Goal: Task Accomplishment & Management: Complete application form

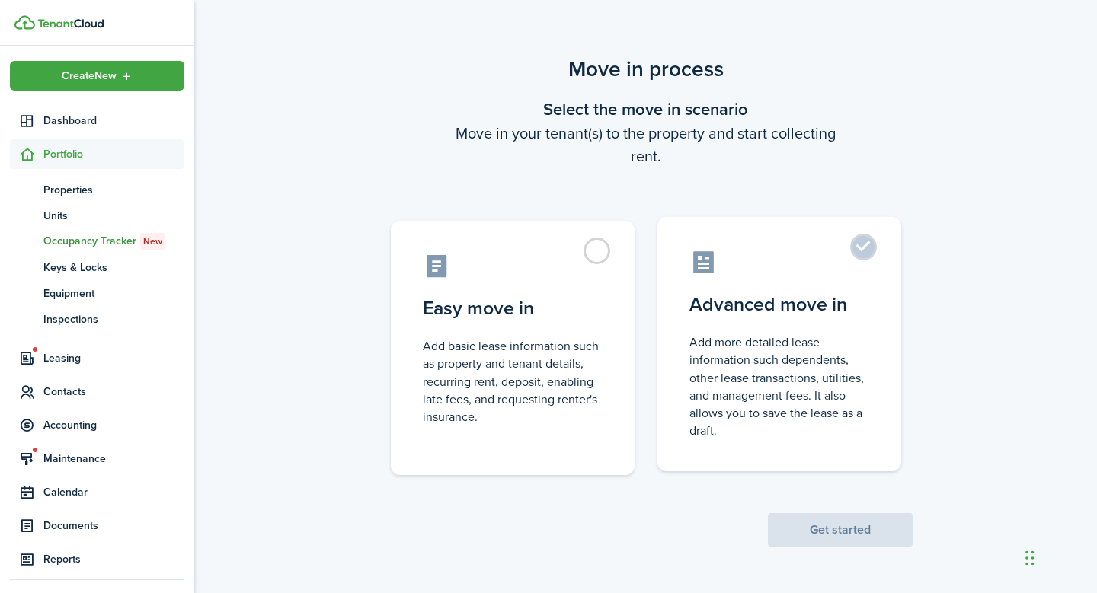
click at [864, 251] on label "Advanced move in Add more detailed lease information such dependents, other lea…" at bounding box center [779, 344] width 244 height 254
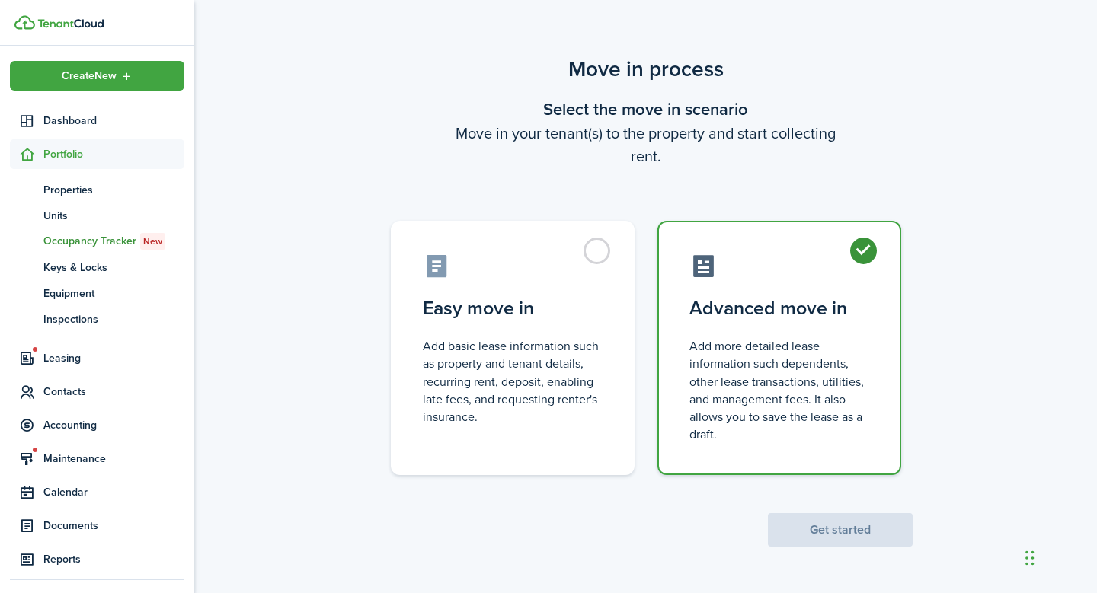
radio input "true"
click at [857, 524] on button "Get started" at bounding box center [840, 530] width 145 height 34
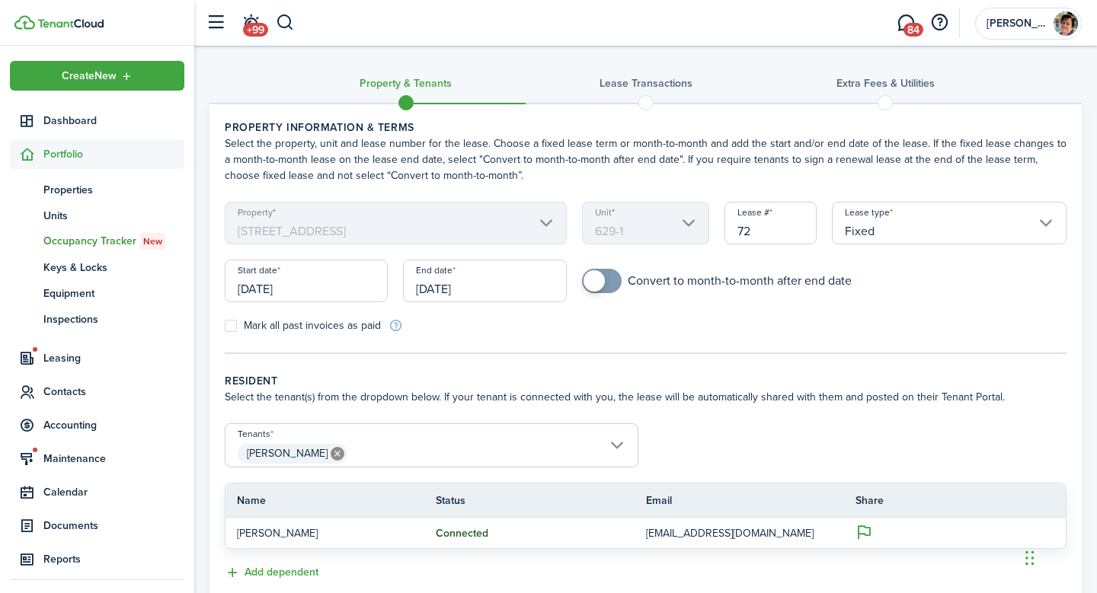
click at [266, 288] on input "[DATE]" at bounding box center [306, 281] width 163 height 43
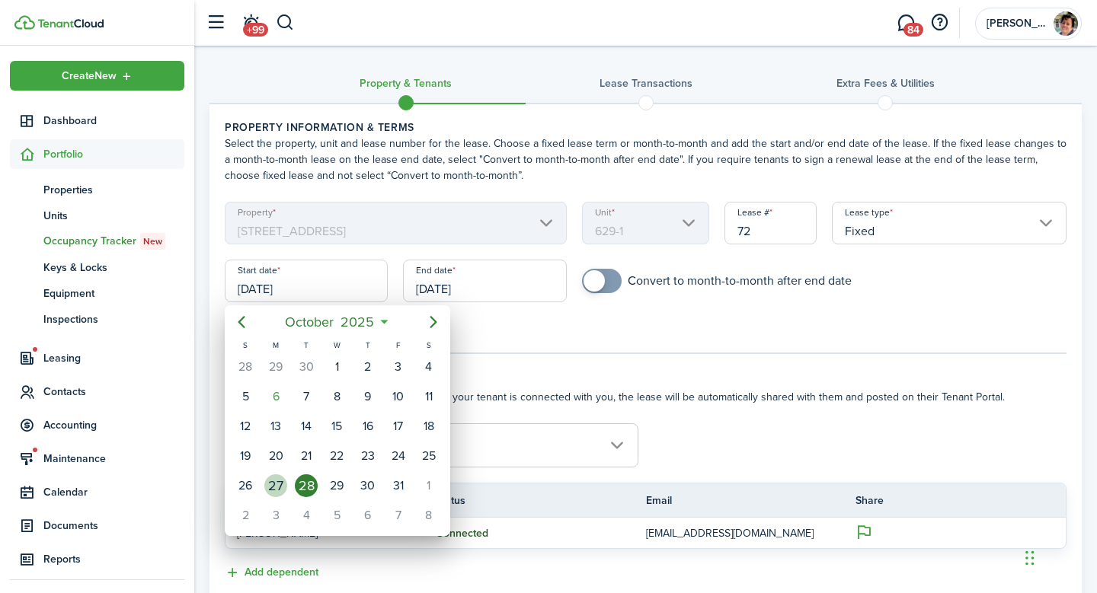
click at [276, 489] on div "27" at bounding box center [275, 485] width 23 height 23
type input "[DATE]"
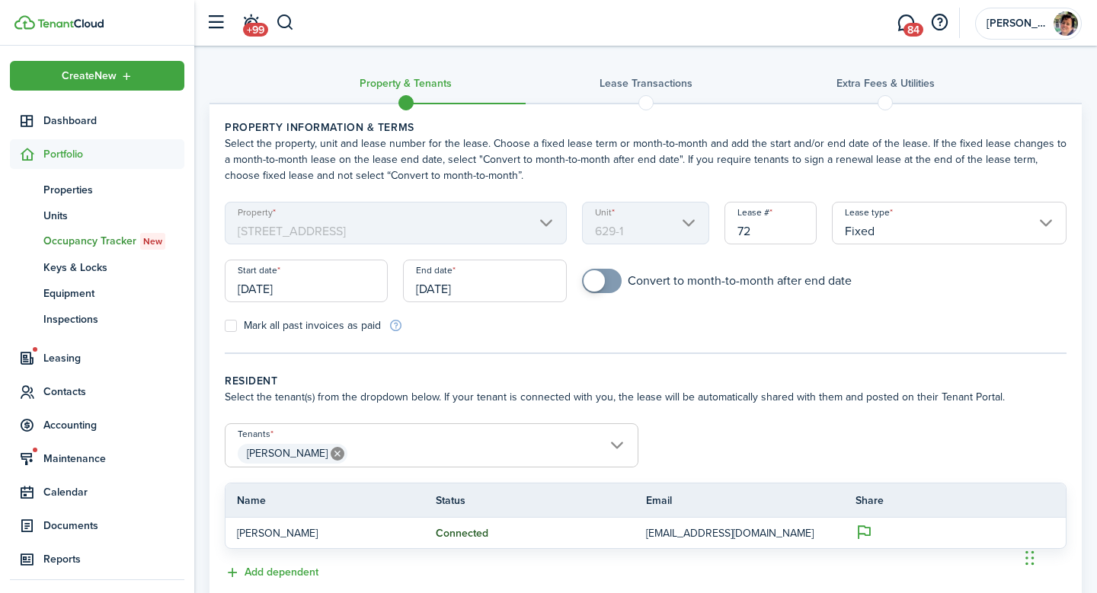
click at [486, 290] on input "[DATE]" at bounding box center [484, 281] width 163 height 43
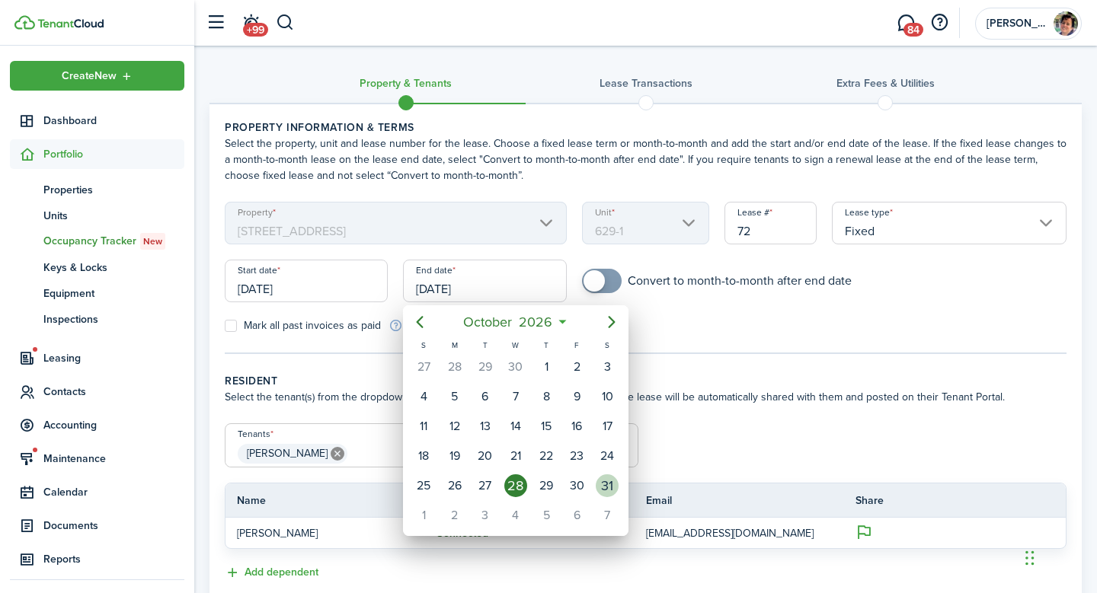
click at [608, 491] on div "31" at bounding box center [607, 485] width 23 height 23
type input "[DATE]"
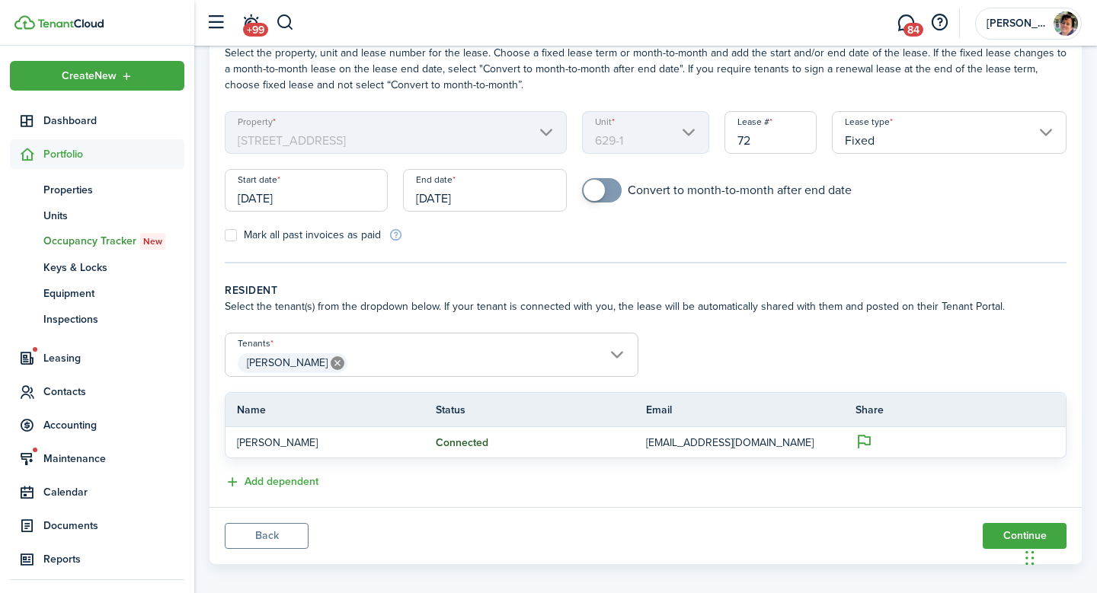
scroll to position [104, 0]
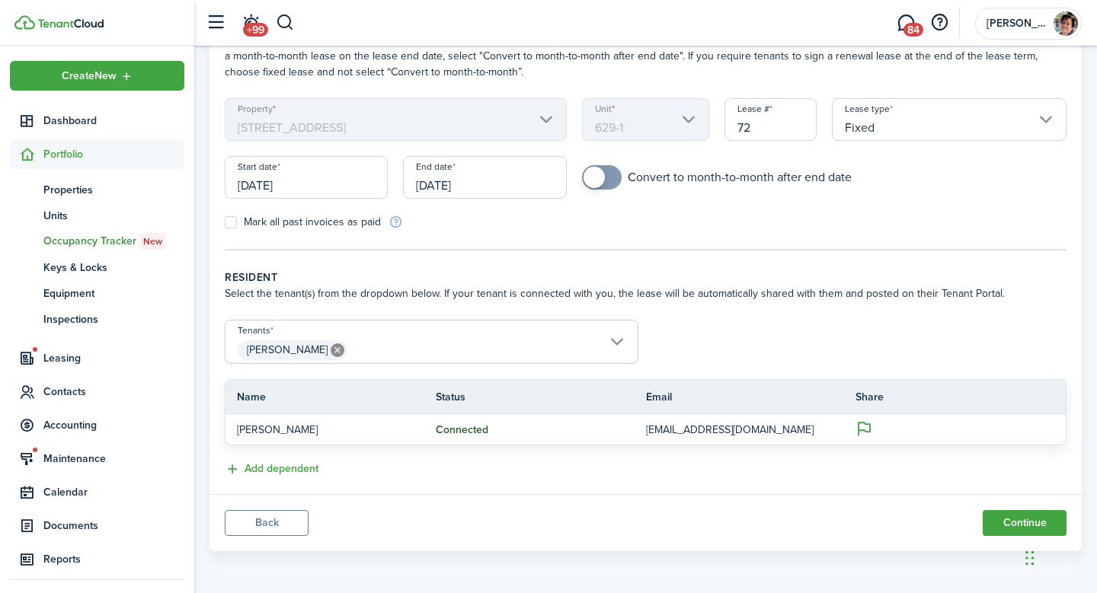
click at [478, 191] on input "[DATE]" at bounding box center [484, 177] width 163 height 43
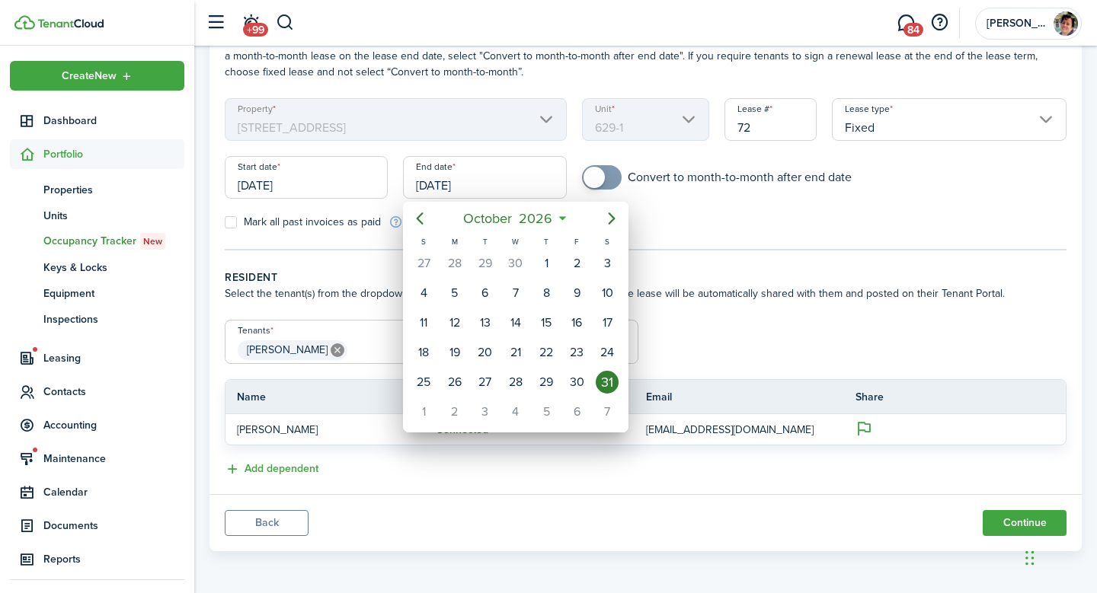
click at [901, 248] on div at bounding box center [548, 296] width 1340 height 837
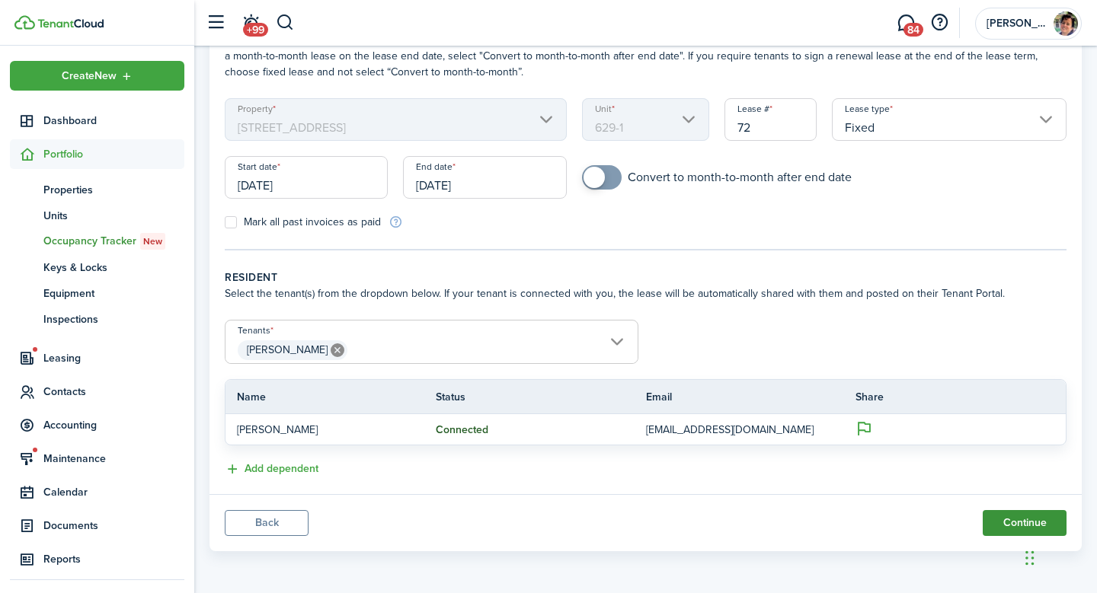
click at [1008, 523] on button "Continue" at bounding box center [1024, 523] width 84 height 26
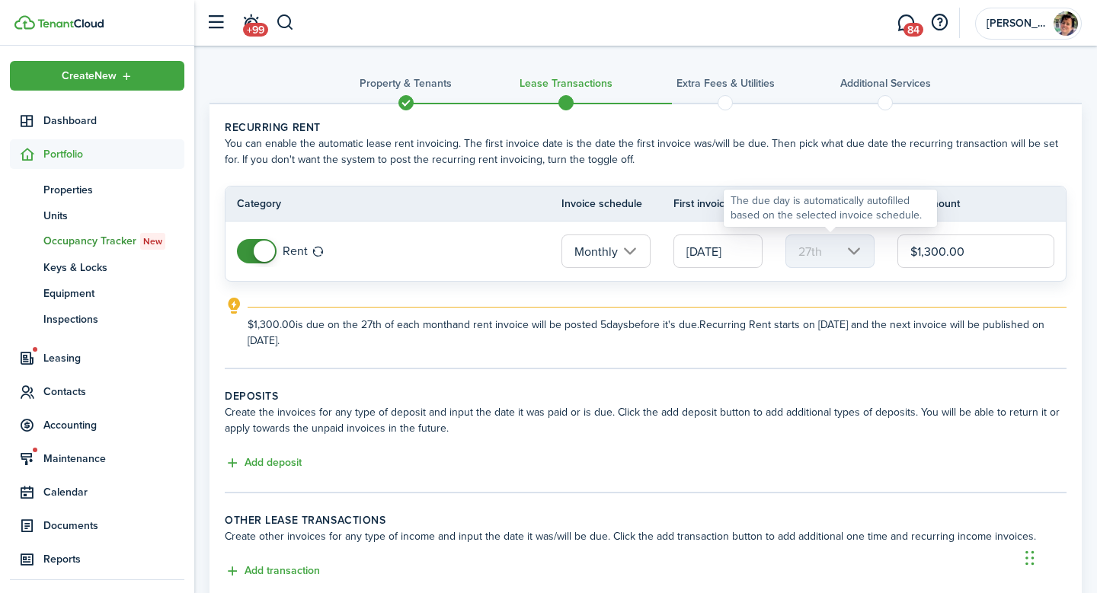
click at [854, 251] on mbsc-scroller "27th" at bounding box center [829, 252] width 89 height 34
click at [841, 312] on div "$1,300.00 is due on the 27th of each month and rent invoice will be posted 5 da…" at bounding box center [657, 328] width 819 height 42
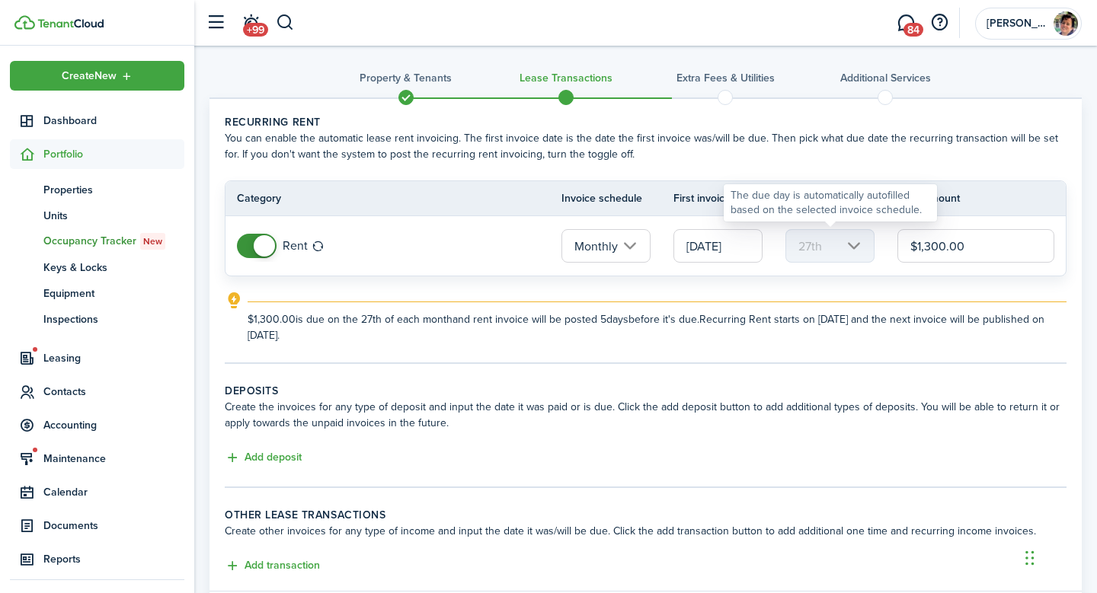
click at [855, 244] on mbsc-scroller "27th" at bounding box center [829, 246] width 89 height 34
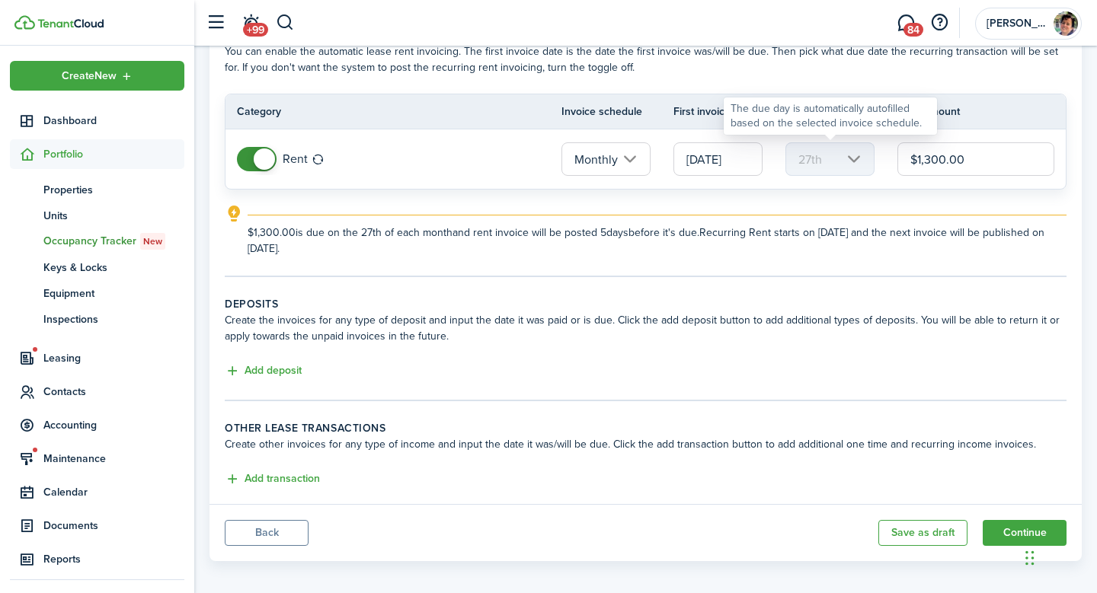
scroll to position [102, 0]
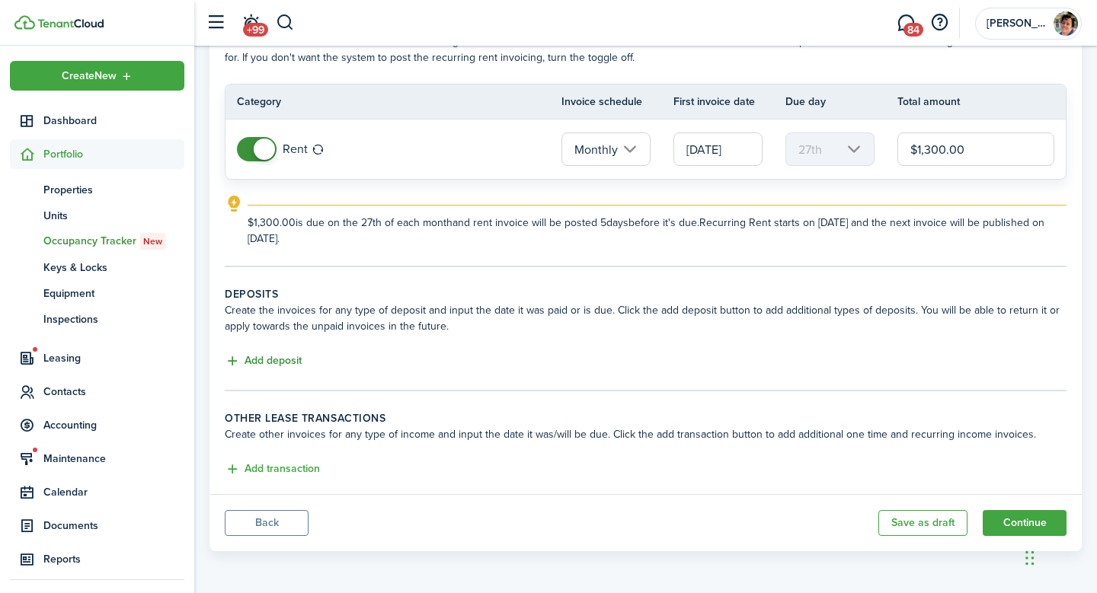
click at [232, 359] on button "Add deposit" at bounding box center [263, 362] width 77 height 18
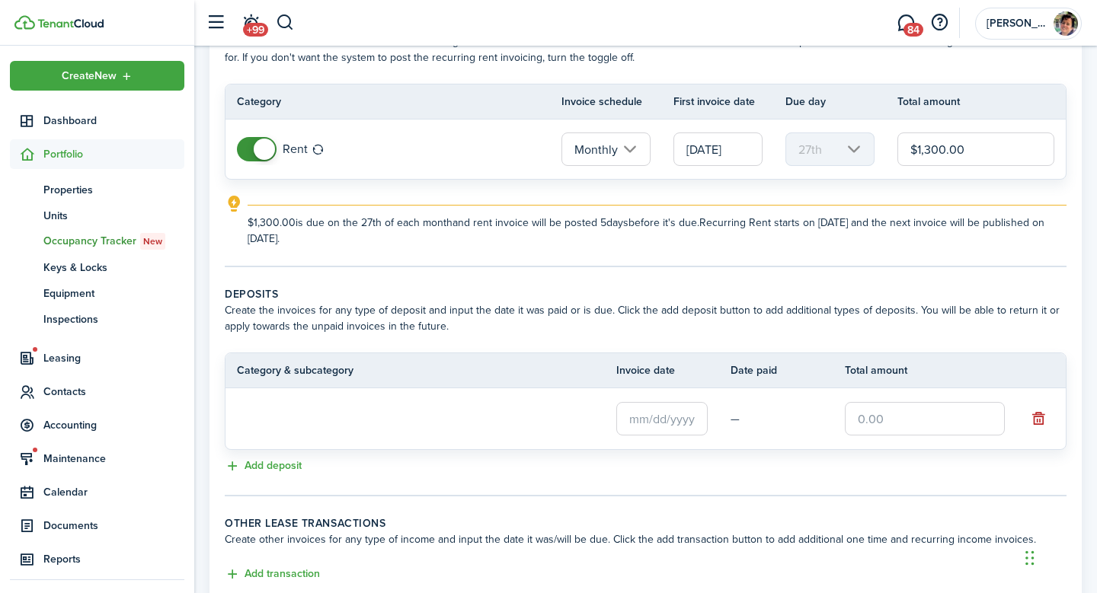
click at [873, 423] on input "text" at bounding box center [925, 419] width 160 height 34
click at [642, 415] on input "text" at bounding box center [661, 418] width 91 height 34
type input "$1,300.00"
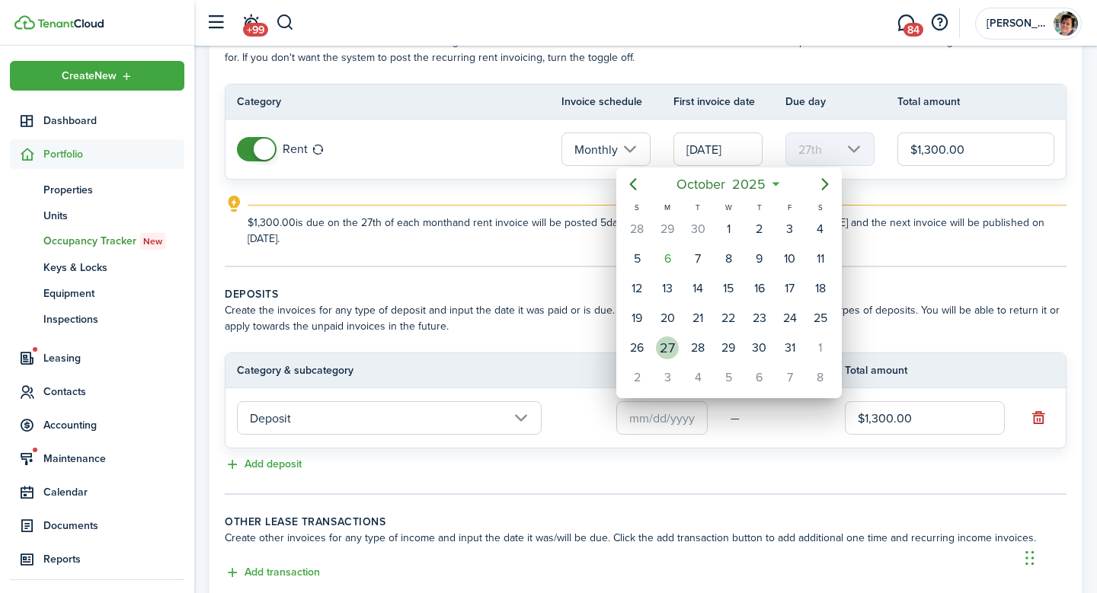
click at [676, 346] on div "27" at bounding box center [667, 348] width 23 height 23
type input "[DATE]"
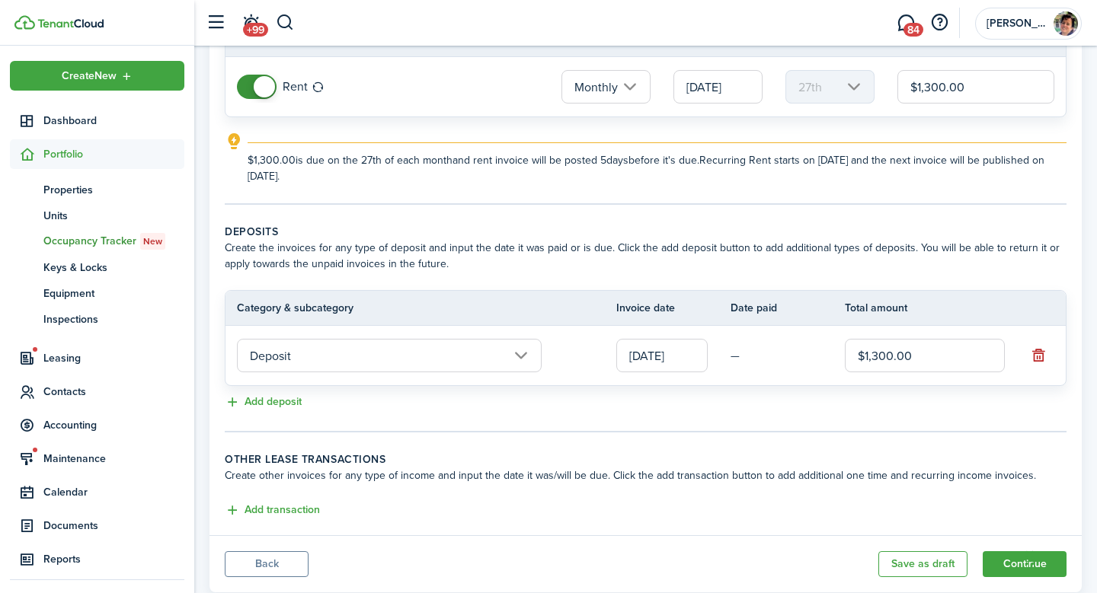
scroll to position [206, 0]
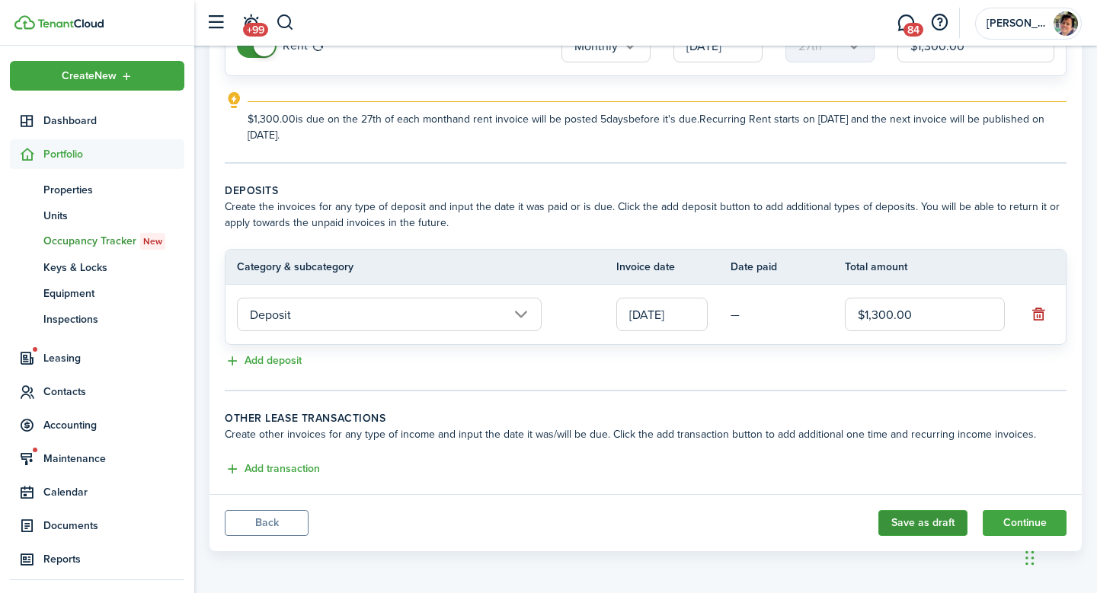
click at [947, 526] on button "Save as draft" at bounding box center [922, 523] width 89 height 26
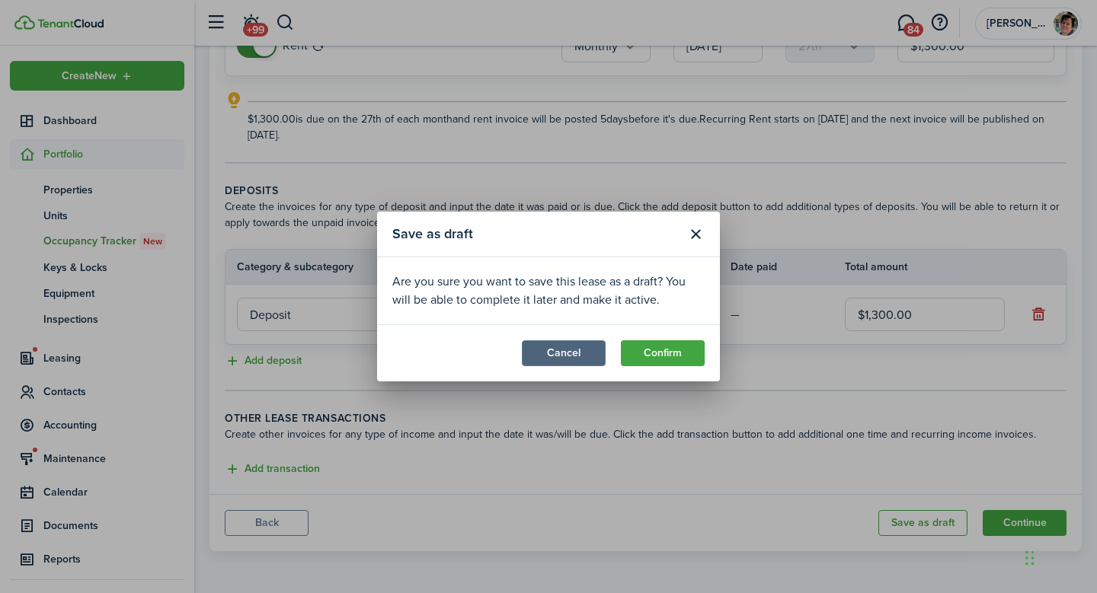
click at [565, 356] on button "Cancel" at bounding box center [564, 353] width 84 height 26
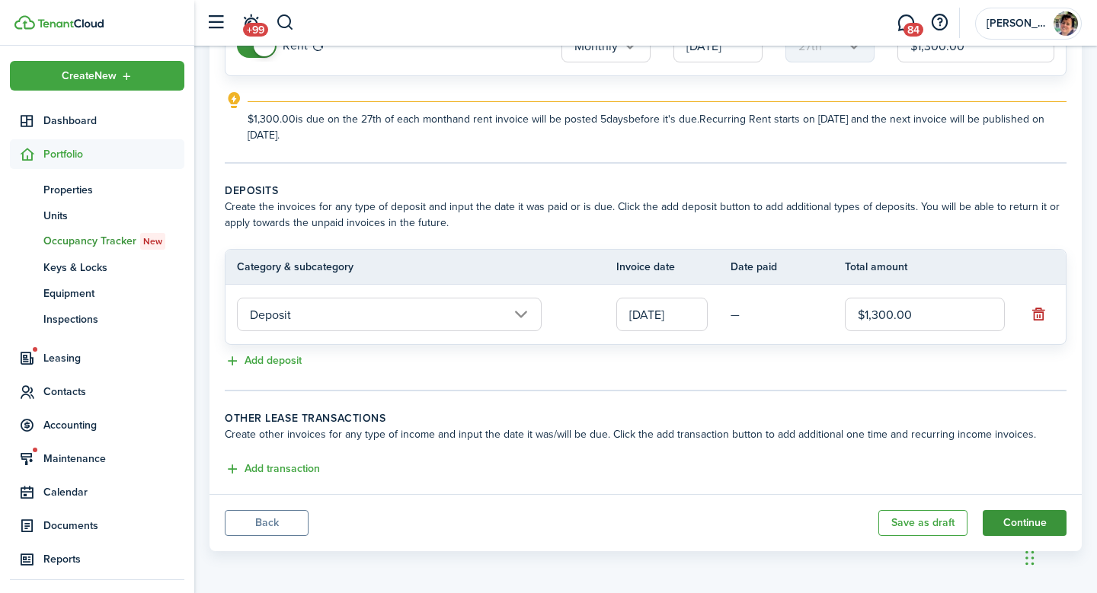
click at [1009, 519] on button "Continue" at bounding box center [1024, 523] width 84 height 26
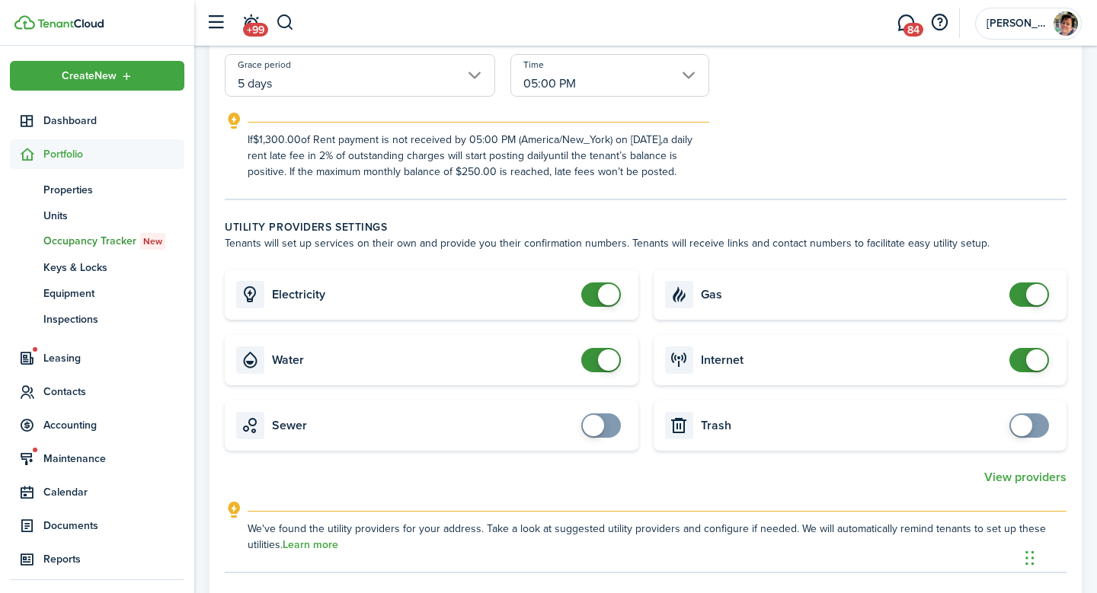
scroll to position [355, 0]
checkbox input "false"
click at [597, 363] on span at bounding box center [600, 358] width 15 height 24
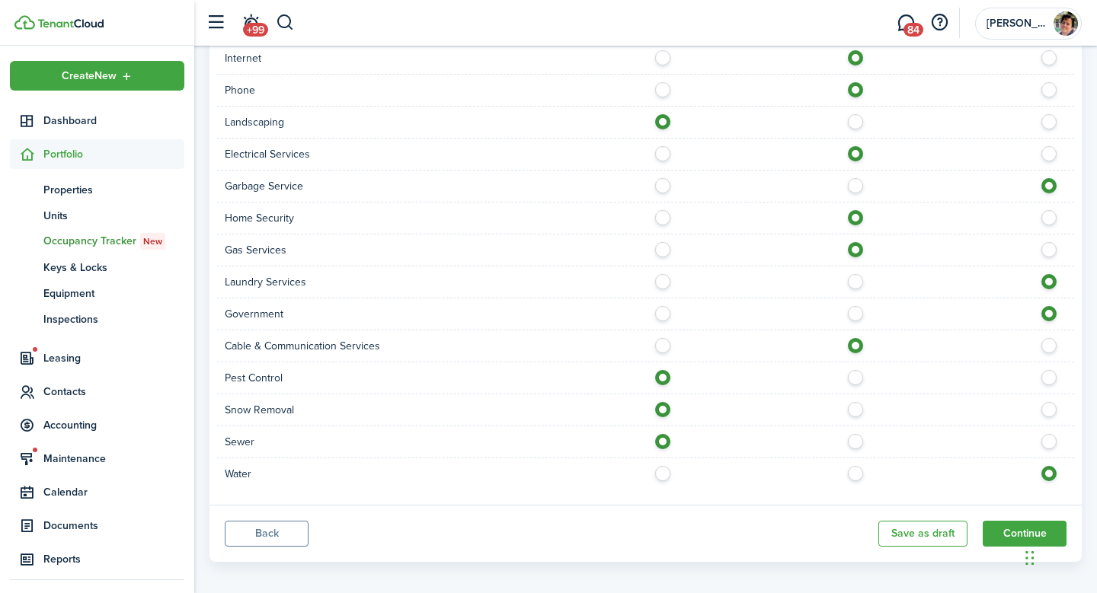
scroll to position [1096, 0]
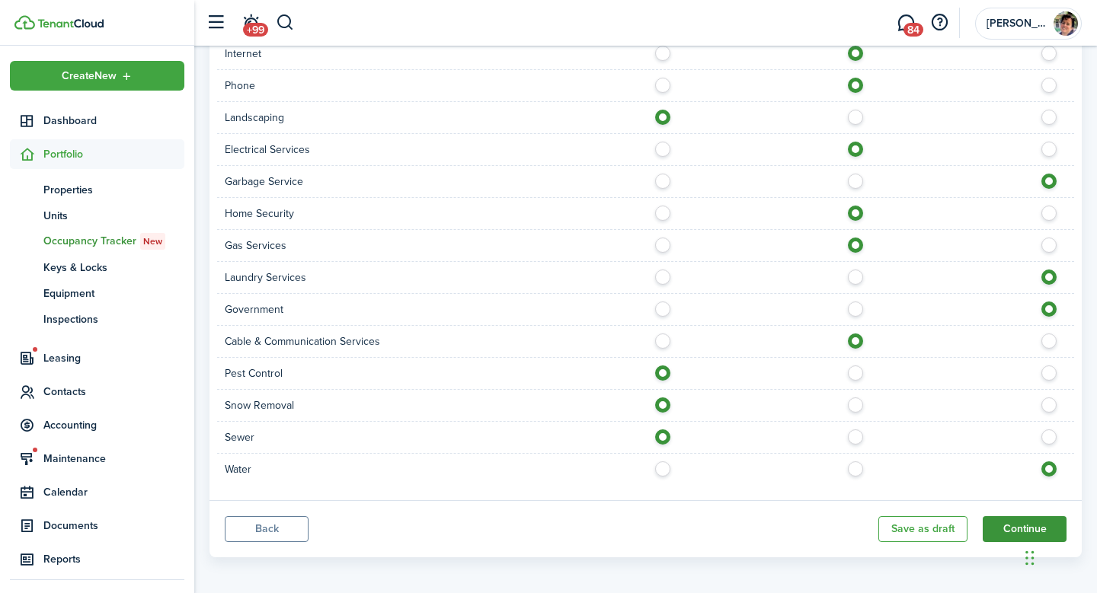
click at [1019, 525] on button "Continue" at bounding box center [1024, 529] width 84 height 26
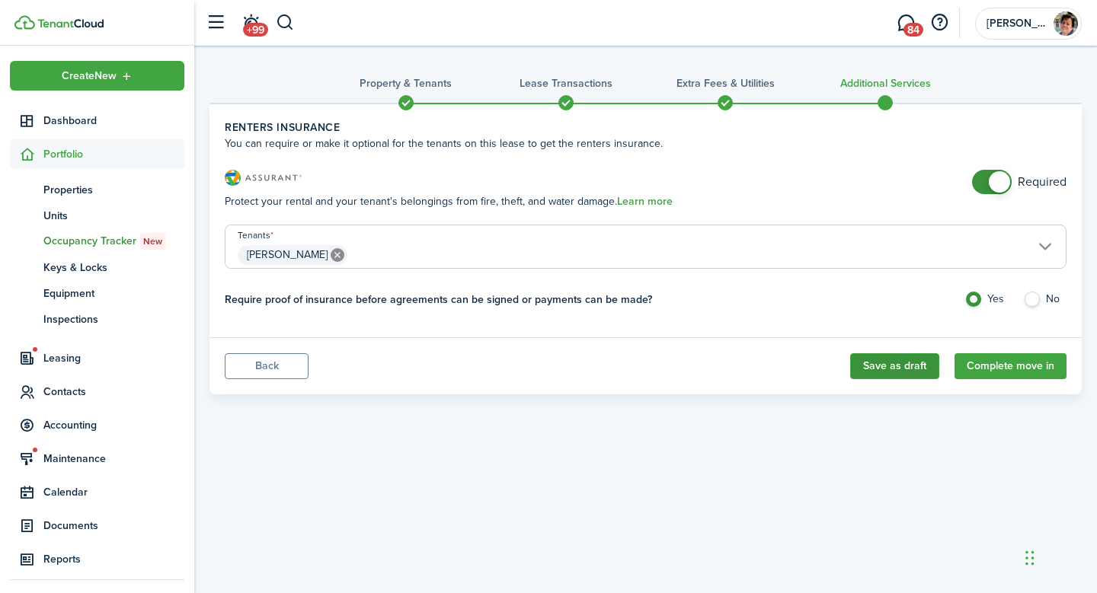
click at [880, 368] on button "Save as draft" at bounding box center [894, 366] width 89 height 26
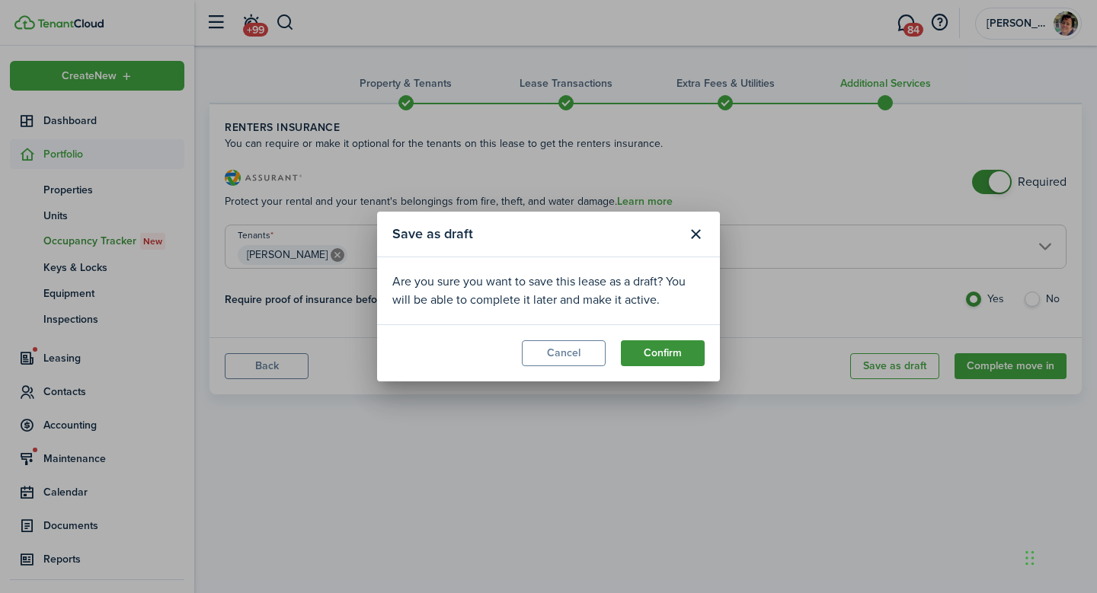
click at [638, 356] on button "Confirm" at bounding box center [663, 353] width 84 height 26
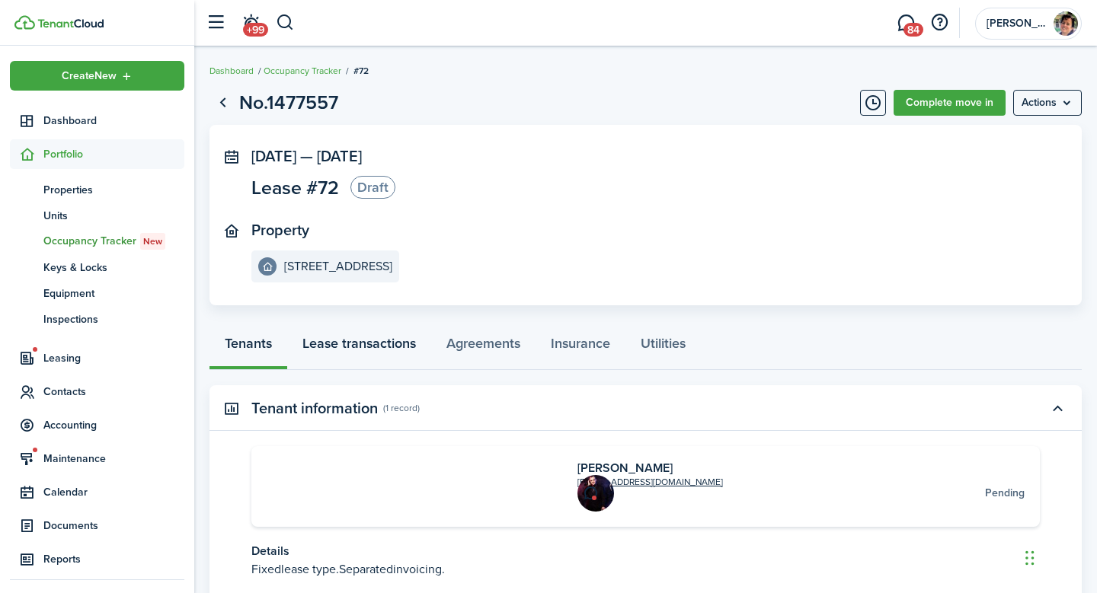
click at [353, 352] on link "Lease transactions" at bounding box center [359, 347] width 144 height 46
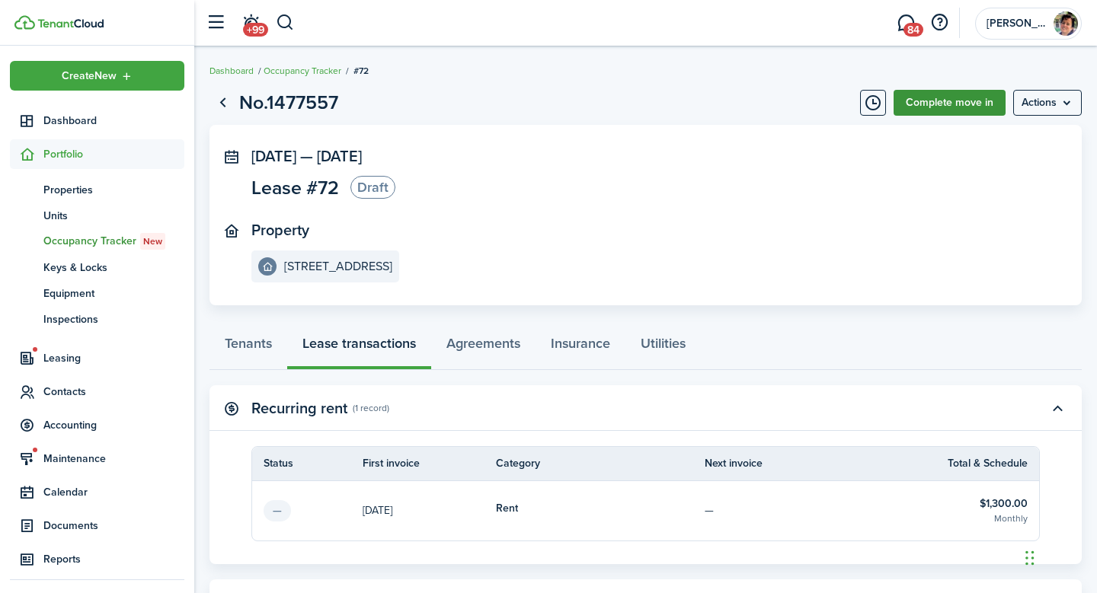
click at [969, 112] on link "Complete move in" at bounding box center [949, 103] width 112 height 26
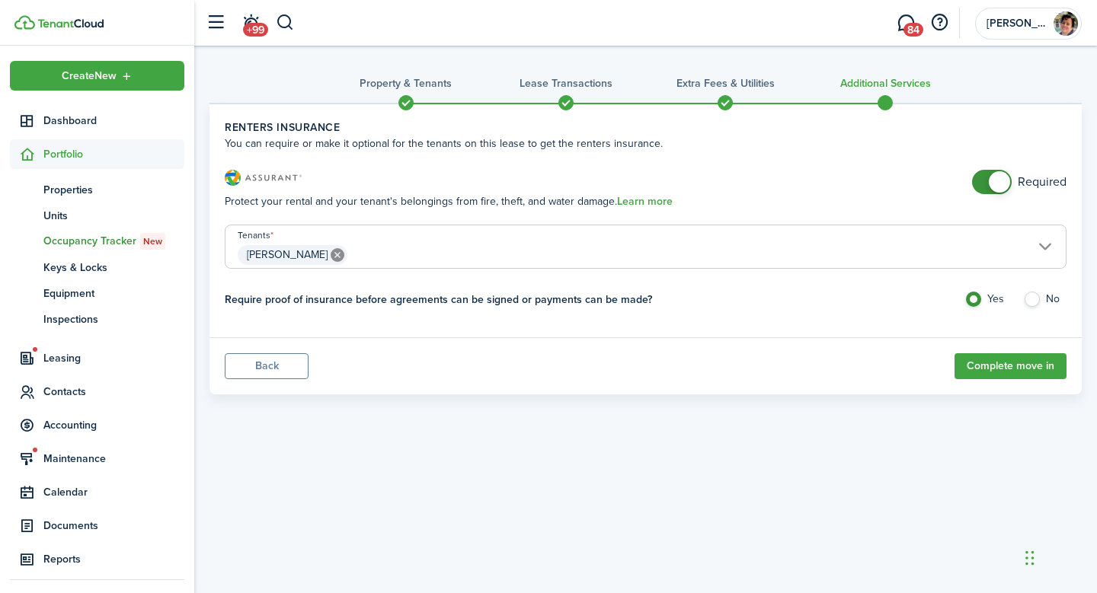
click at [1039, 302] on label "No" at bounding box center [1044, 303] width 43 height 23
radio input "false"
radio input "true"
click at [1030, 367] on button "Complete move in" at bounding box center [1010, 366] width 112 height 26
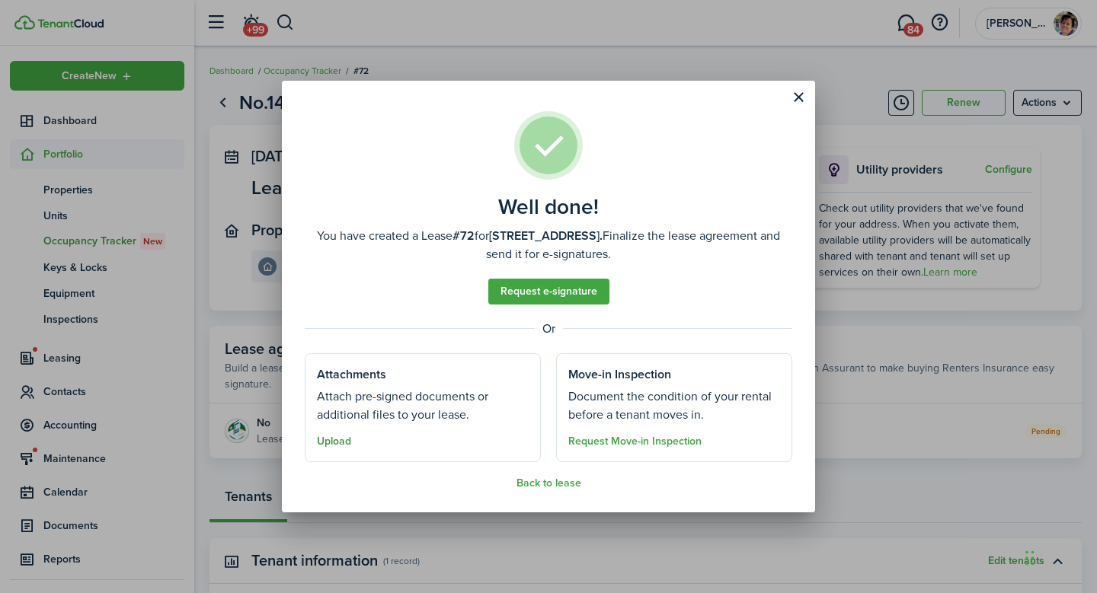
click at [332, 443] on button "Upload" at bounding box center [334, 442] width 34 height 12
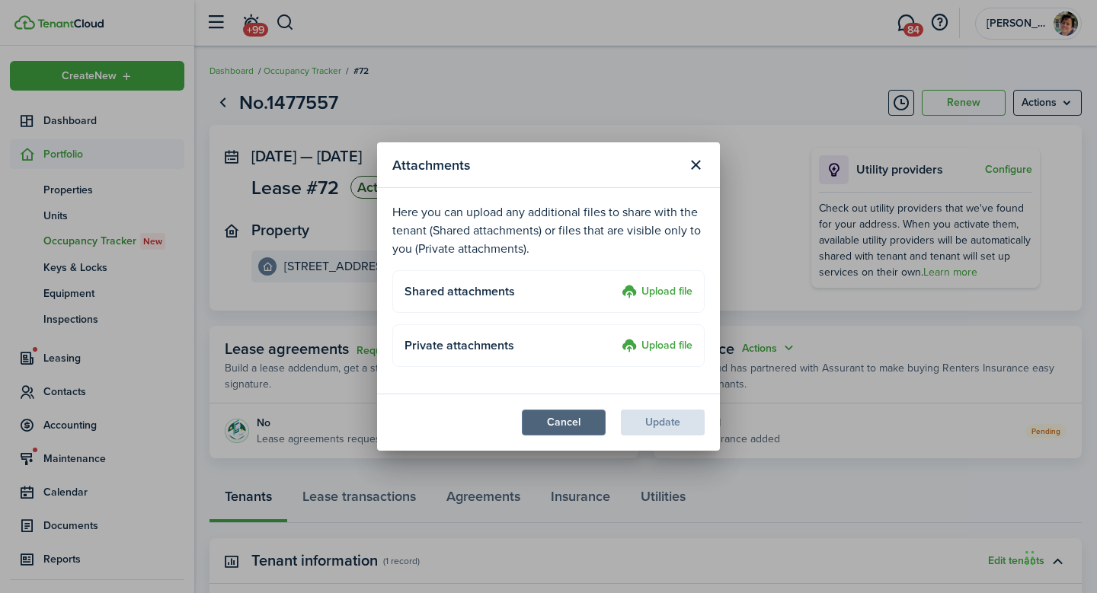
click at [566, 423] on button "Cancel" at bounding box center [564, 423] width 84 height 26
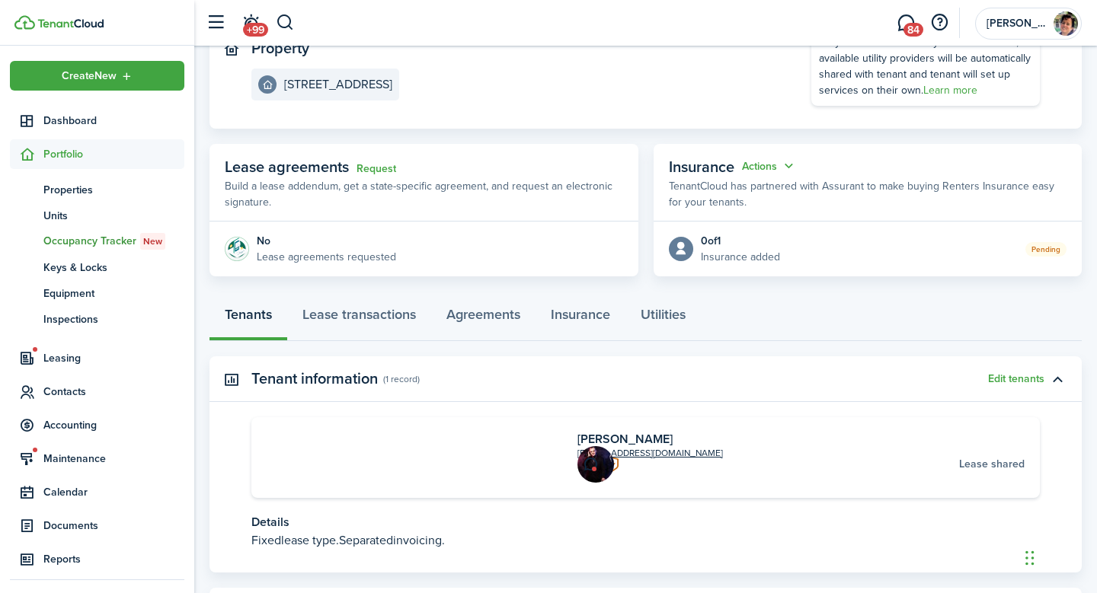
scroll to position [251, 0]
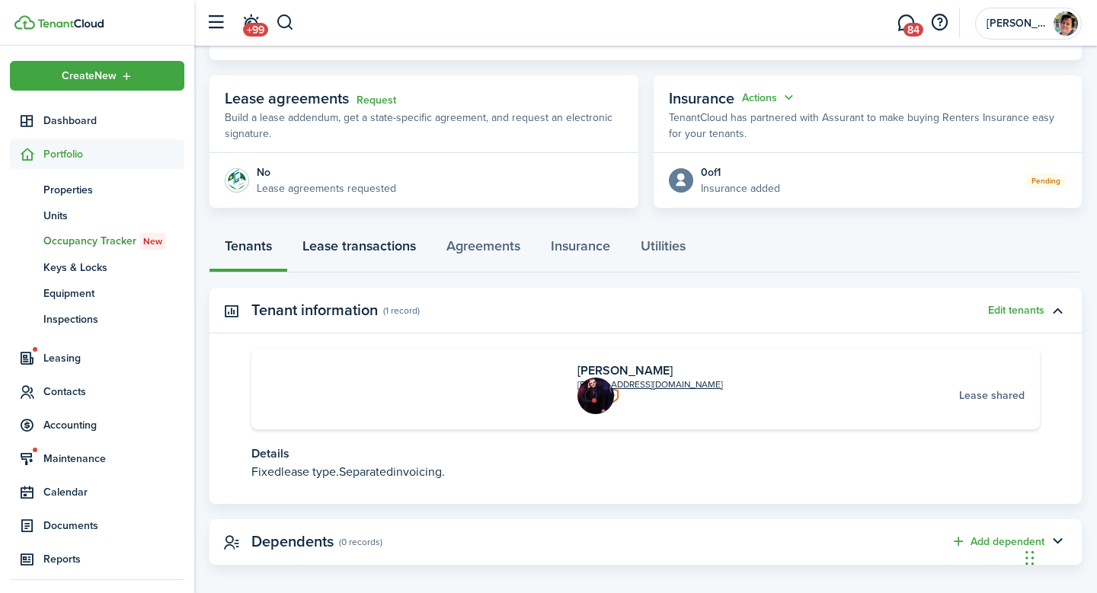
click at [375, 238] on link "Lease transactions" at bounding box center [359, 250] width 144 height 46
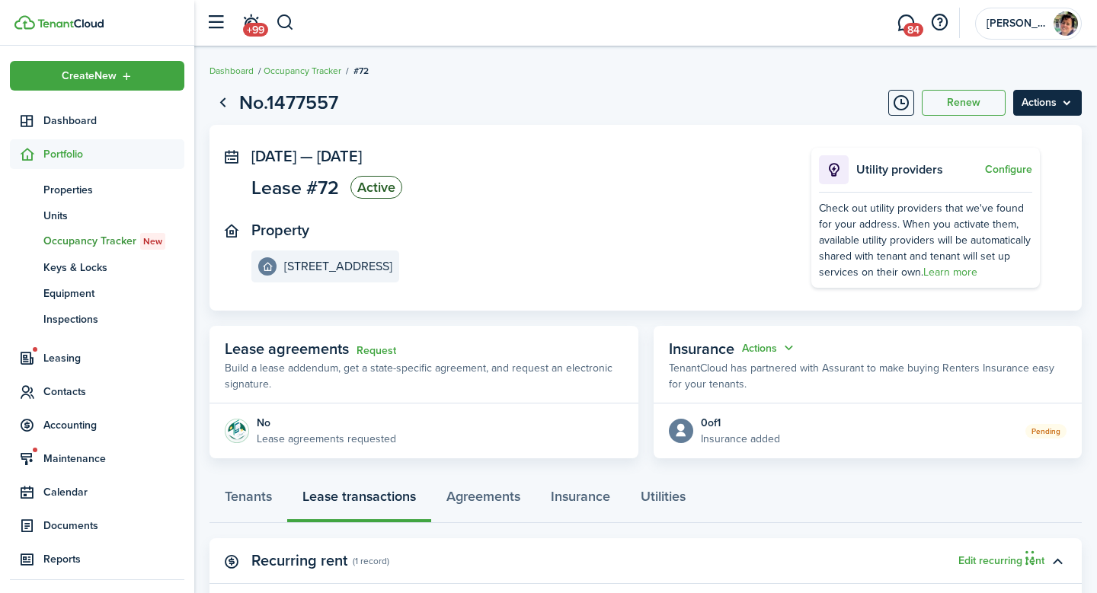
click at [1047, 97] on menu-btn "Actions" at bounding box center [1047, 103] width 69 height 26
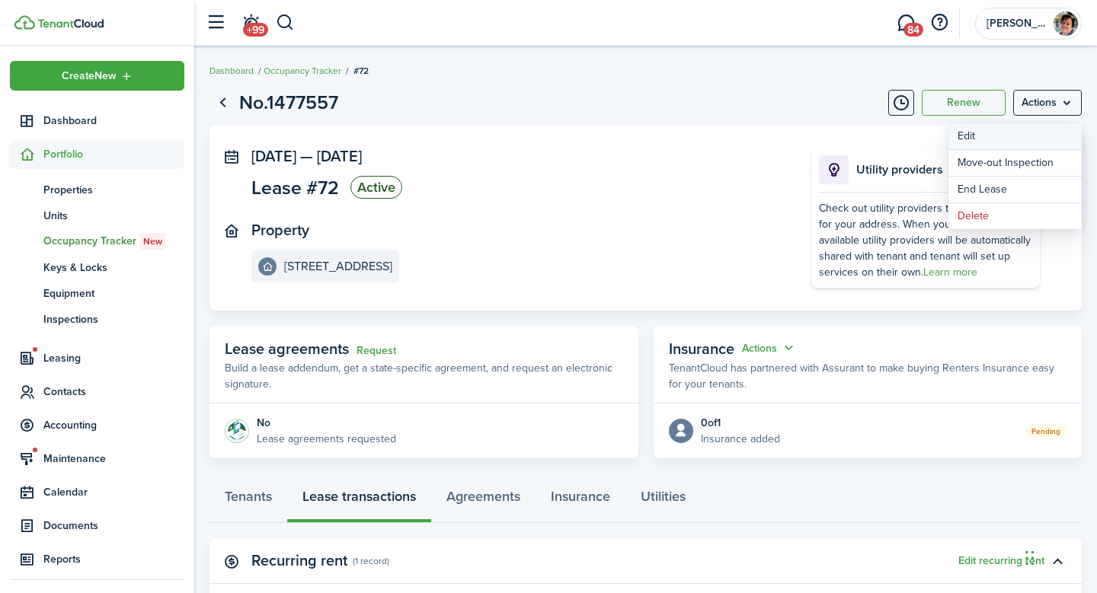
click at [1023, 142] on button "Edit" at bounding box center [1014, 136] width 133 height 26
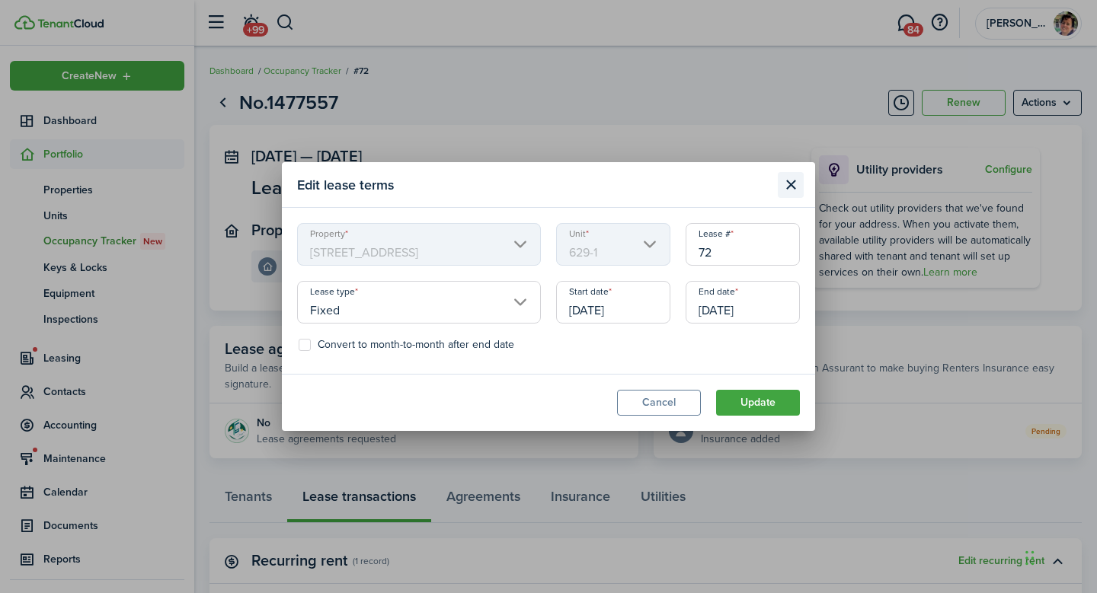
click at [795, 182] on button "Close modal" at bounding box center [791, 185] width 26 height 26
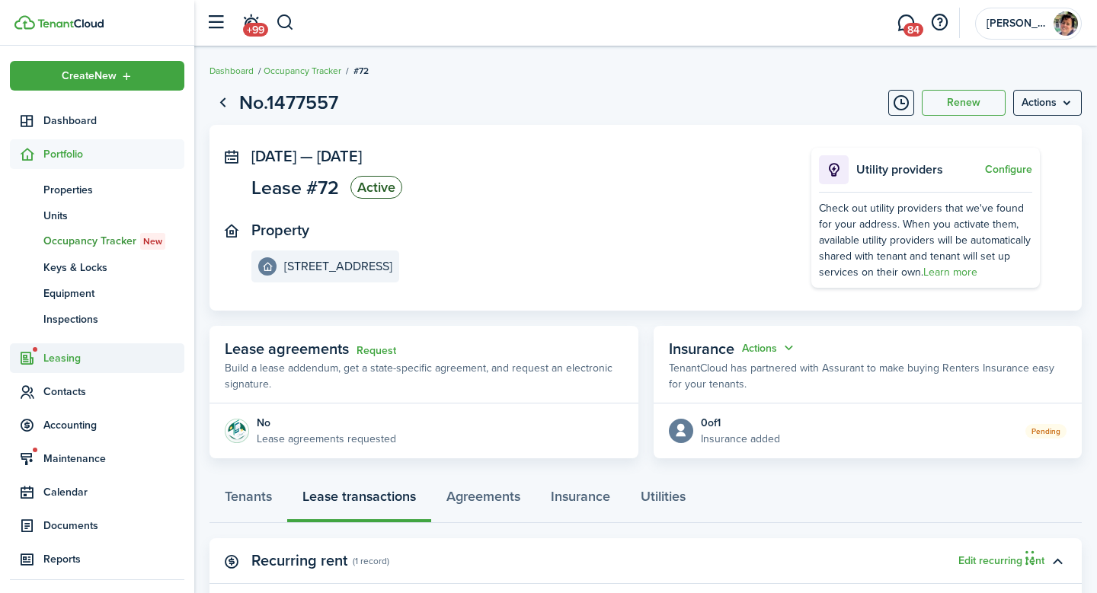
click at [65, 355] on span "Leasing" at bounding box center [113, 358] width 141 height 16
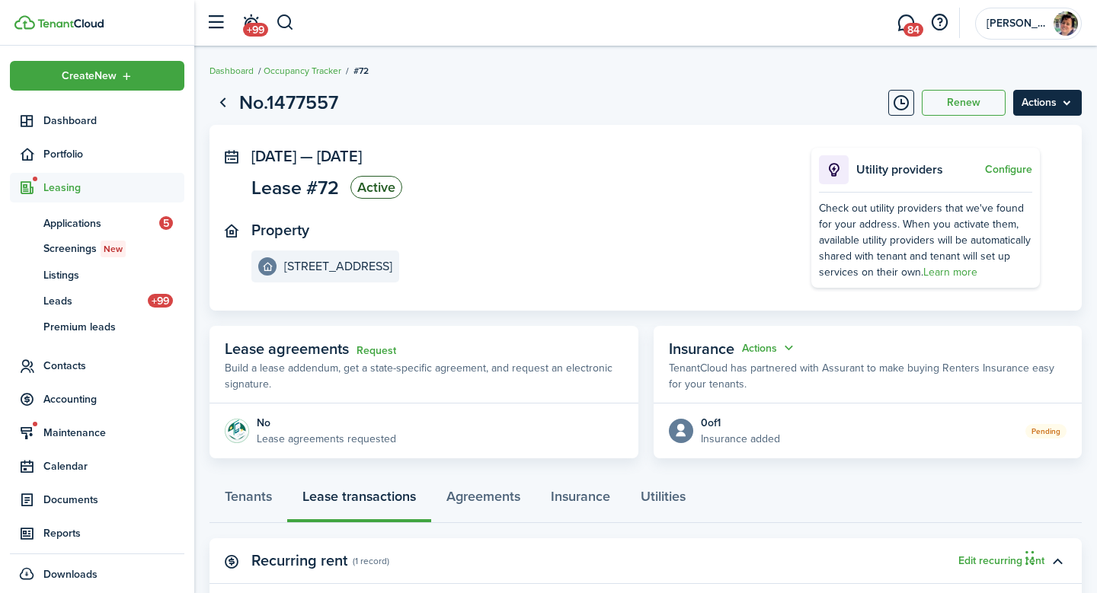
click at [1048, 94] on menu-btn "Actions" at bounding box center [1047, 103] width 69 height 26
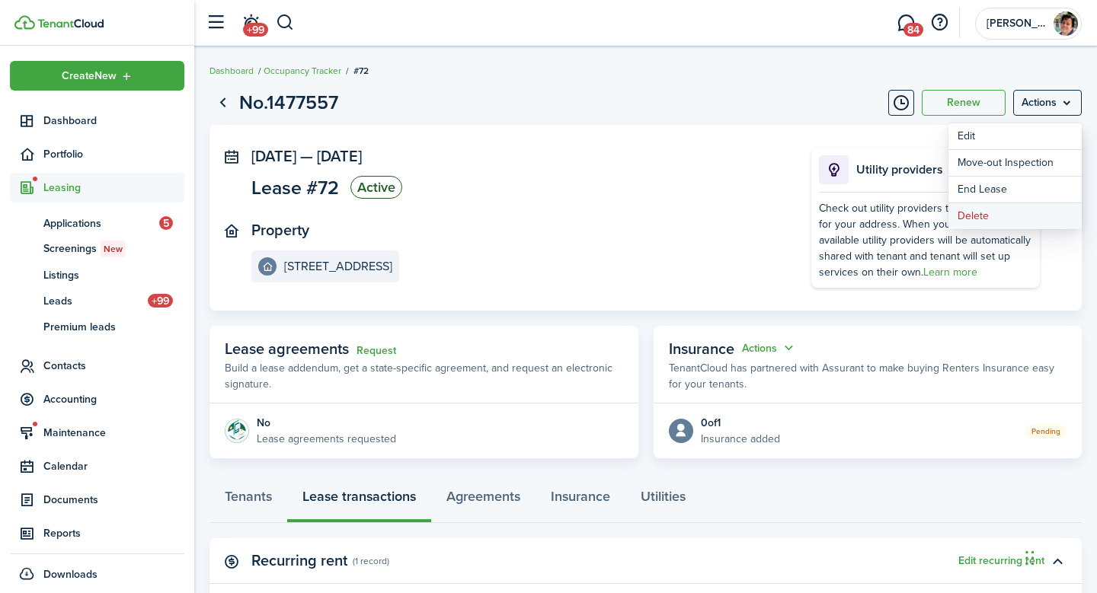
click at [992, 218] on button "Delete" at bounding box center [1014, 216] width 133 height 26
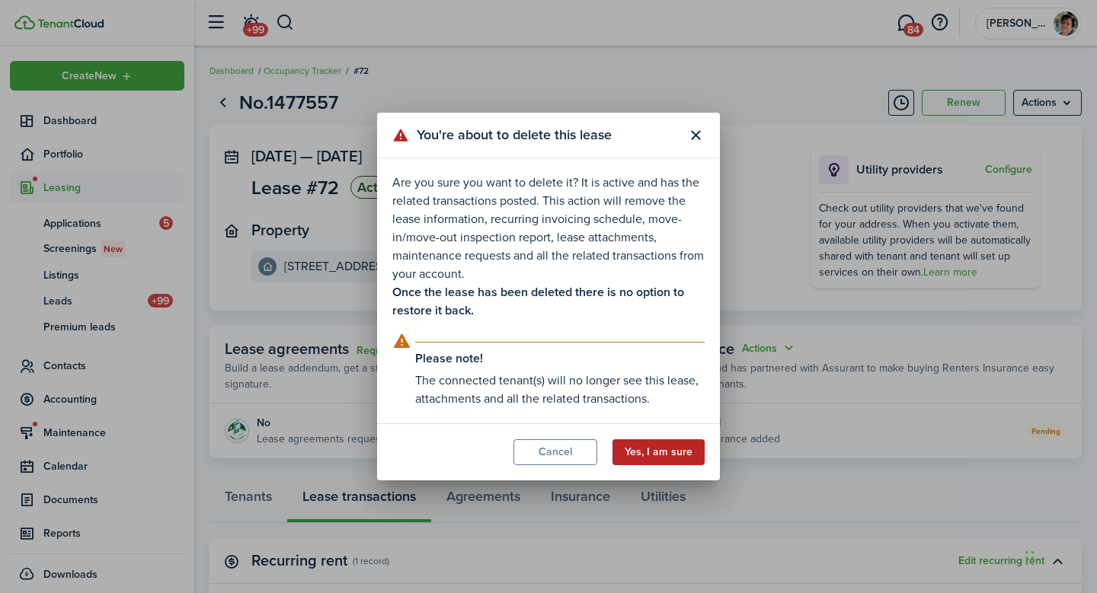
click at [669, 456] on button "Yes, I am sure" at bounding box center [658, 452] width 92 height 26
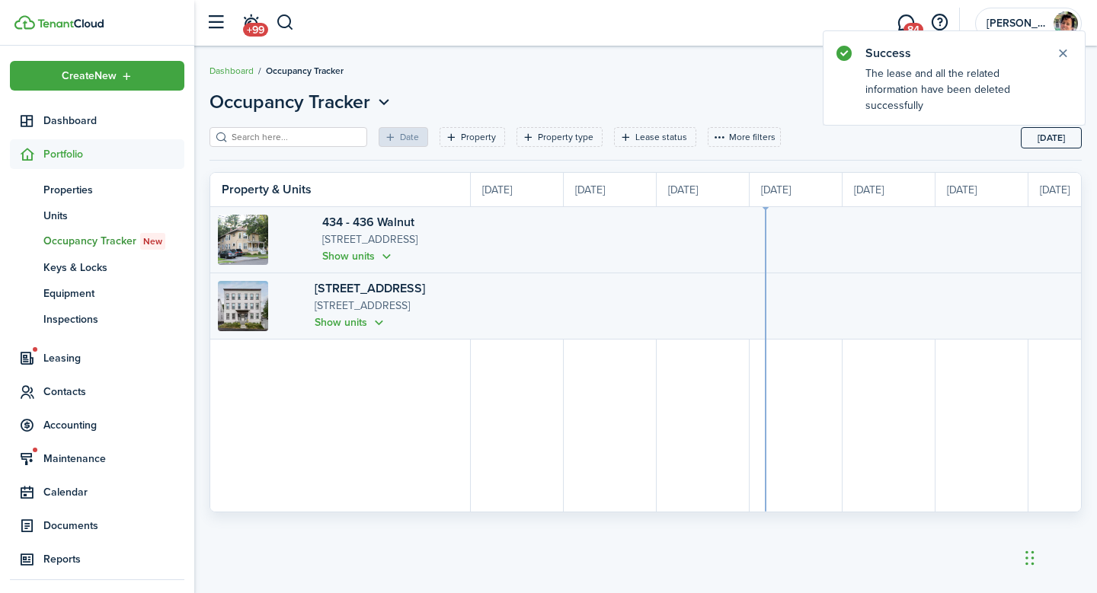
scroll to position [0, 279]
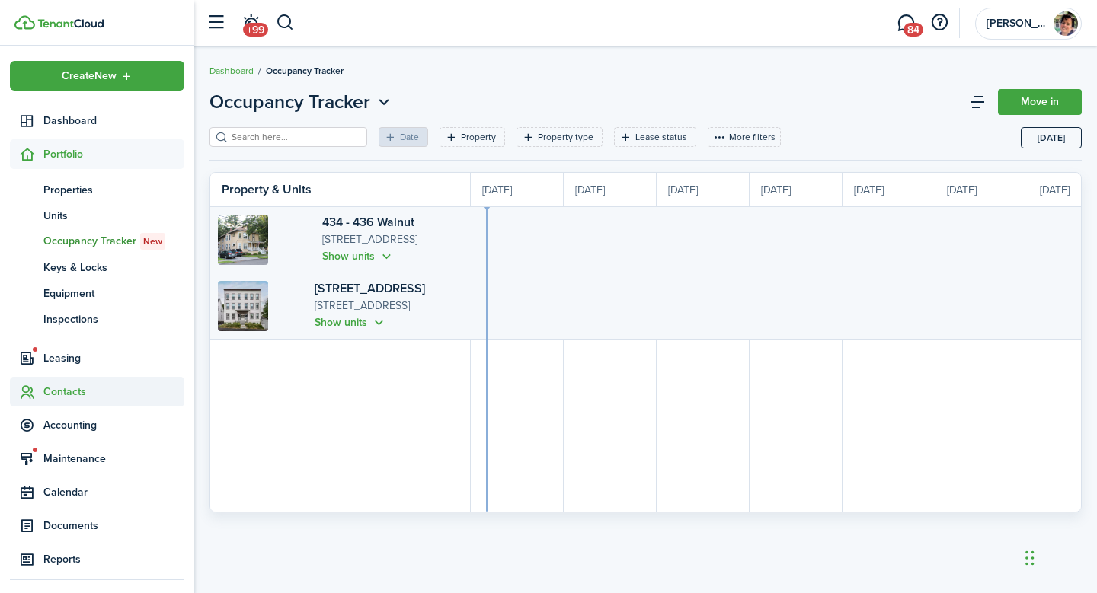
click at [69, 394] on span "Contacts" at bounding box center [113, 392] width 141 height 16
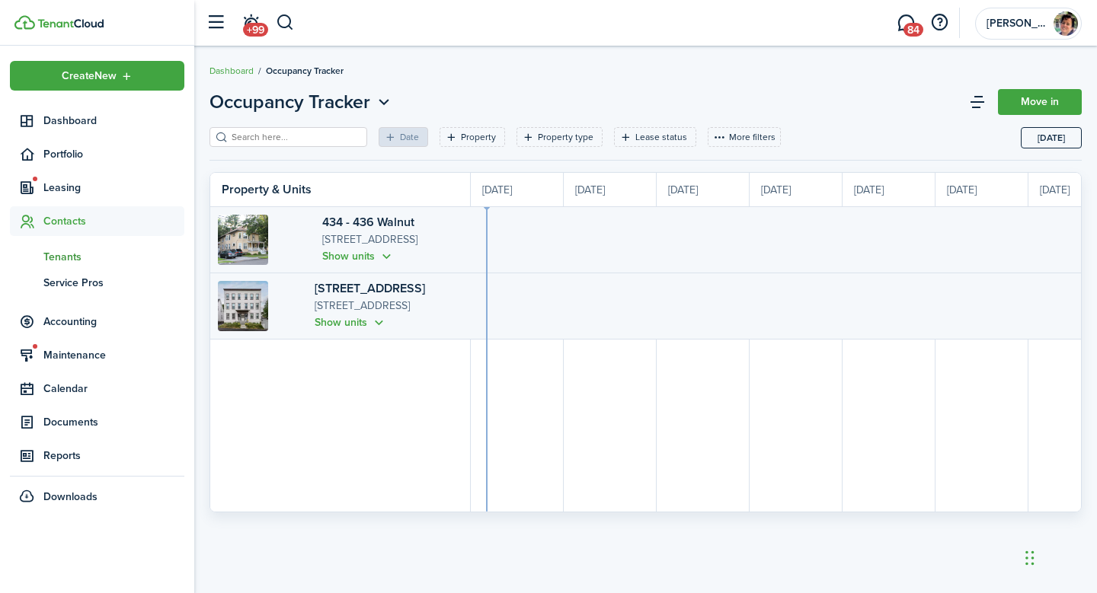
click at [87, 249] on span "Tenants" at bounding box center [113, 257] width 141 height 16
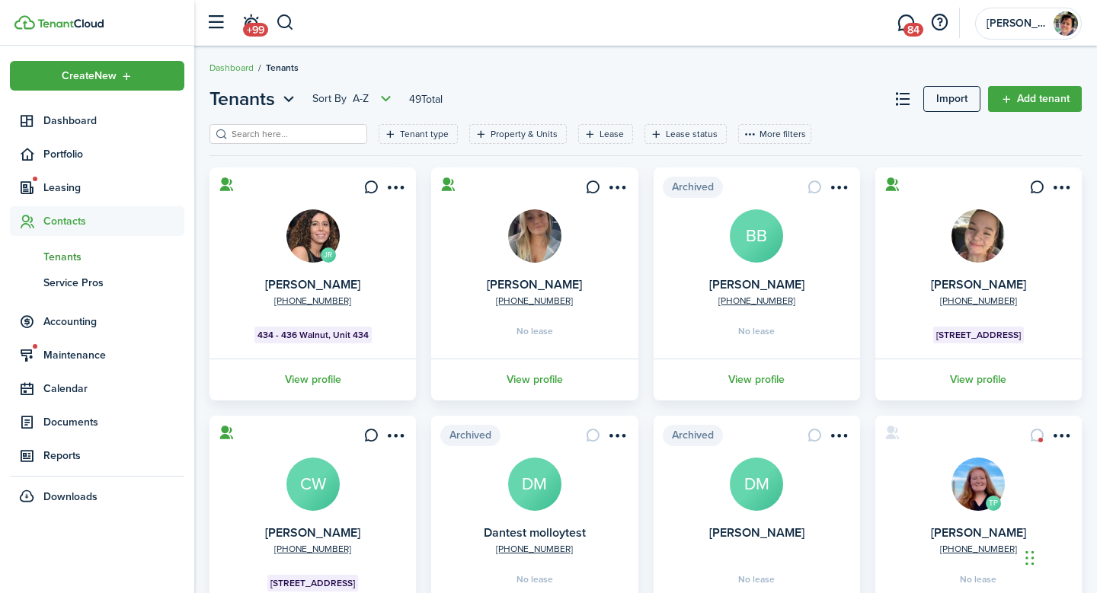
scroll to position [1, 0]
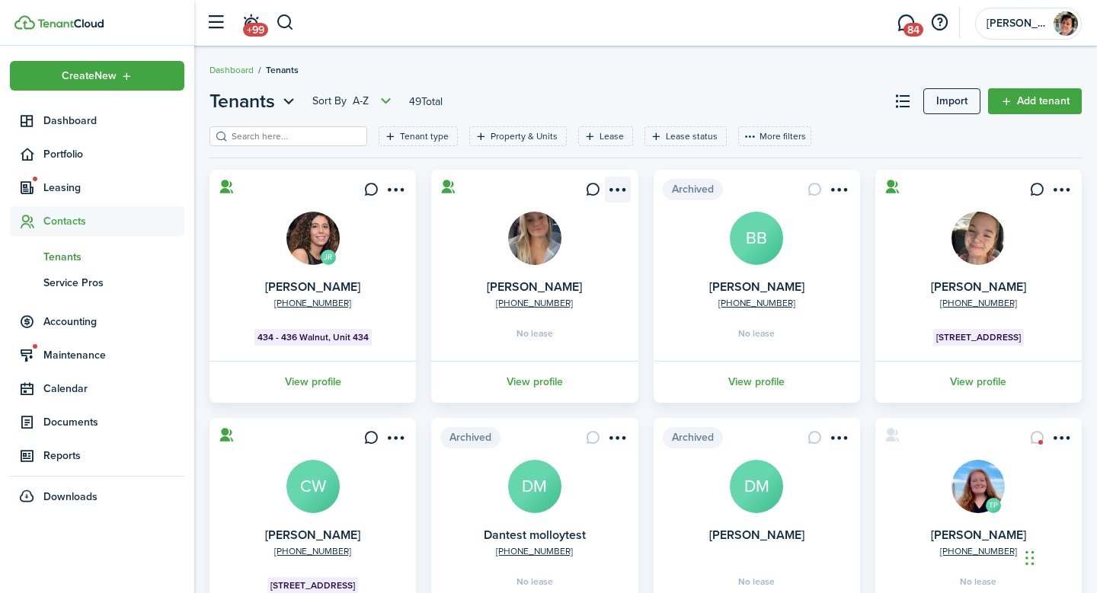
click at [613, 193] on menu-btn-icon "Open menu" at bounding box center [618, 190] width 26 height 26
click at [265, 133] on input "search" at bounding box center [295, 136] width 134 height 14
type input "t"
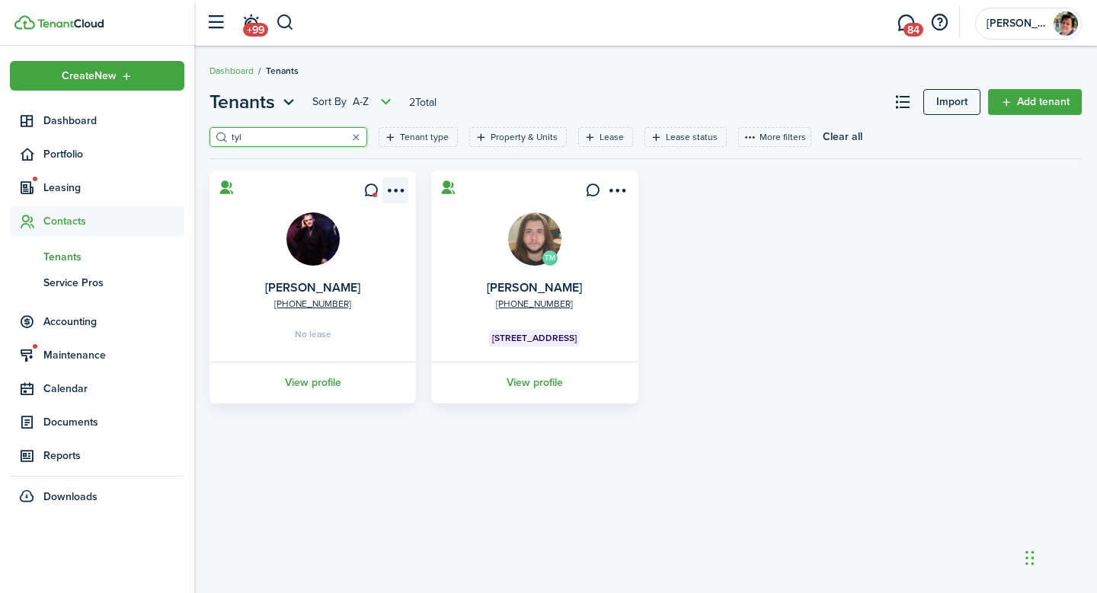
type input "tyl"
click at [397, 194] on menu-btn-icon "Open menu" at bounding box center [395, 190] width 26 height 26
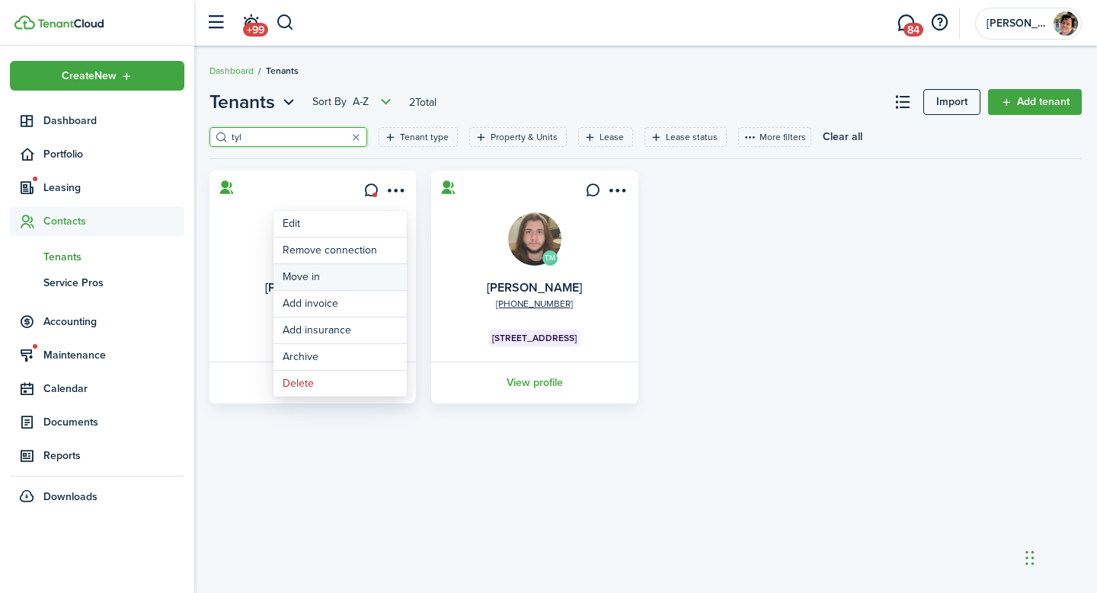
click at [352, 279] on link "Move in" at bounding box center [339, 277] width 133 height 26
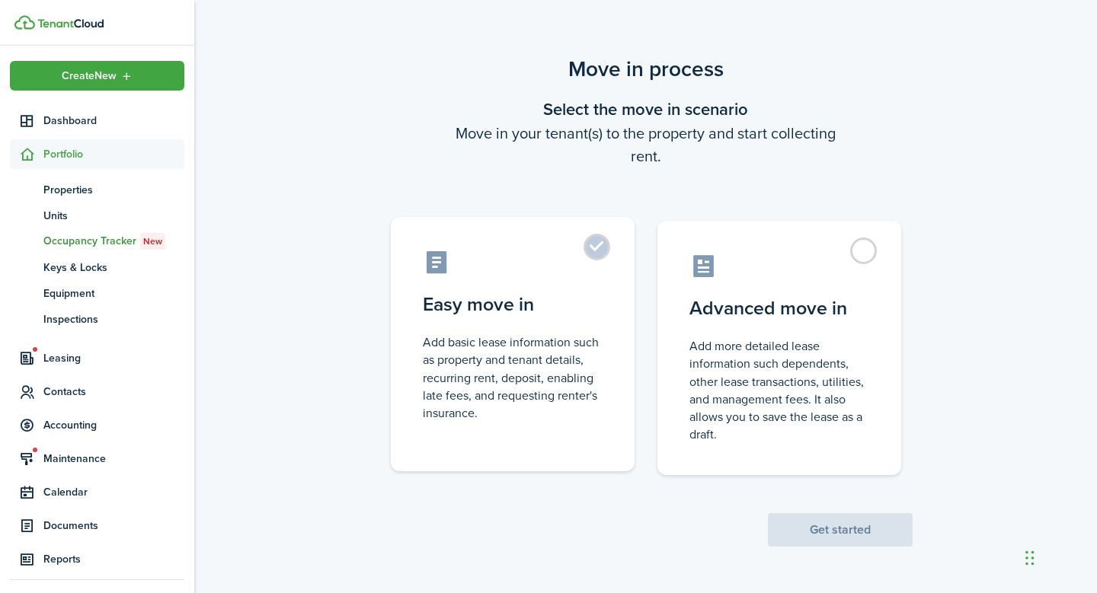
click at [599, 253] on label "Easy move in Add basic lease information such as property and tenant details, r…" at bounding box center [513, 344] width 244 height 254
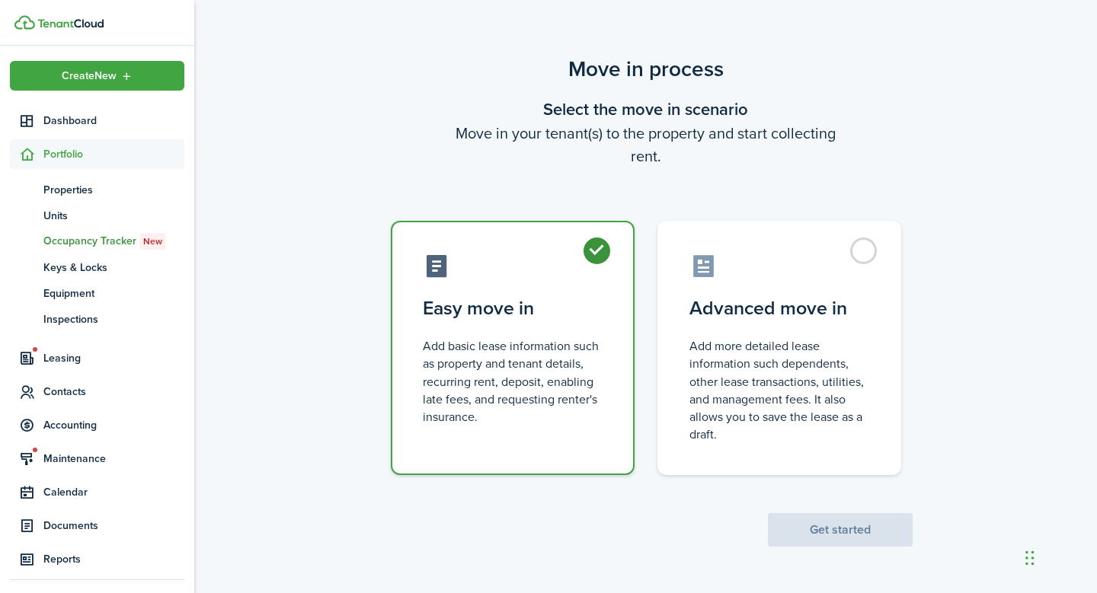
radio input "true"
click at [829, 536] on button "Get started" at bounding box center [840, 530] width 145 height 34
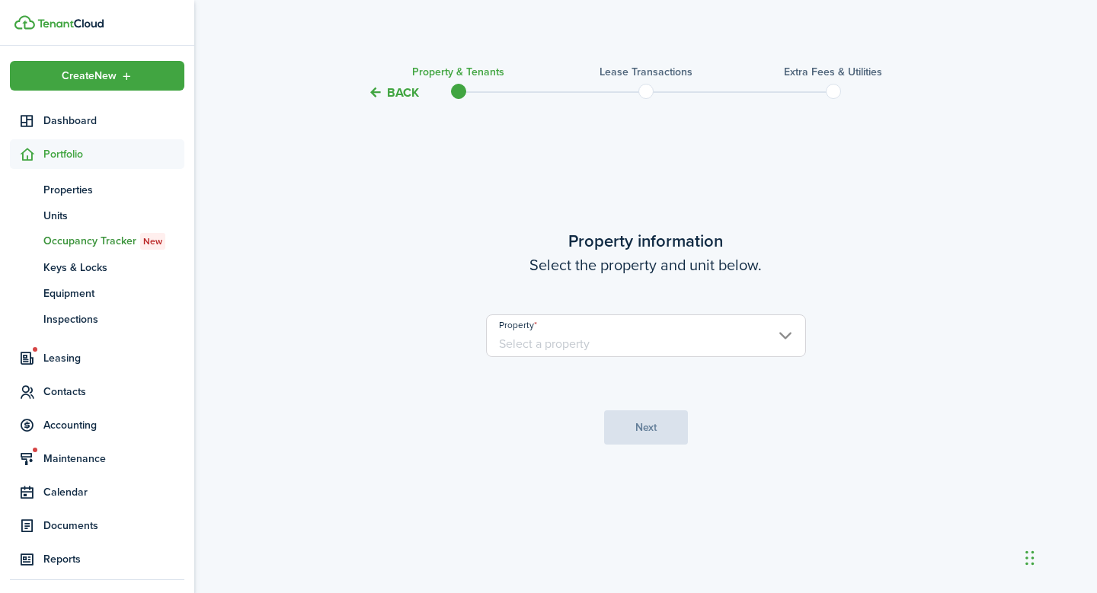
click at [784, 336] on input "Property" at bounding box center [646, 336] width 320 height 43
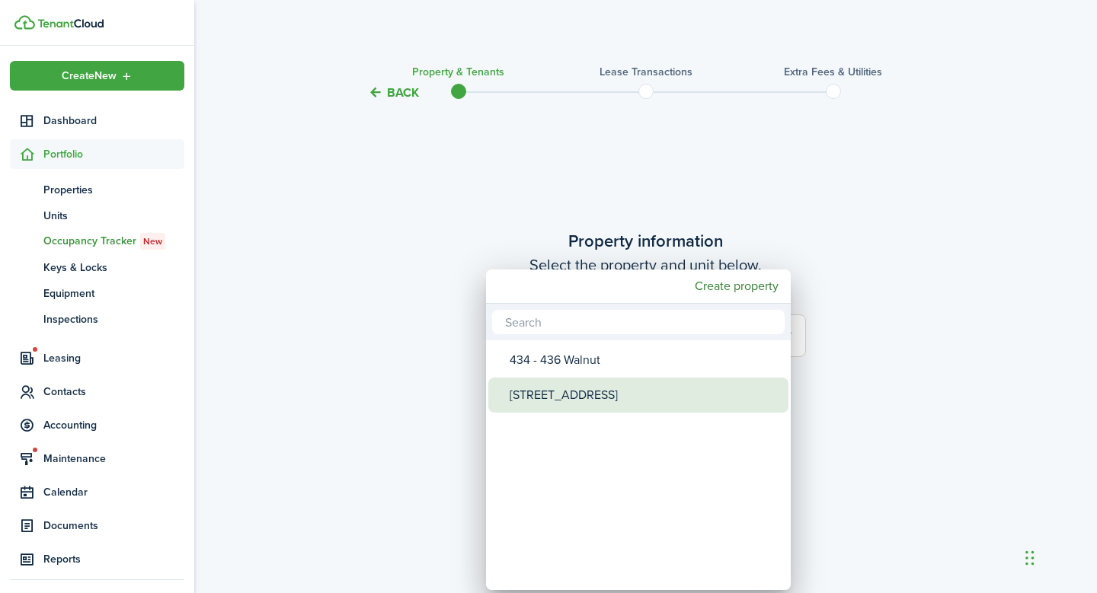
click at [663, 393] on div "[STREET_ADDRESS]" at bounding box center [644, 395] width 270 height 35
type input "[STREET_ADDRESS]"
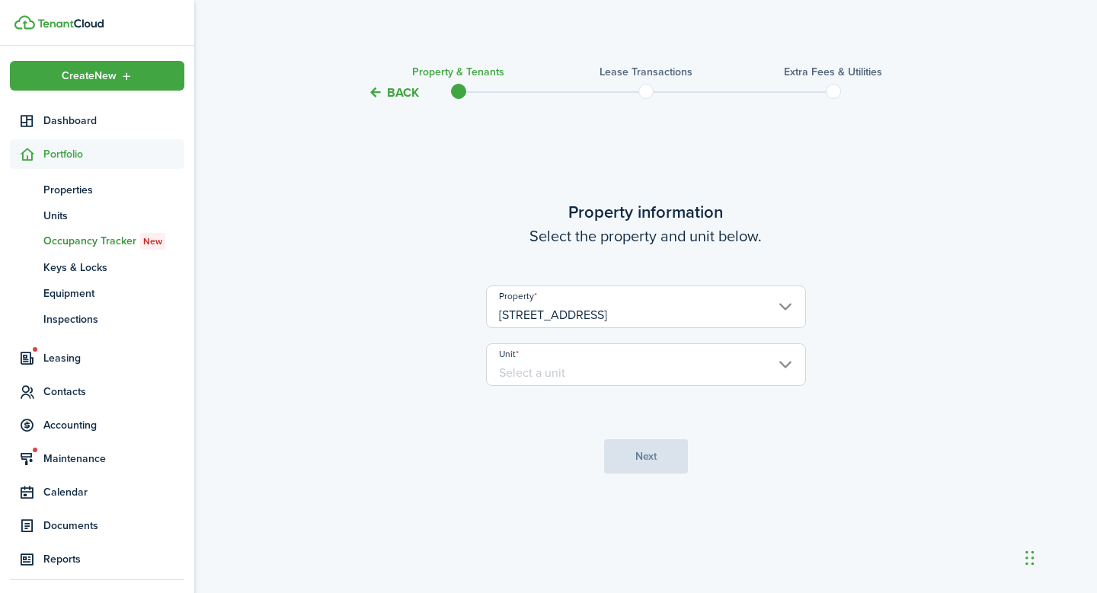
click at [787, 366] on input "Unit" at bounding box center [646, 364] width 320 height 43
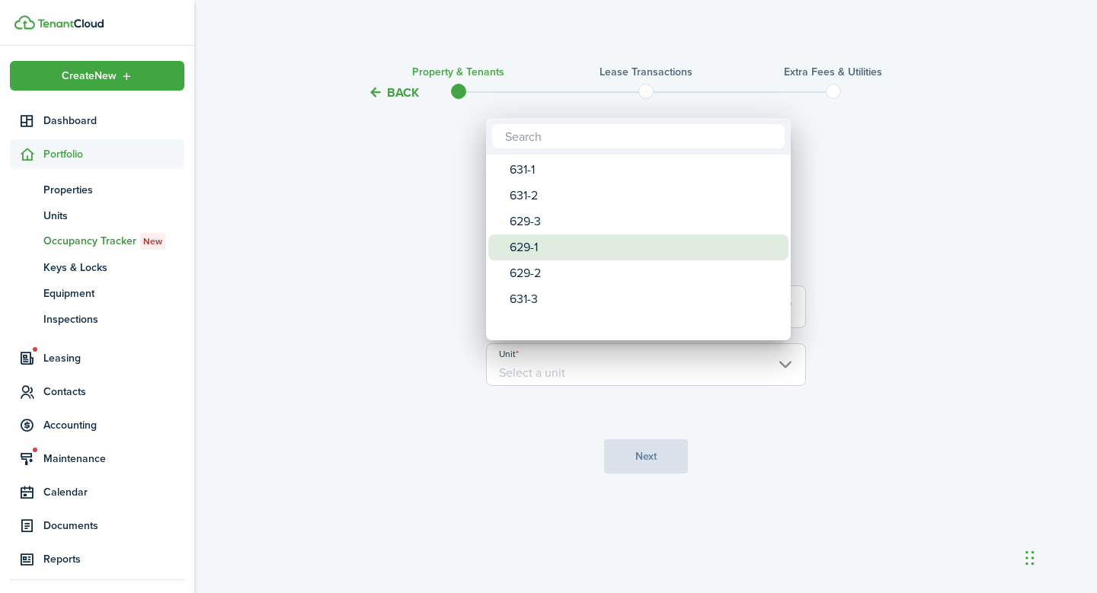
click at [682, 252] on div "629-1" at bounding box center [644, 248] width 270 height 26
type input "629-1"
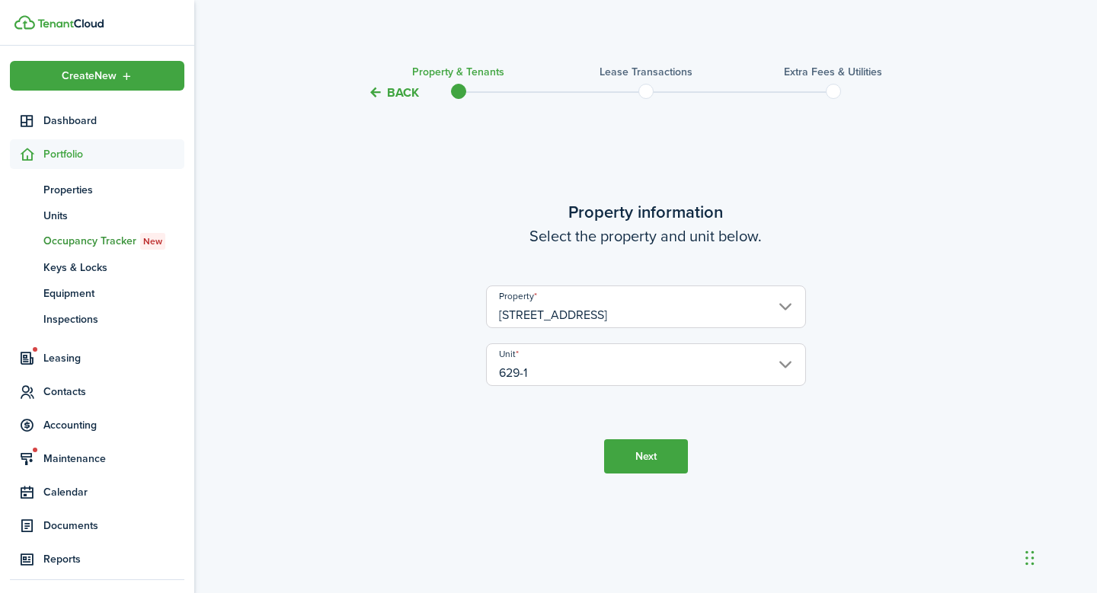
click at [650, 455] on button "Next" at bounding box center [646, 456] width 84 height 34
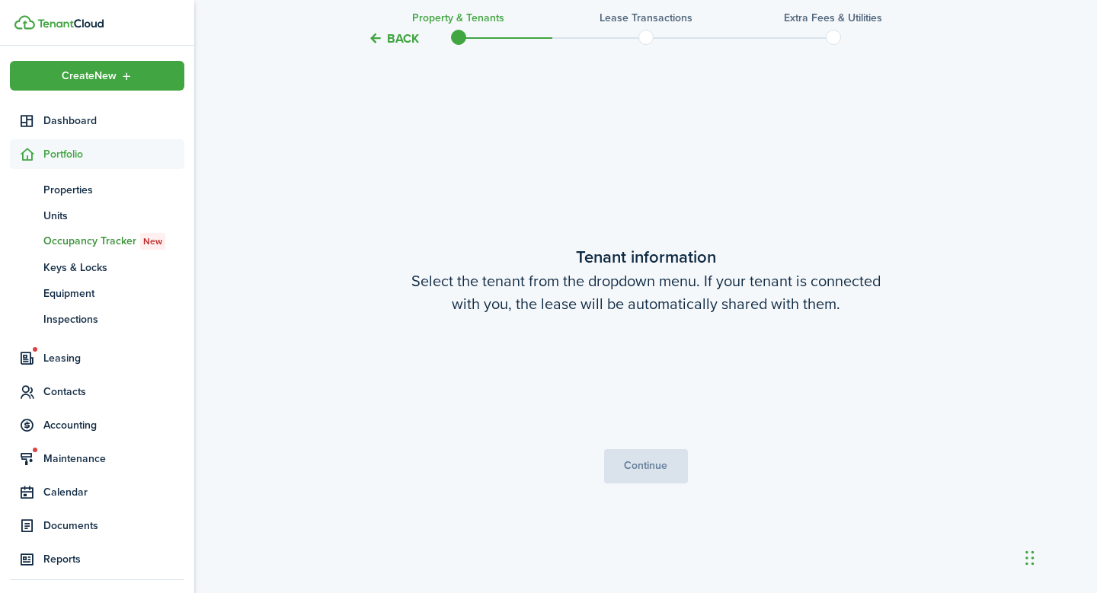
scroll to position [491, 0]
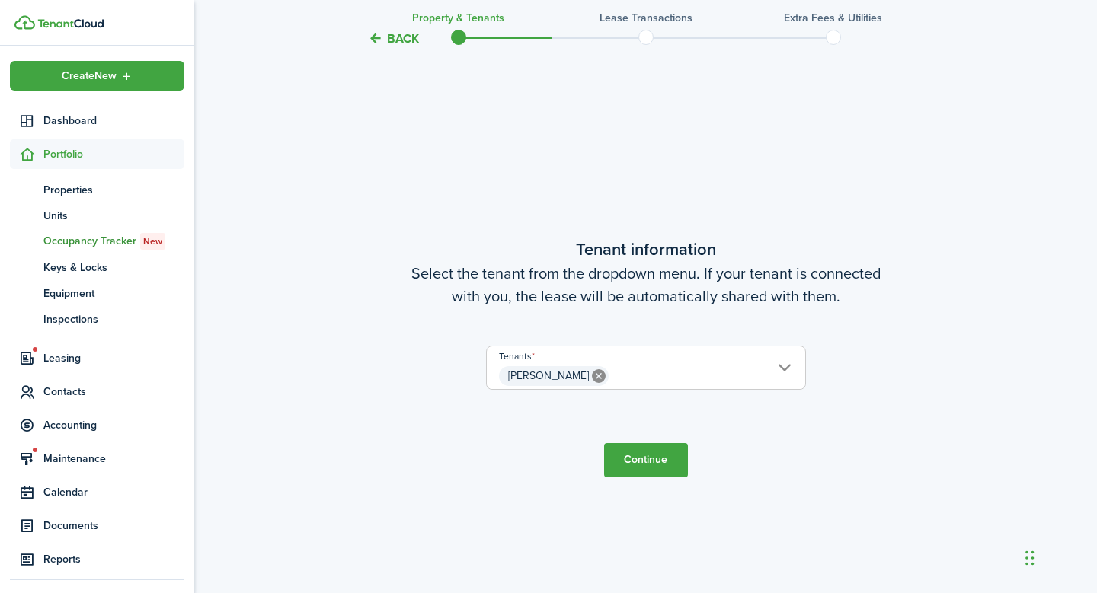
click at [650, 455] on button "Continue" at bounding box center [646, 460] width 84 height 34
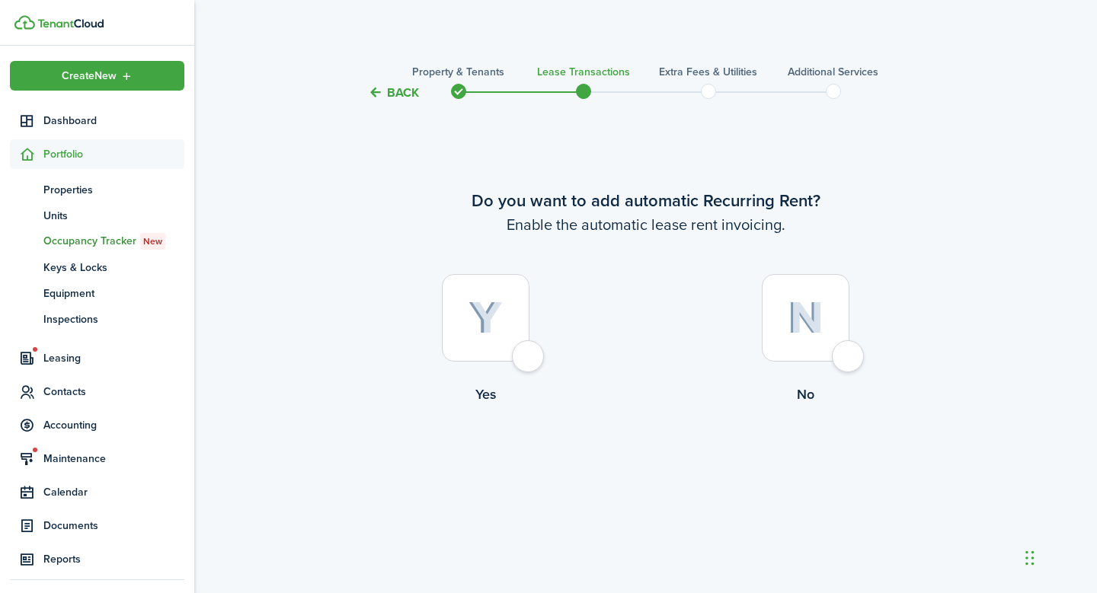
click at [524, 356] on div at bounding box center [486, 318] width 88 height 88
radio input "true"
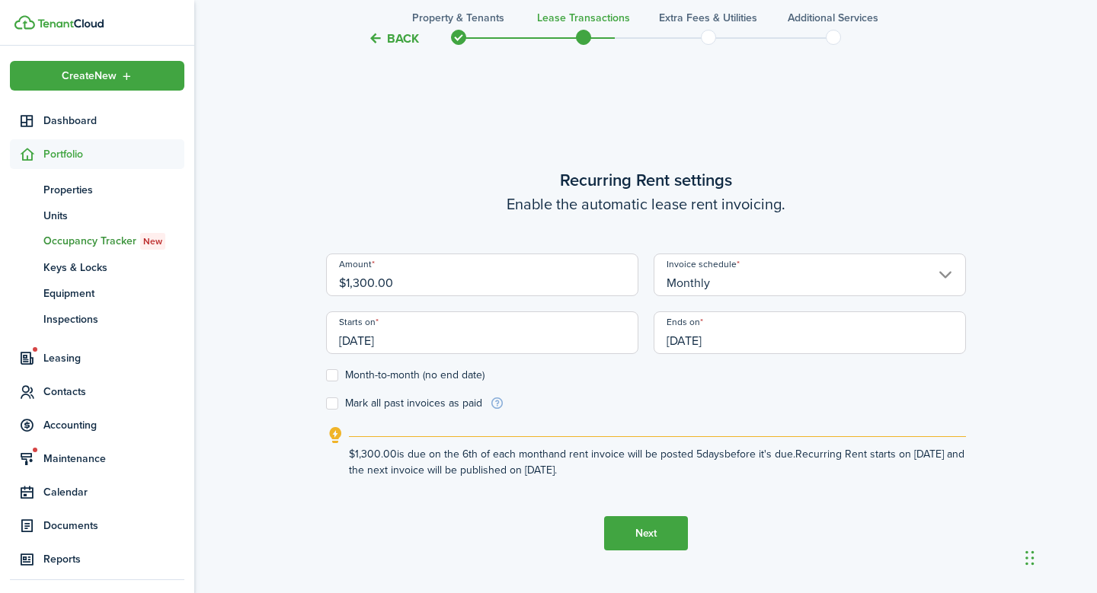
scroll to position [491, 0]
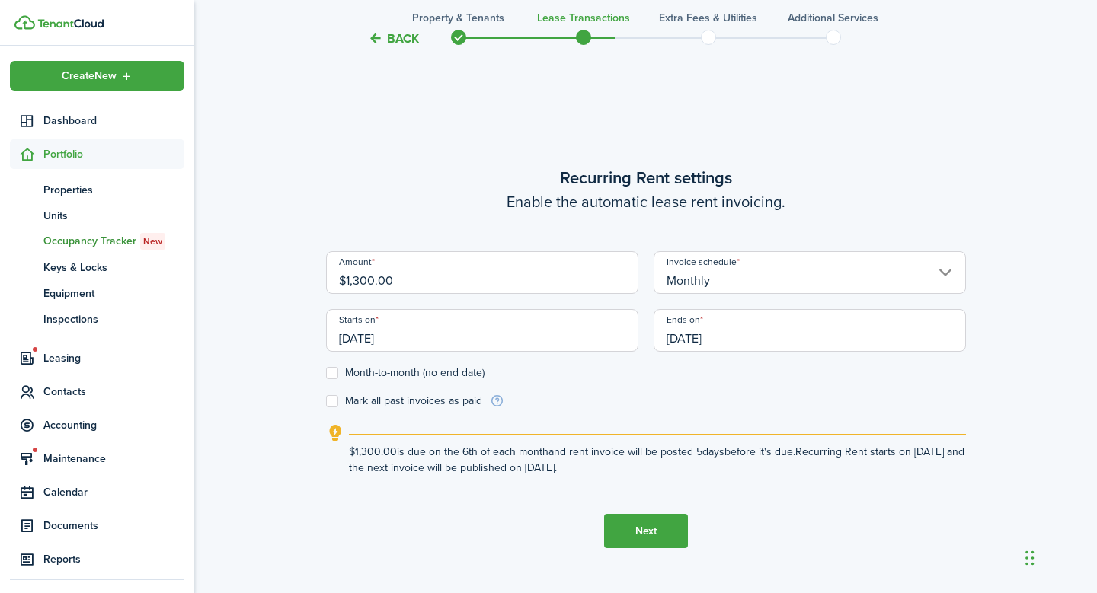
click at [649, 530] on button "Next" at bounding box center [646, 531] width 84 height 34
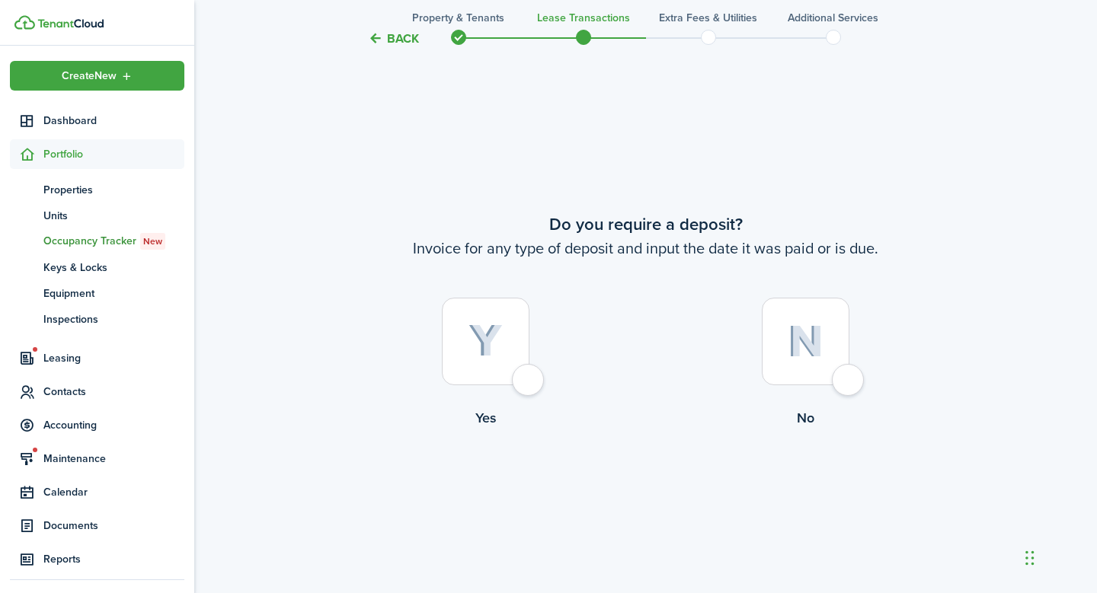
scroll to position [1084, 0]
click at [527, 371] on div at bounding box center [486, 339] width 88 height 88
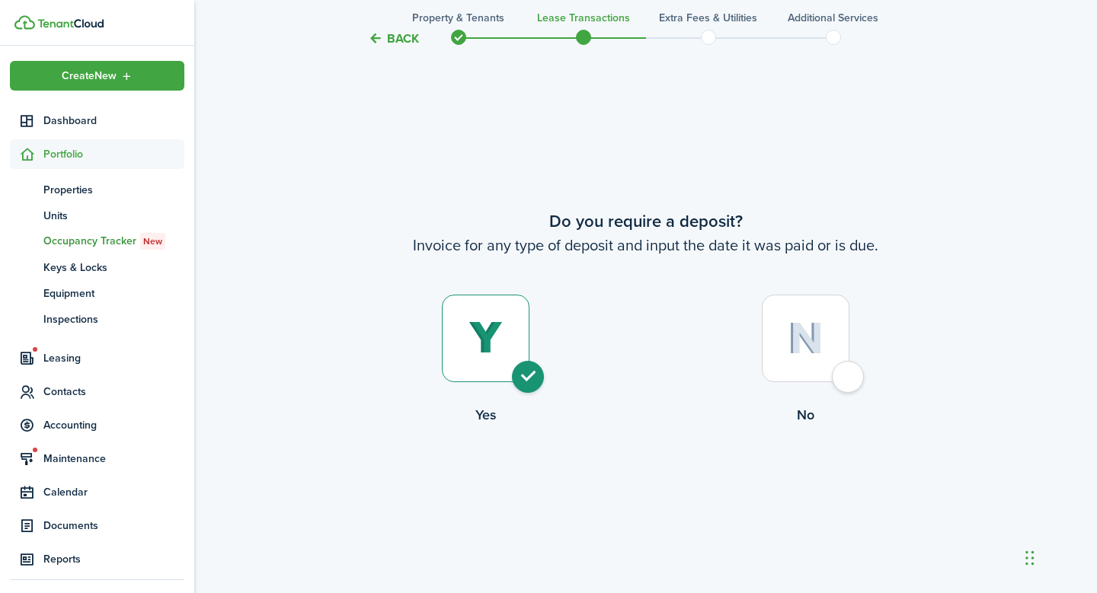
radio input "true"
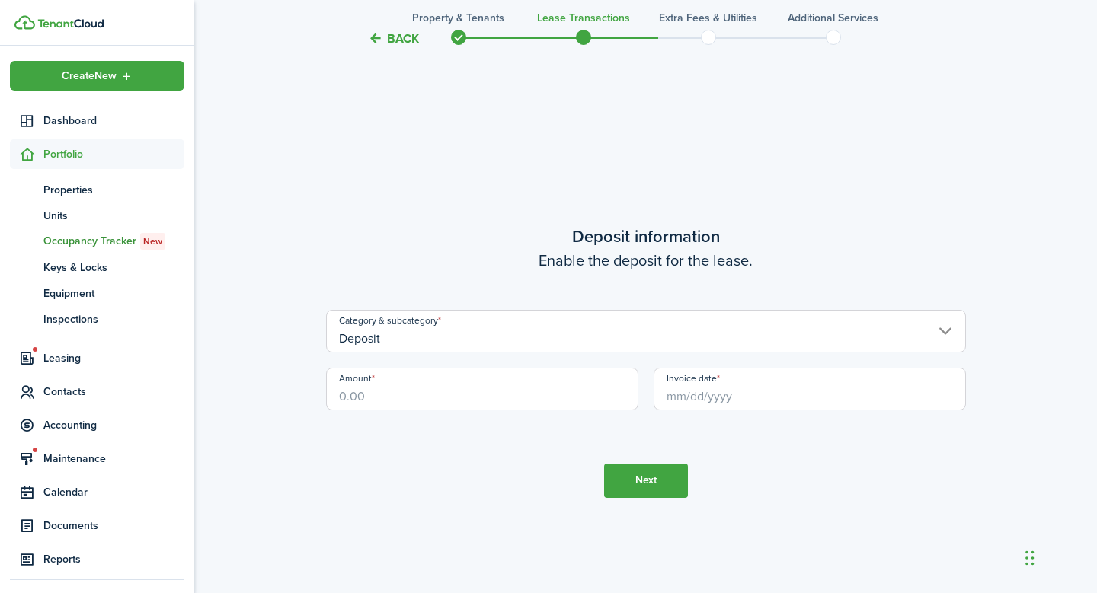
scroll to position [1678, 0]
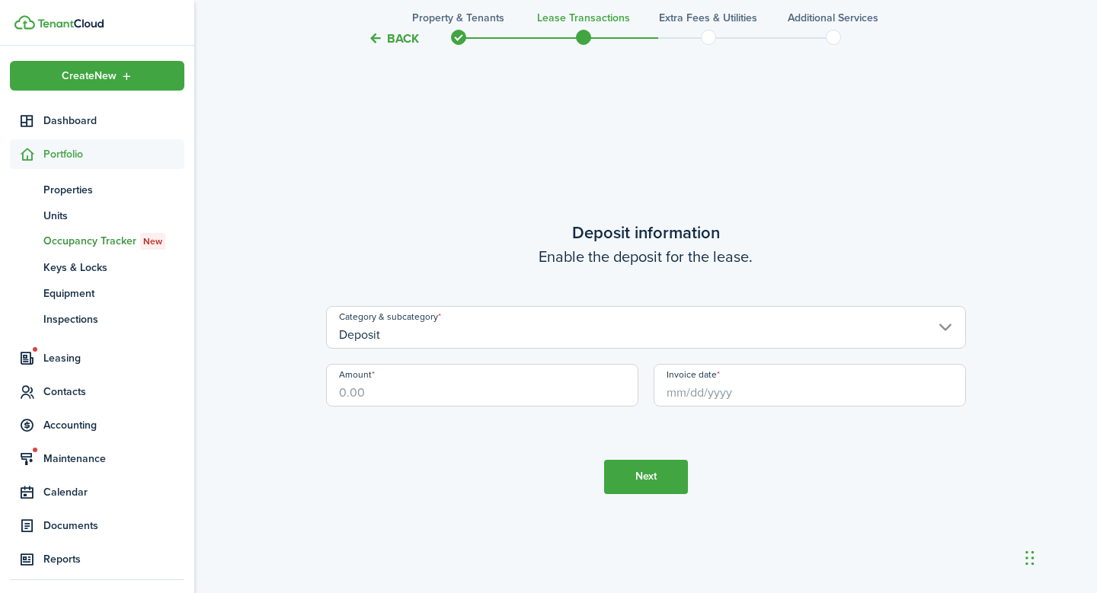
click at [544, 399] on input "Amount" at bounding box center [482, 385] width 312 height 43
click at [666, 397] on input "Invoice date" at bounding box center [809, 385] width 312 height 43
type input "$1,300.00"
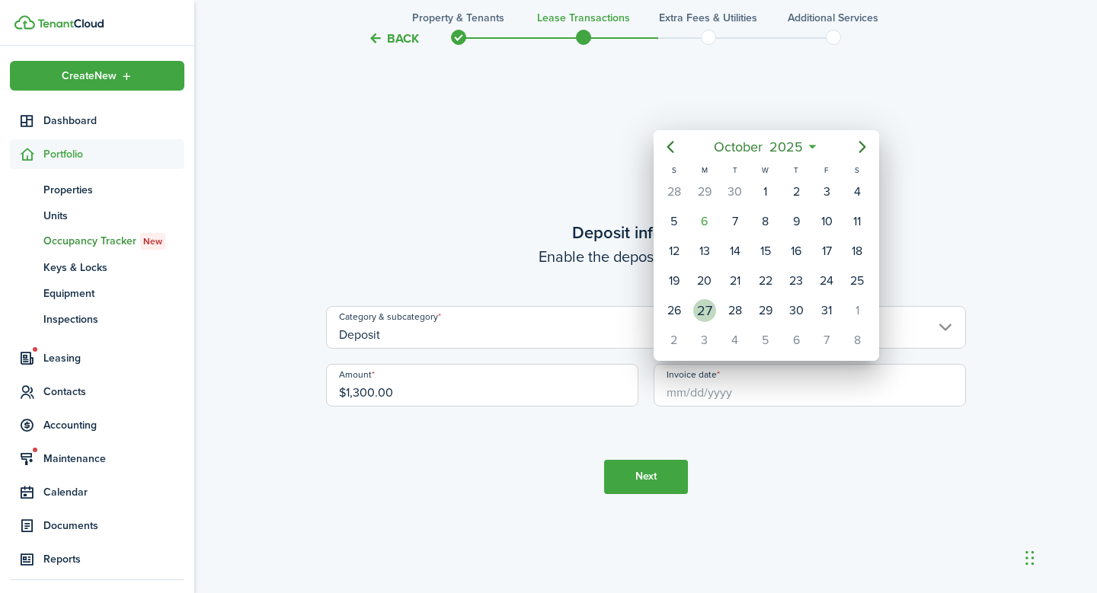
click at [705, 309] on div "27" at bounding box center [704, 310] width 23 height 23
type input "[DATE]"
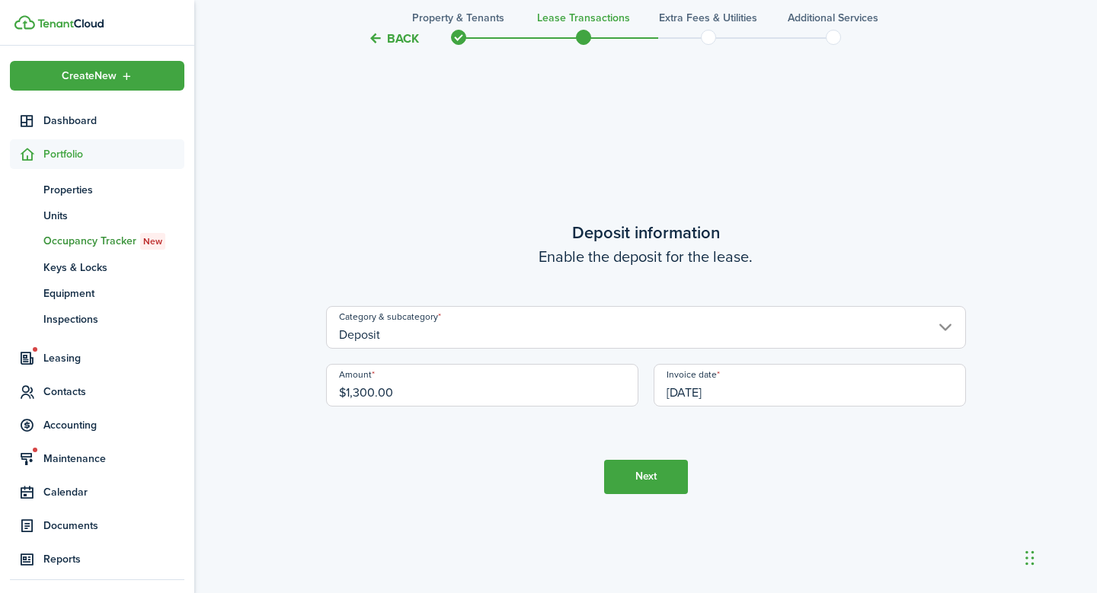
click at [634, 478] on button "Next" at bounding box center [646, 477] width 84 height 34
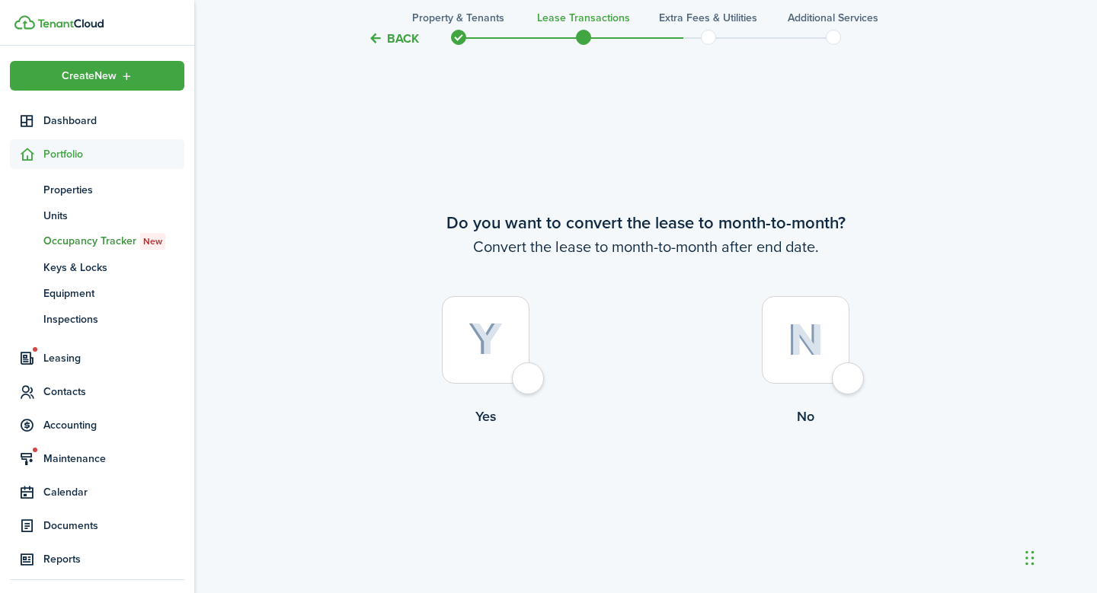
scroll to position [2271, 0]
click at [586, 30] on span at bounding box center [583, 37] width 23 height 23
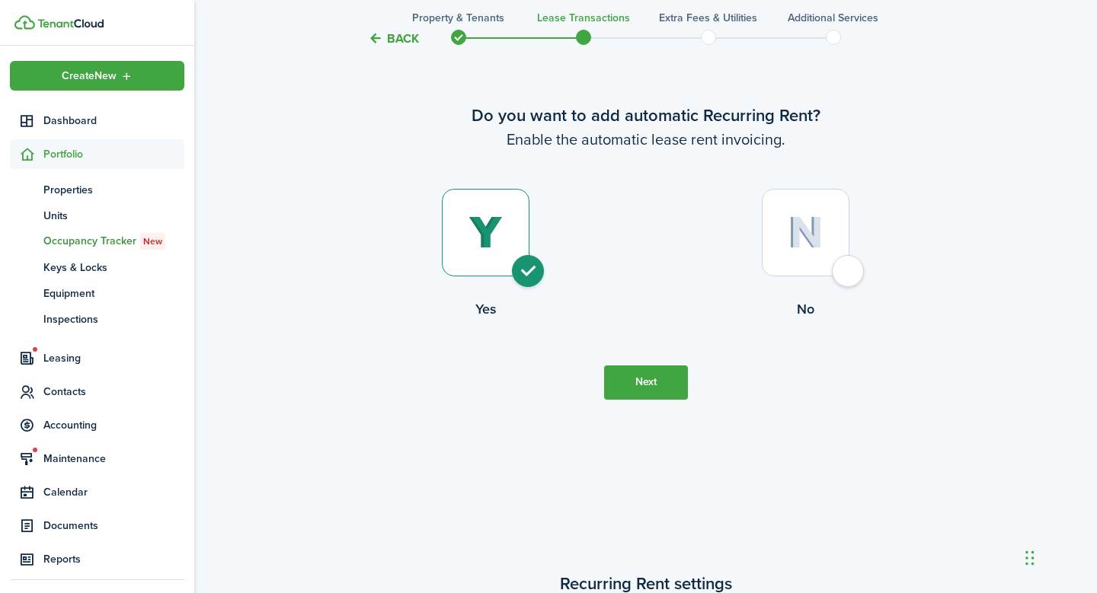
scroll to position [0, 0]
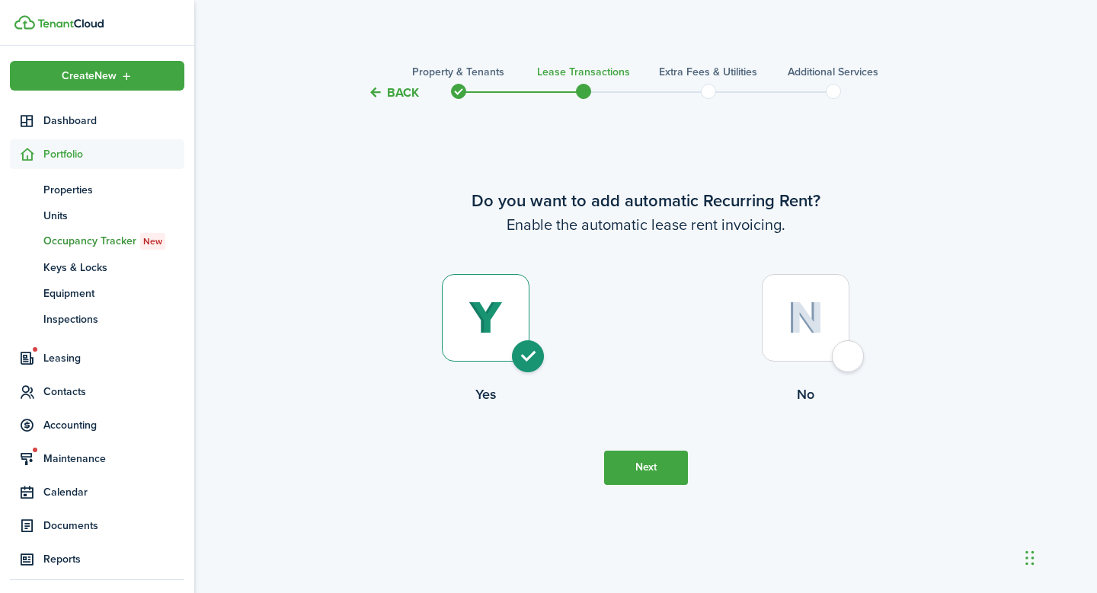
click at [656, 470] on button "Next" at bounding box center [646, 468] width 84 height 34
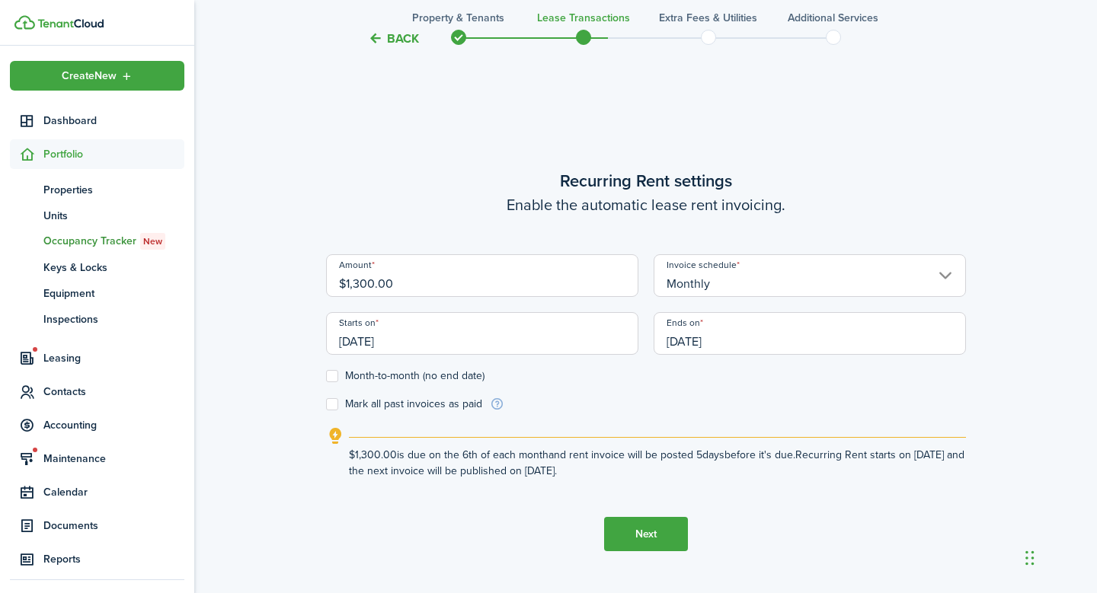
scroll to position [491, 0]
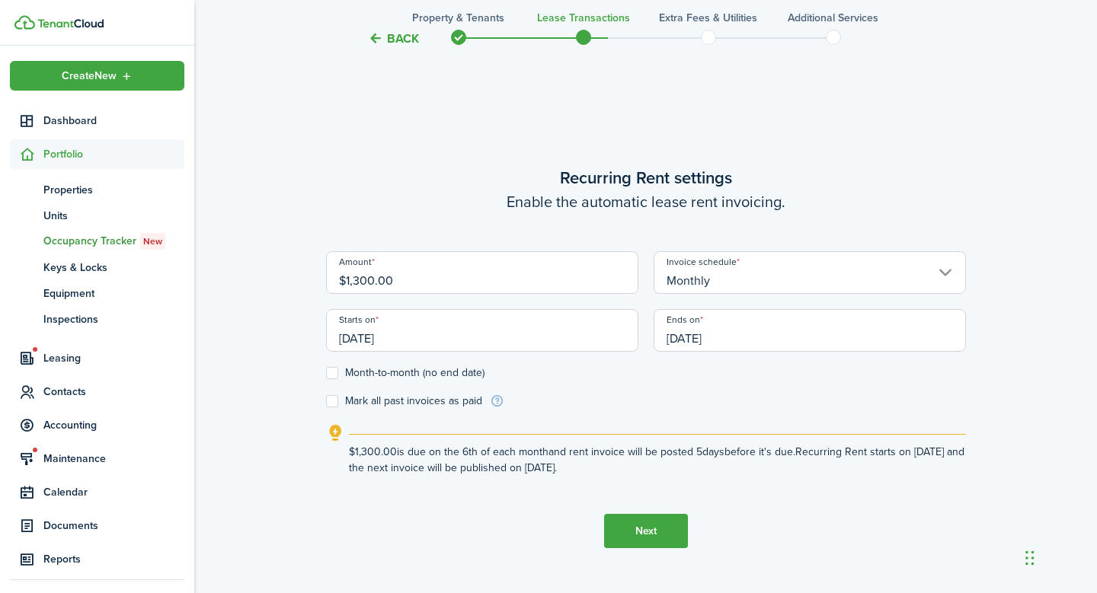
click at [446, 334] on input "[DATE]" at bounding box center [482, 330] width 312 height 43
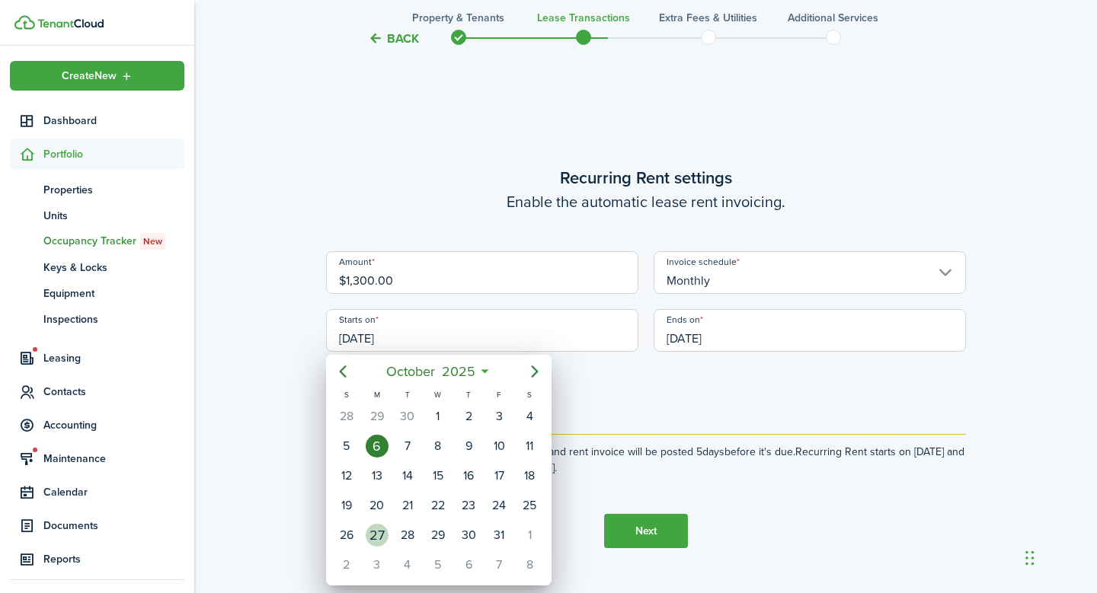
click at [376, 536] on div "27" at bounding box center [377, 535] width 23 height 23
type input "[DATE]"
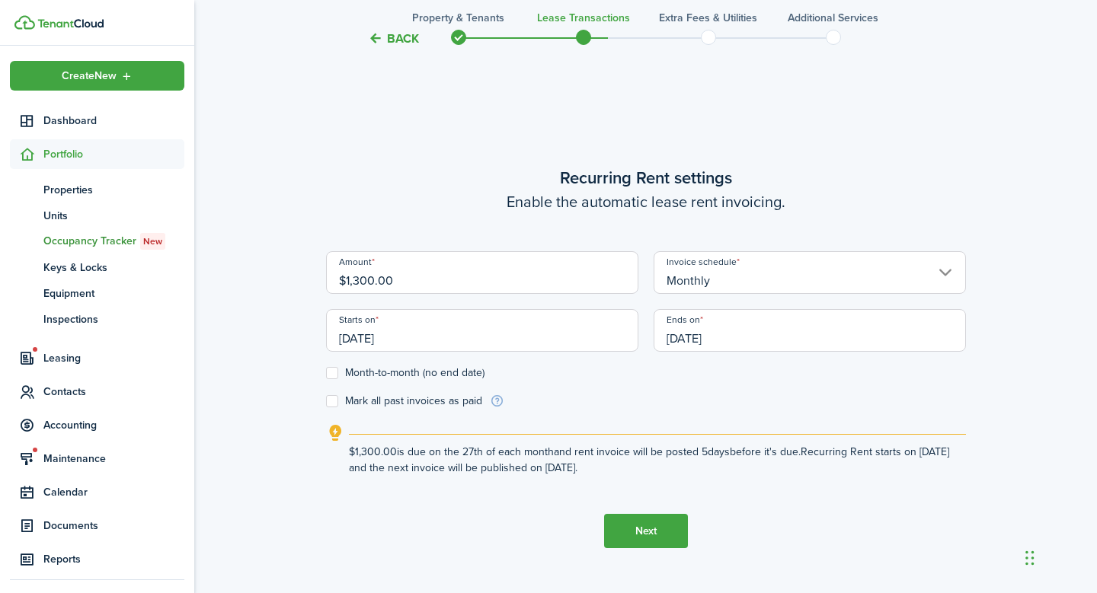
click at [723, 349] on input "[DATE]" at bounding box center [809, 330] width 312 height 43
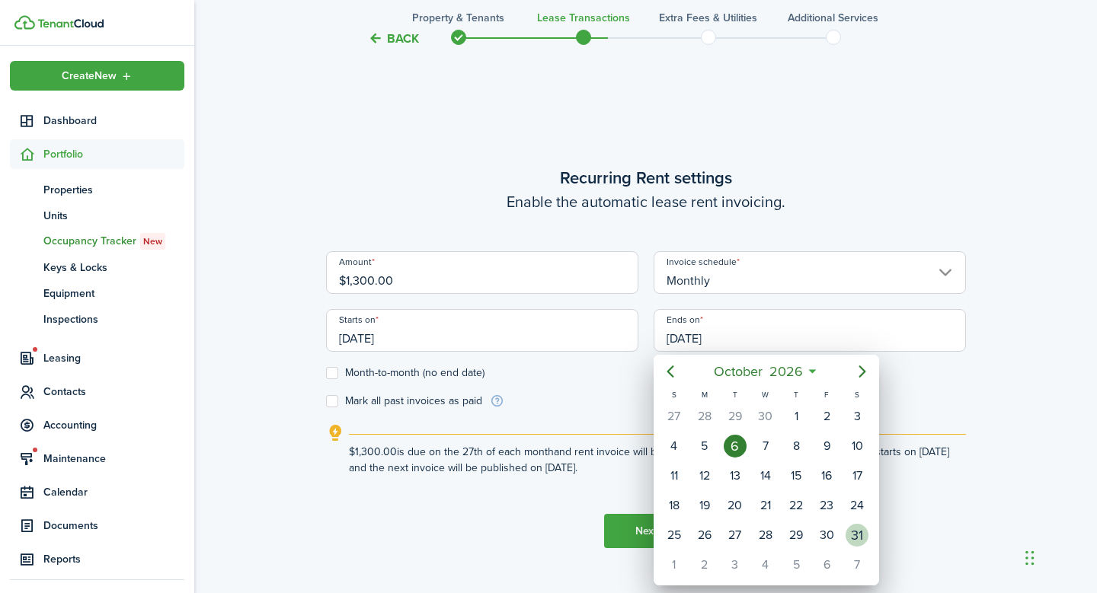
click at [854, 536] on div "31" at bounding box center [856, 535] width 23 height 23
type input "[DATE]"
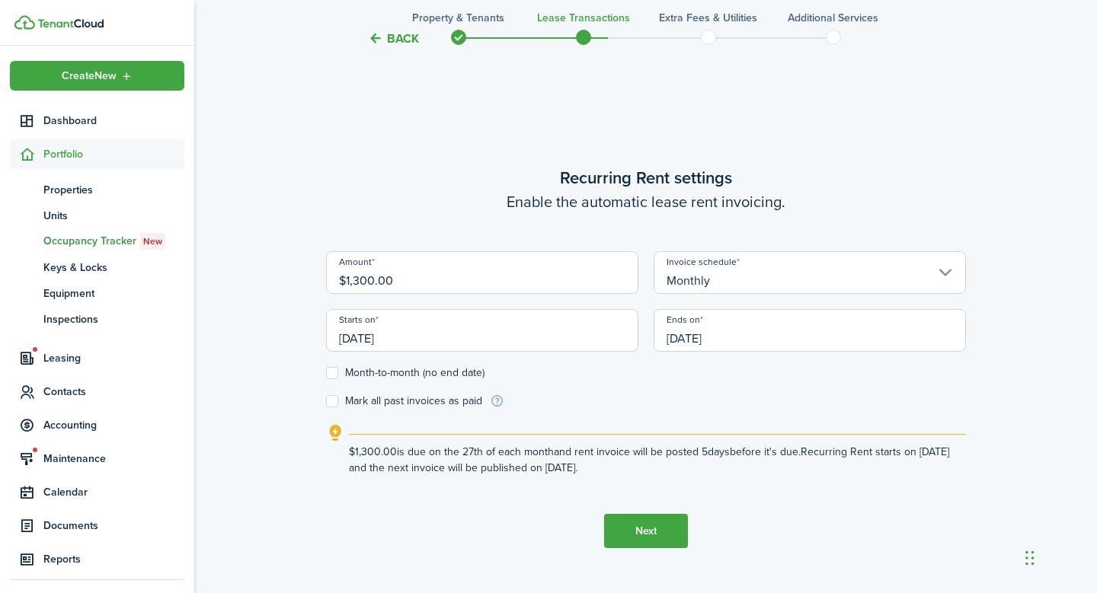
click at [655, 531] on button "Next" at bounding box center [646, 531] width 84 height 34
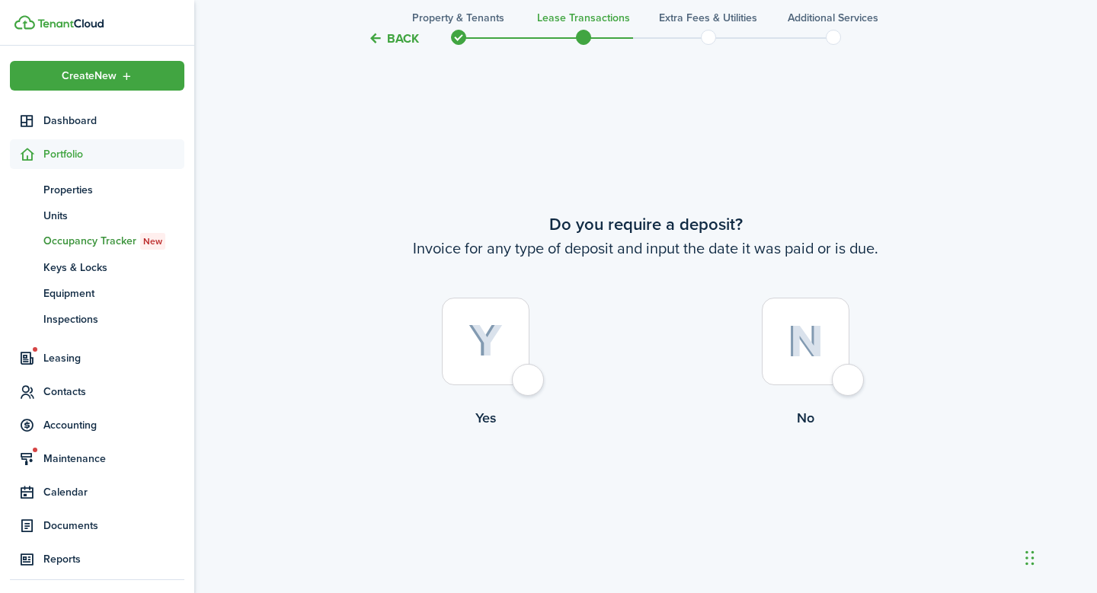
scroll to position [1084, 0]
click at [529, 382] on div at bounding box center [486, 339] width 88 height 88
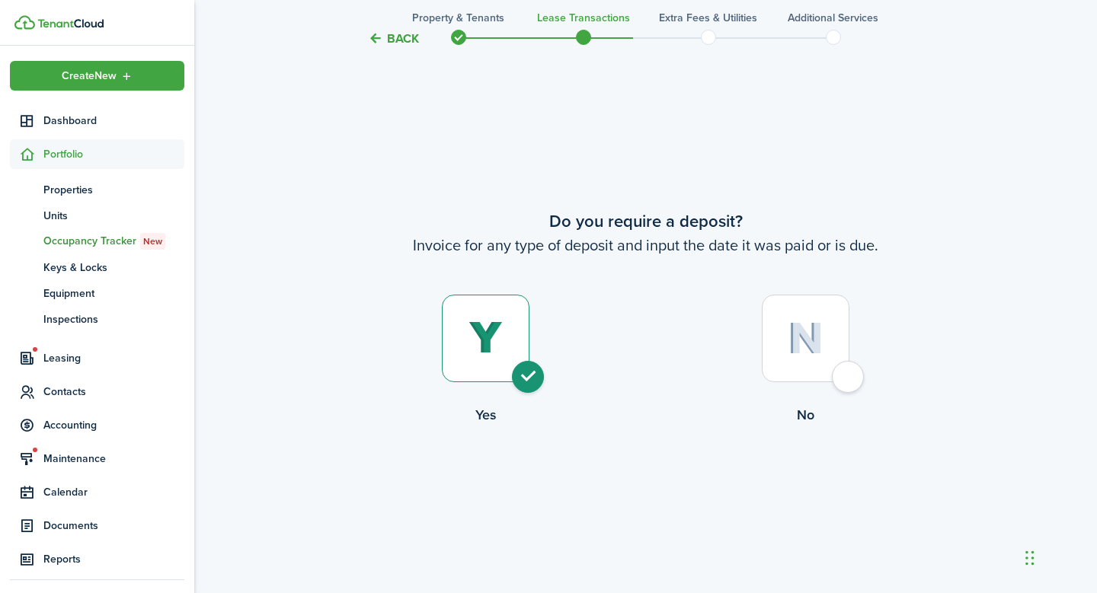
radio input "true"
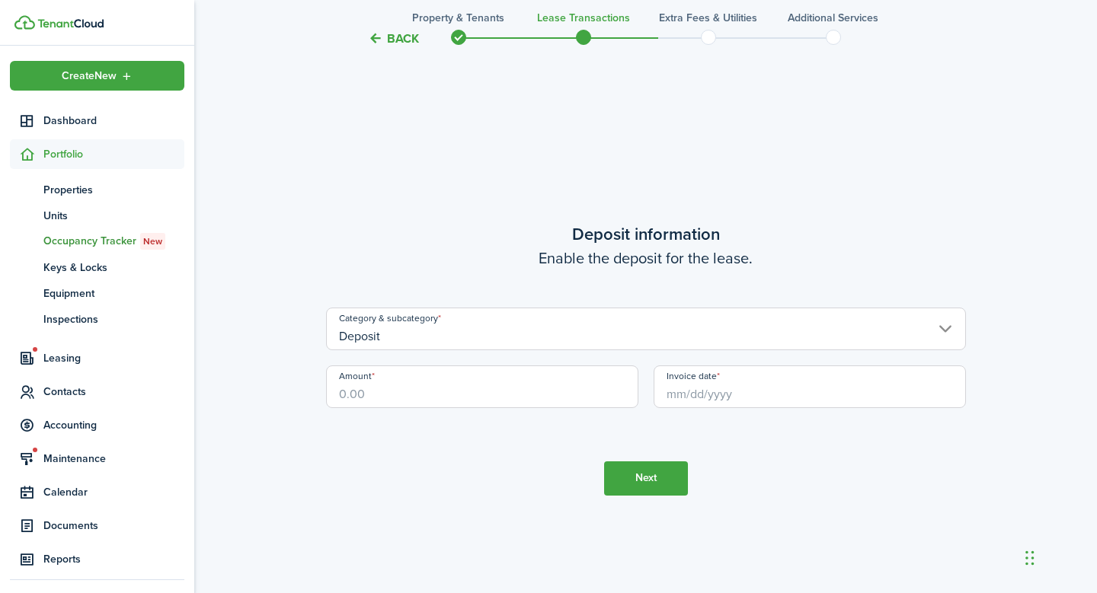
scroll to position [1678, 0]
click at [708, 393] on input "Invoice date" at bounding box center [809, 385] width 312 height 43
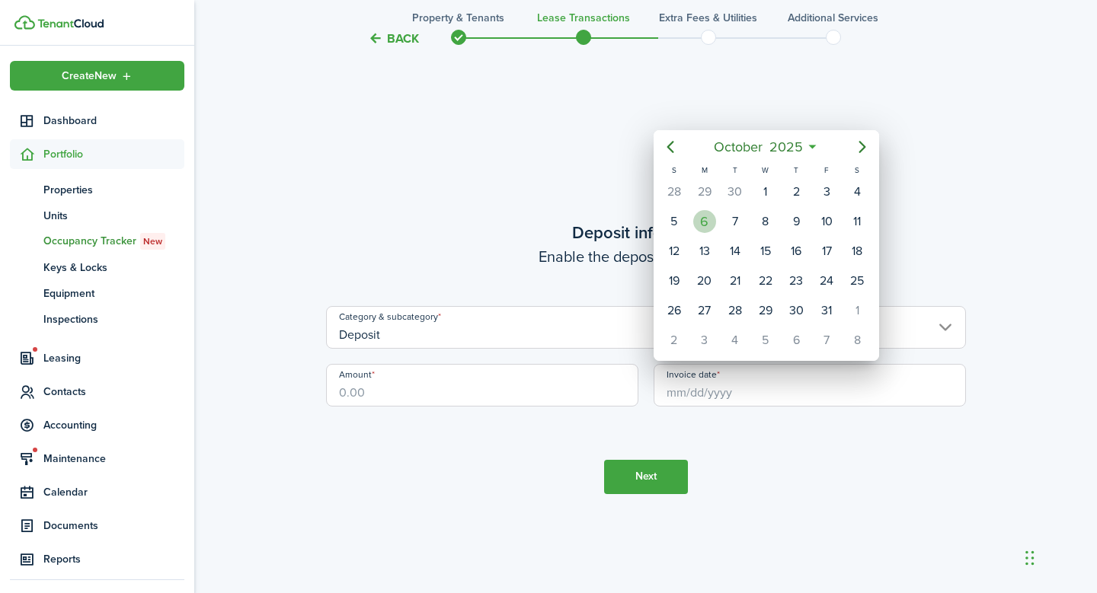
click at [704, 228] on div "6" at bounding box center [704, 221] width 23 height 23
type input "[DATE]"
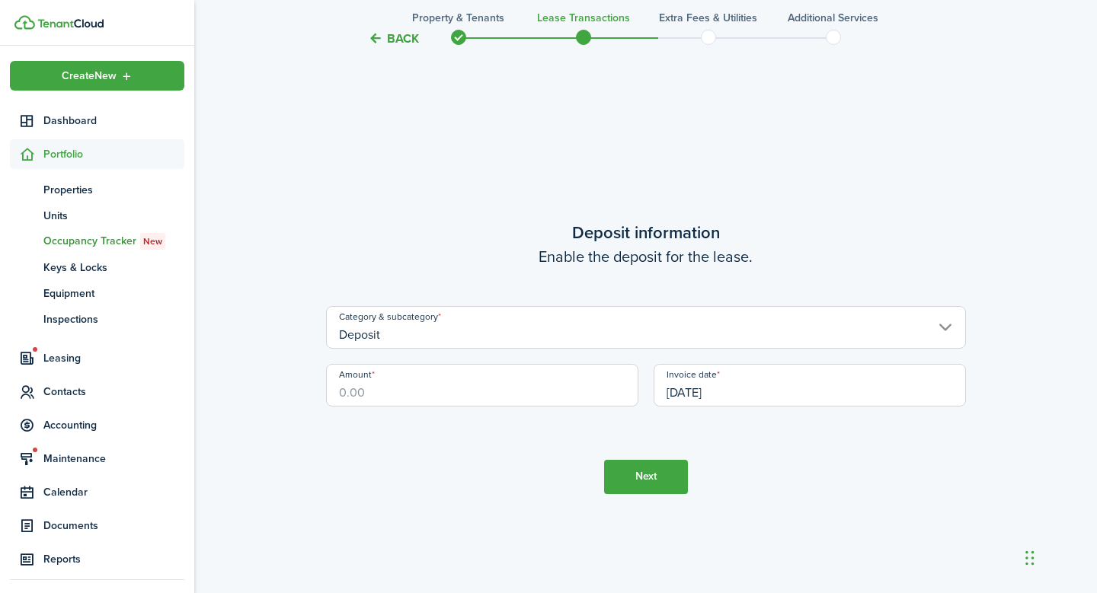
click at [450, 377] on input "Amount" at bounding box center [482, 385] width 312 height 43
type input "$1,300.00"
click at [639, 484] on button "Next" at bounding box center [646, 477] width 84 height 34
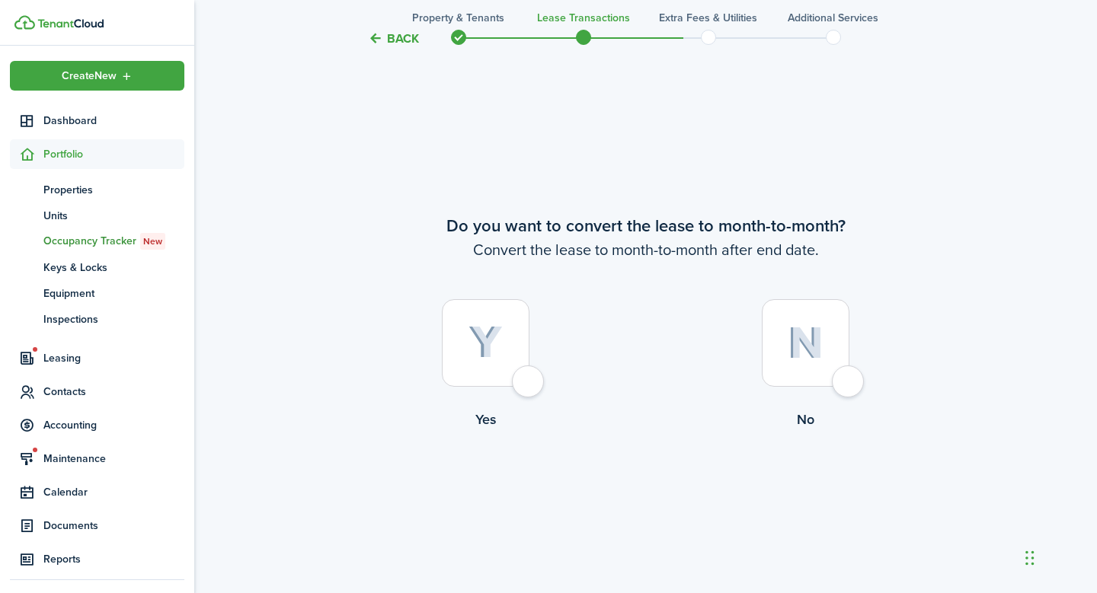
scroll to position [2271, 0]
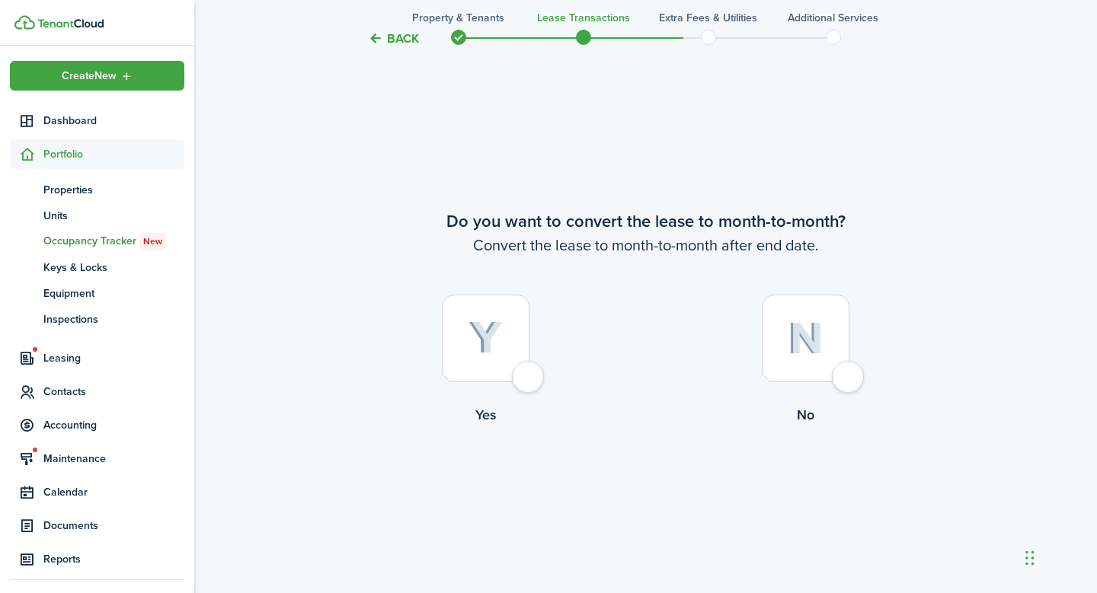
click at [849, 379] on div at bounding box center [806, 339] width 88 height 88
radio input "true"
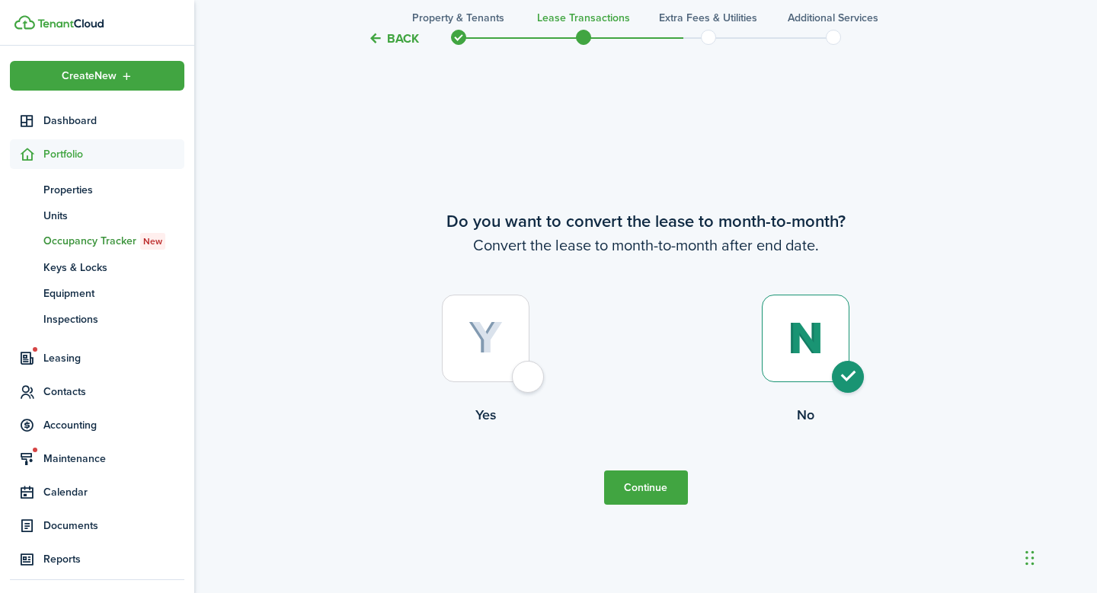
click at [663, 490] on button "Continue" at bounding box center [646, 488] width 84 height 34
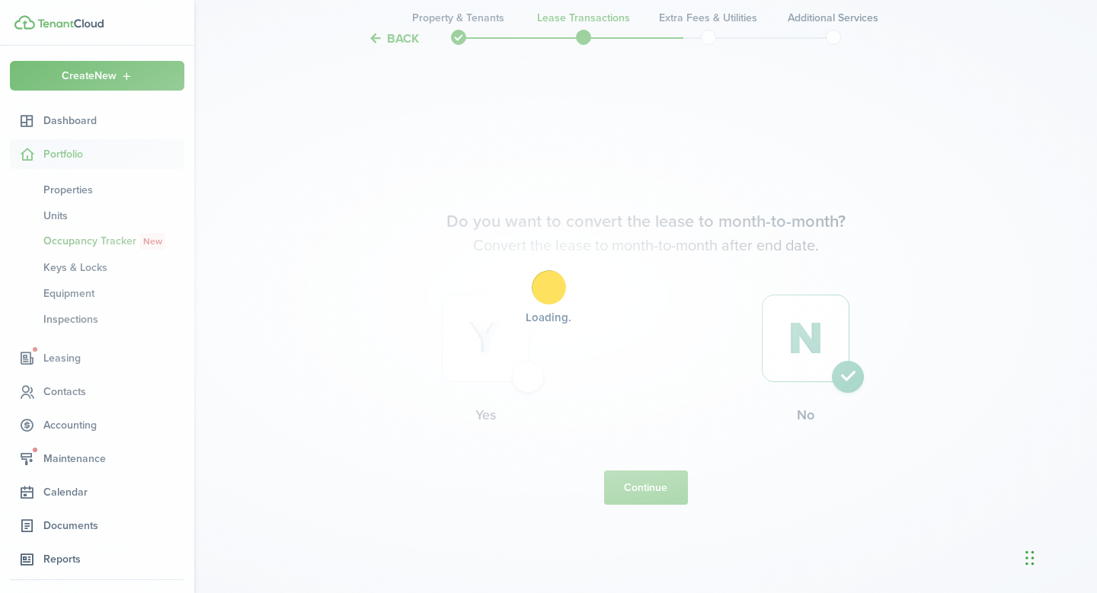
scroll to position [0, 0]
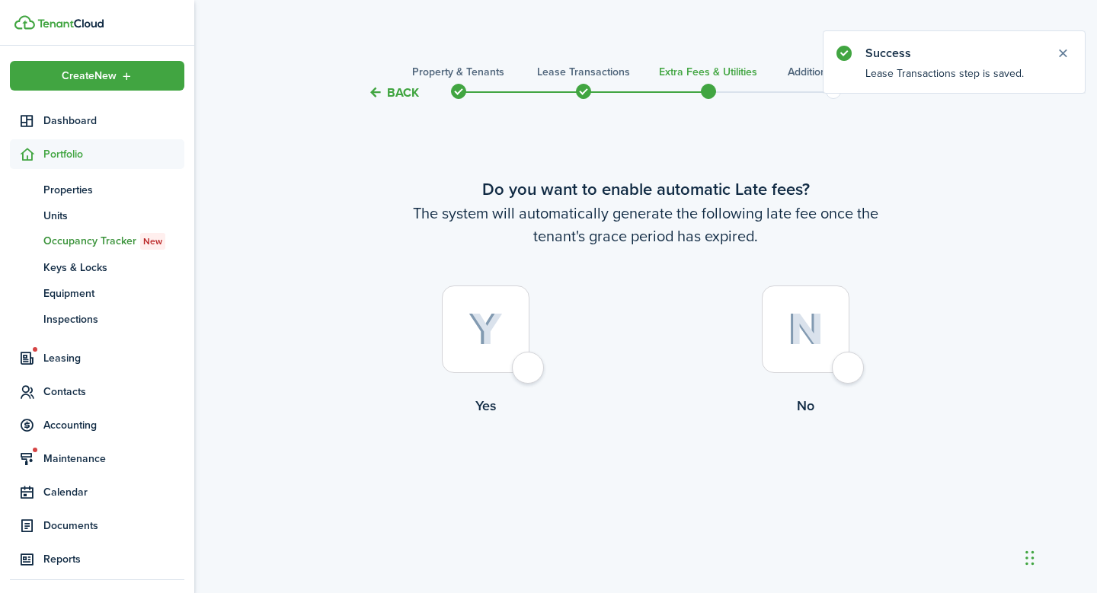
click at [529, 365] on div at bounding box center [486, 330] width 88 height 88
radio input "true"
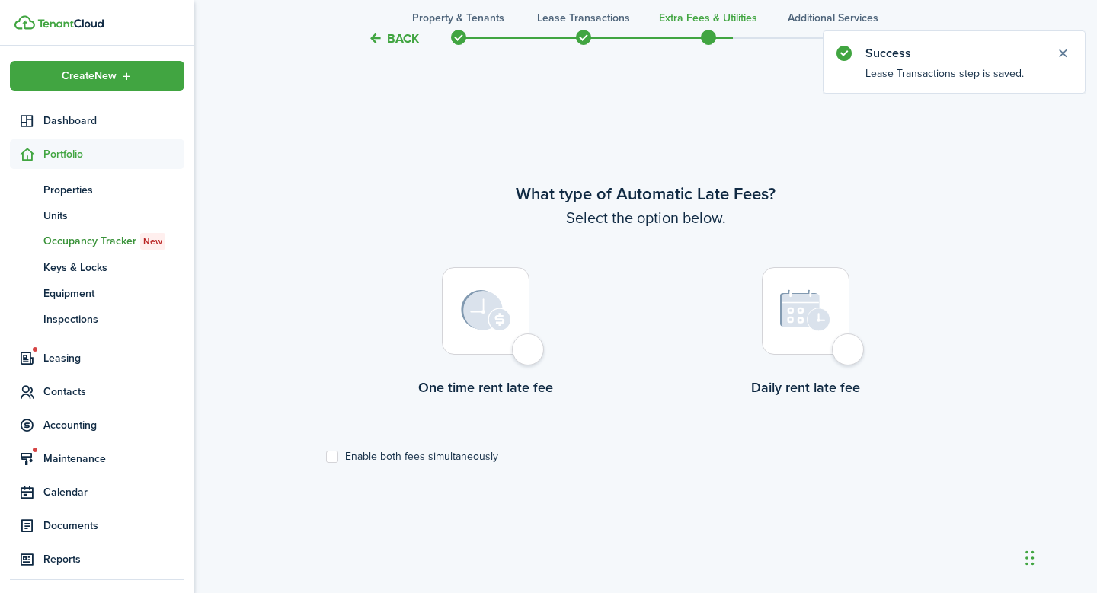
scroll to position [491, 0]
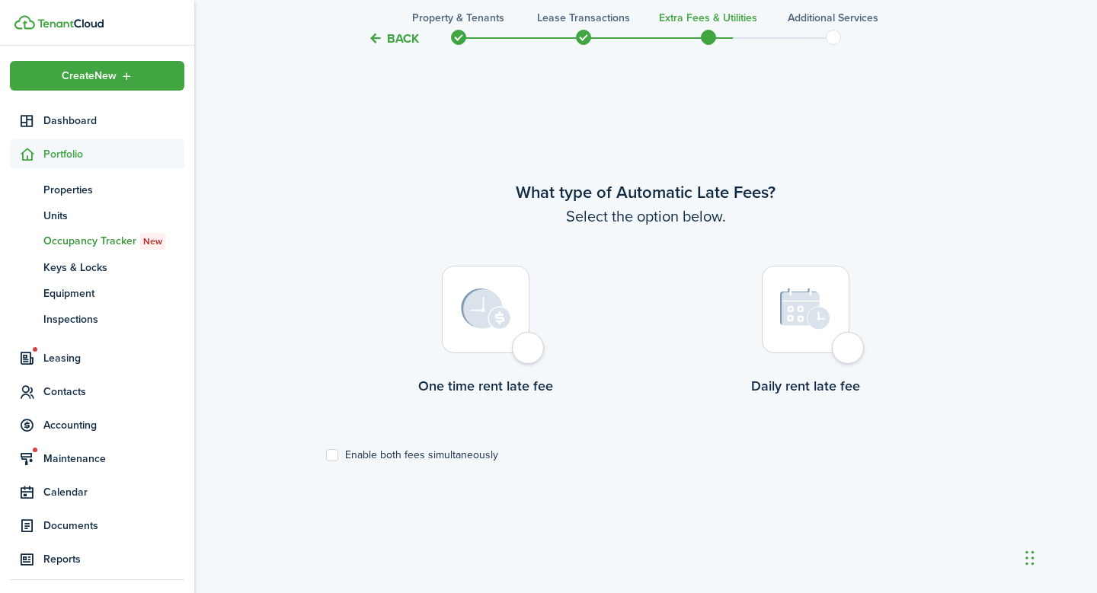
click at [847, 353] on div at bounding box center [806, 310] width 88 height 88
radio input "true"
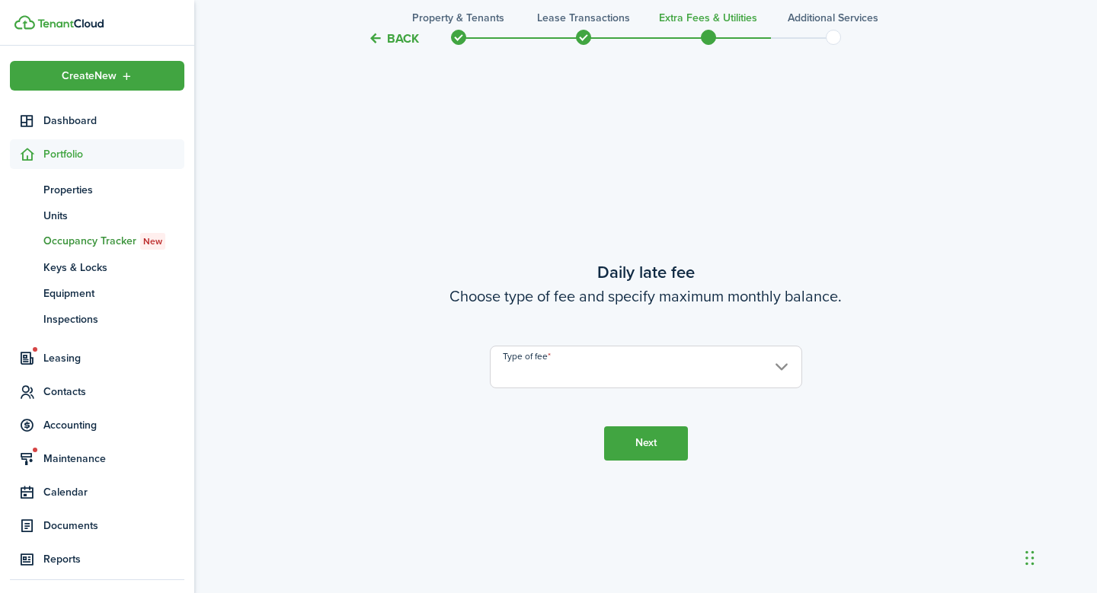
scroll to position [1084, 0]
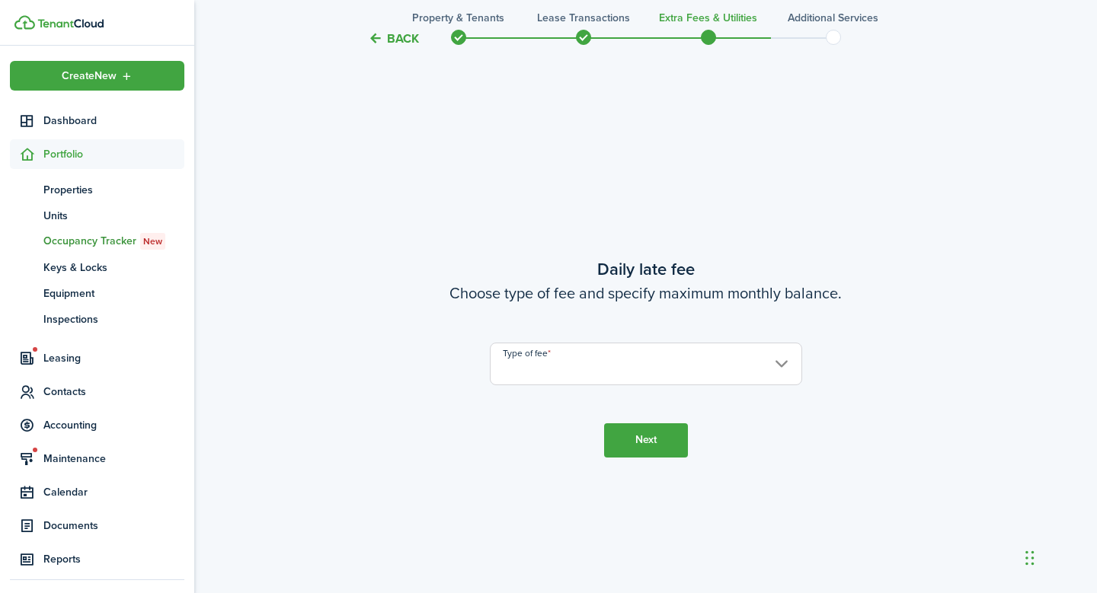
click at [776, 362] on input "Type of fee" at bounding box center [646, 364] width 312 height 43
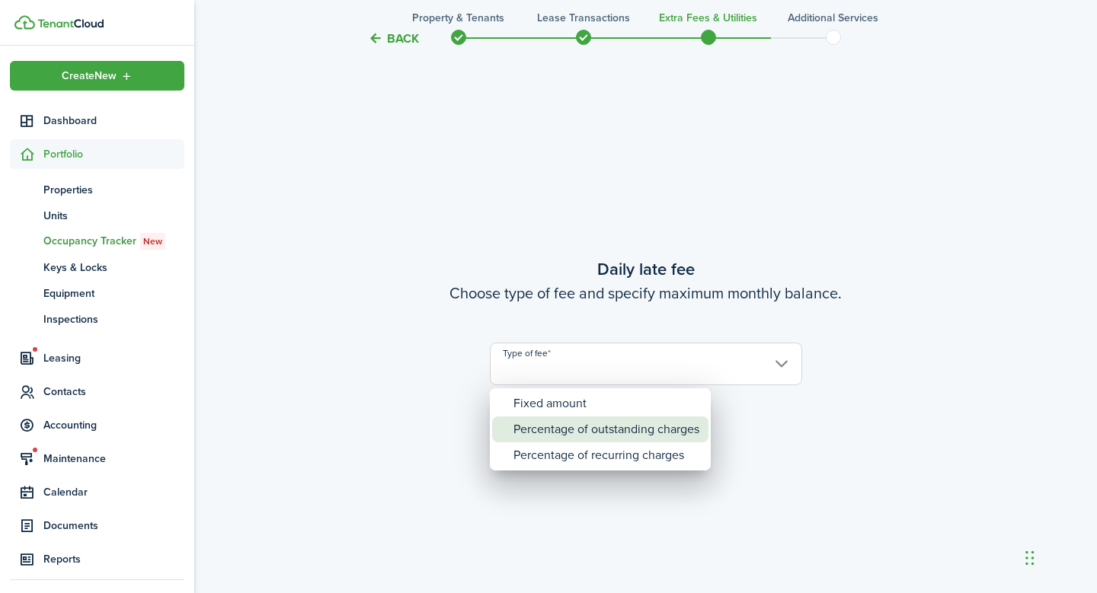
click at [631, 431] on div "Percentage of outstanding charges" at bounding box center [606, 430] width 186 height 26
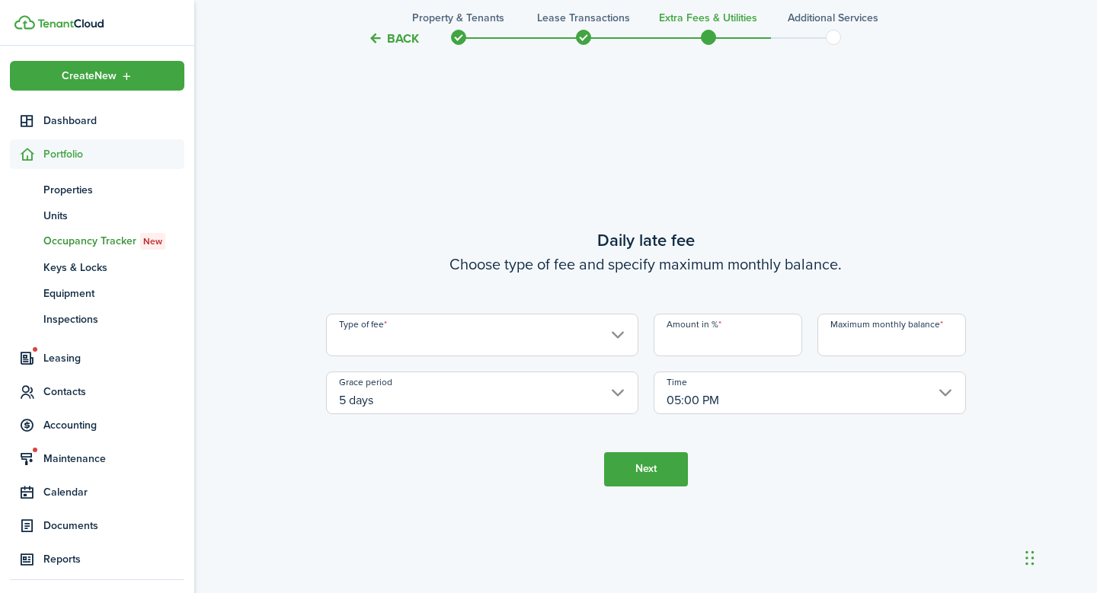
type input "Percentage of outstanding charges"
click at [727, 340] on input "Amount in %" at bounding box center [727, 335] width 149 height 43
type input "2"
click at [883, 341] on input "Maximum monthly balance" at bounding box center [891, 335] width 149 height 43
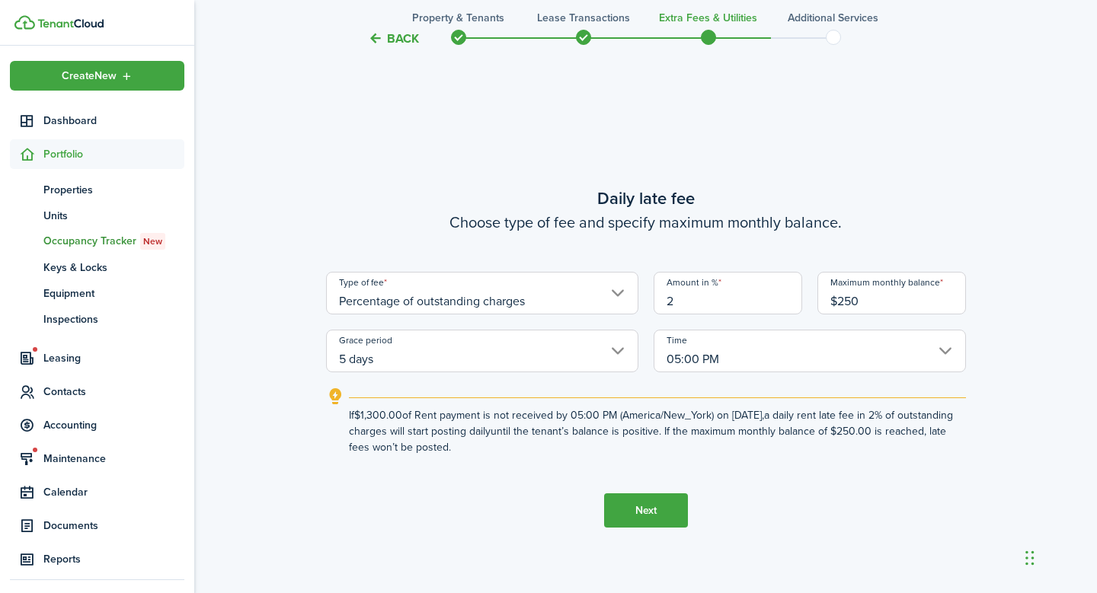
click at [945, 346] on input "05:00 PM" at bounding box center [809, 351] width 312 height 43
type input "$250.00"
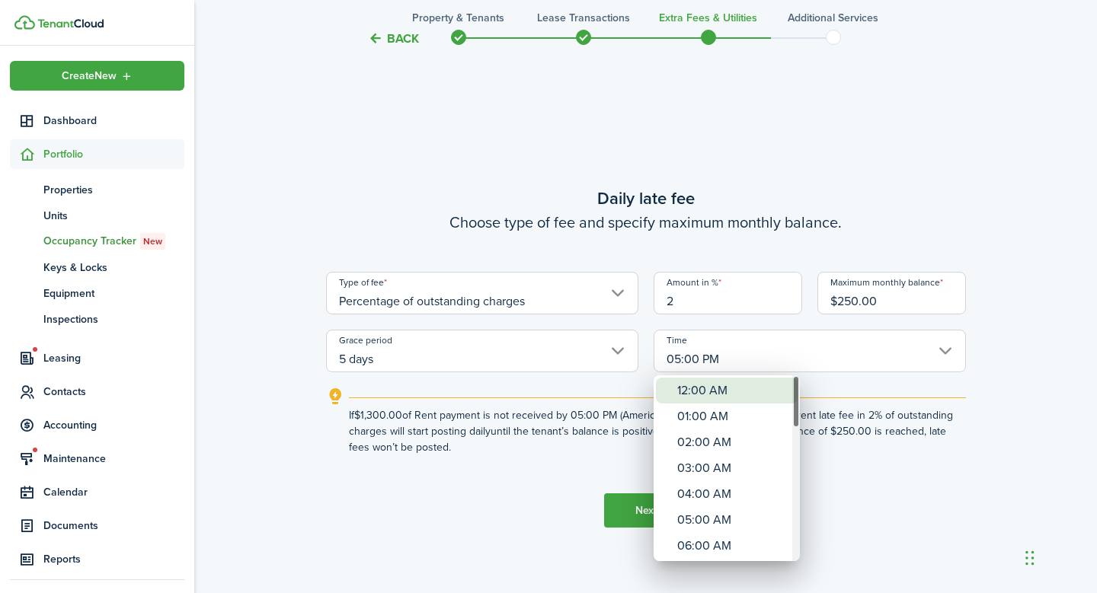
click at [730, 393] on div "12:00 AM" at bounding box center [732, 391] width 111 height 26
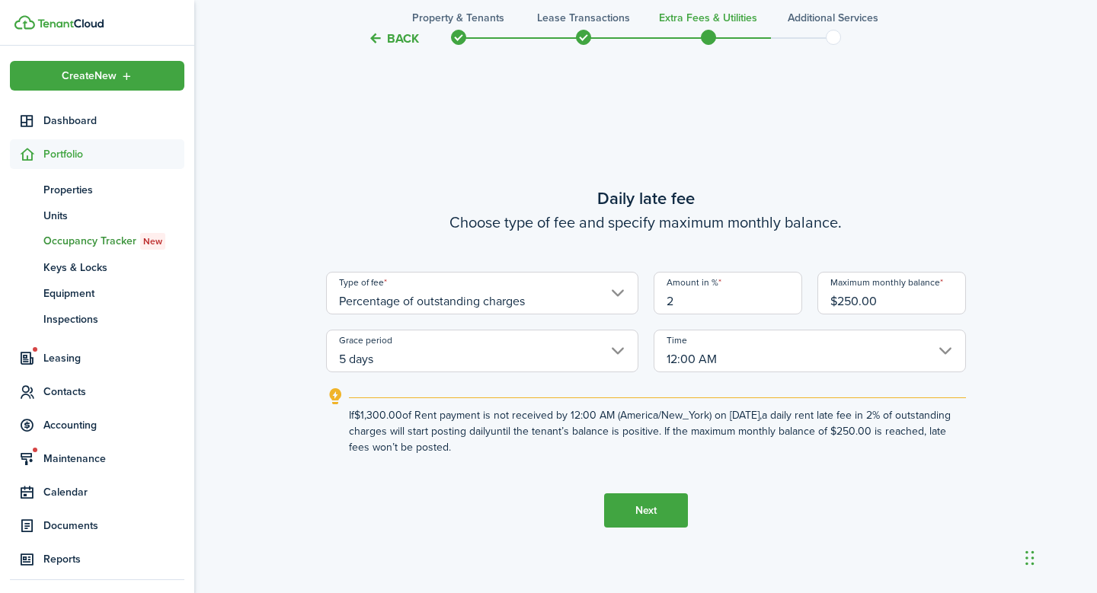
click at [638, 510] on button "Next" at bounding box center [646, 510] width 84 height 34
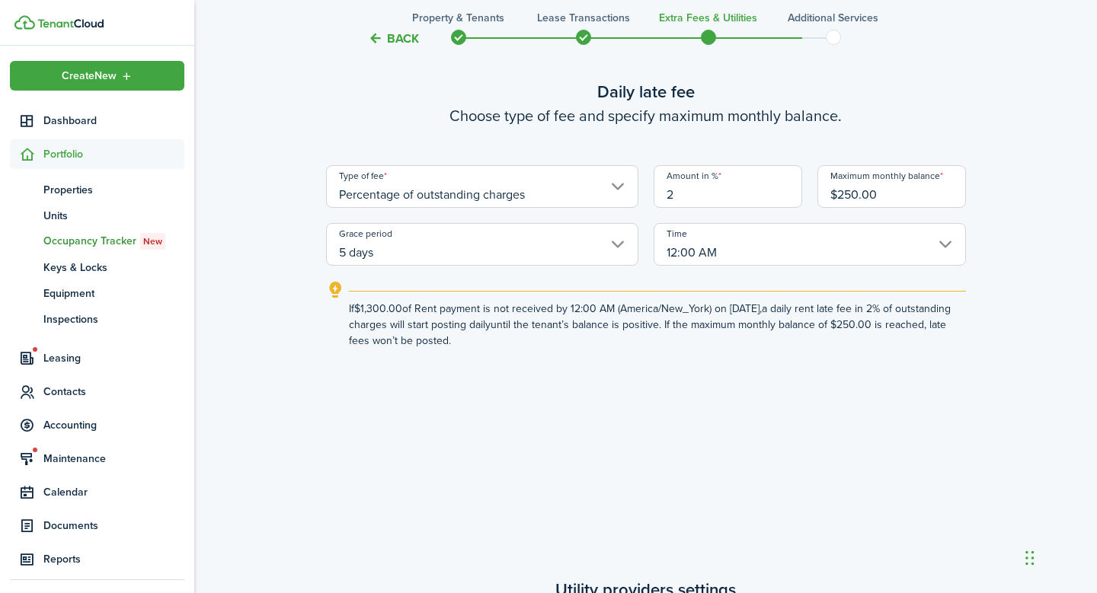
scroll to position [1190, 0]
click at [949, 243] on input "12:00 AM" at bounding box center [809, 246] width 312 height 43
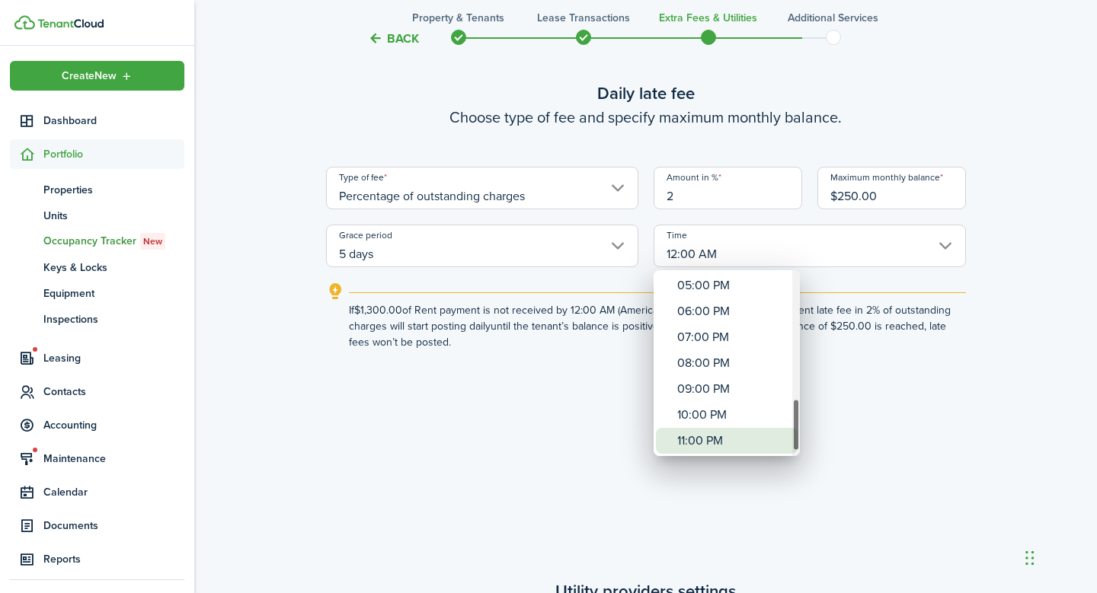
click at [726, 443] on div "11:00 PM" at bounding box center [732, 441] width 111 height 26
type input "11:00 PM"
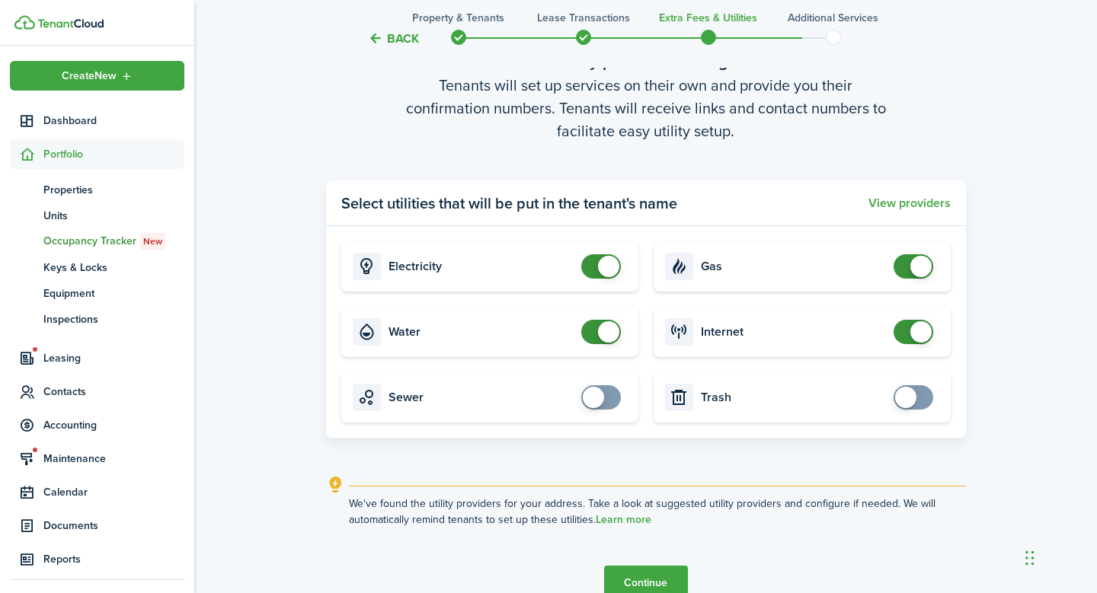
scroll to position [1799, 0]
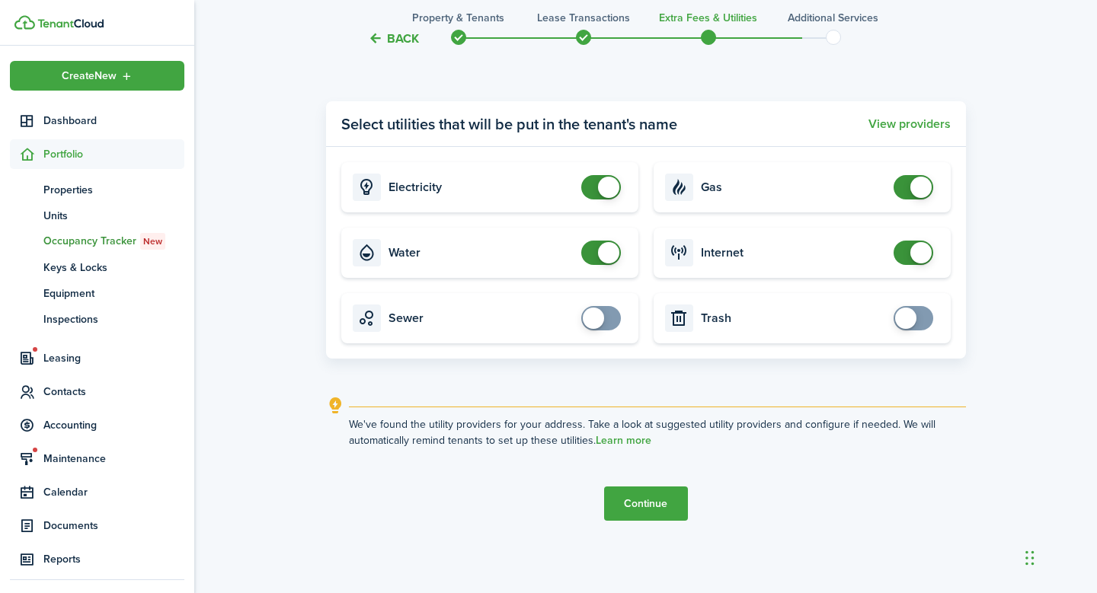
click at [639, 506] on button "Continue" at bounding box center [646, 504] width 84 height 34
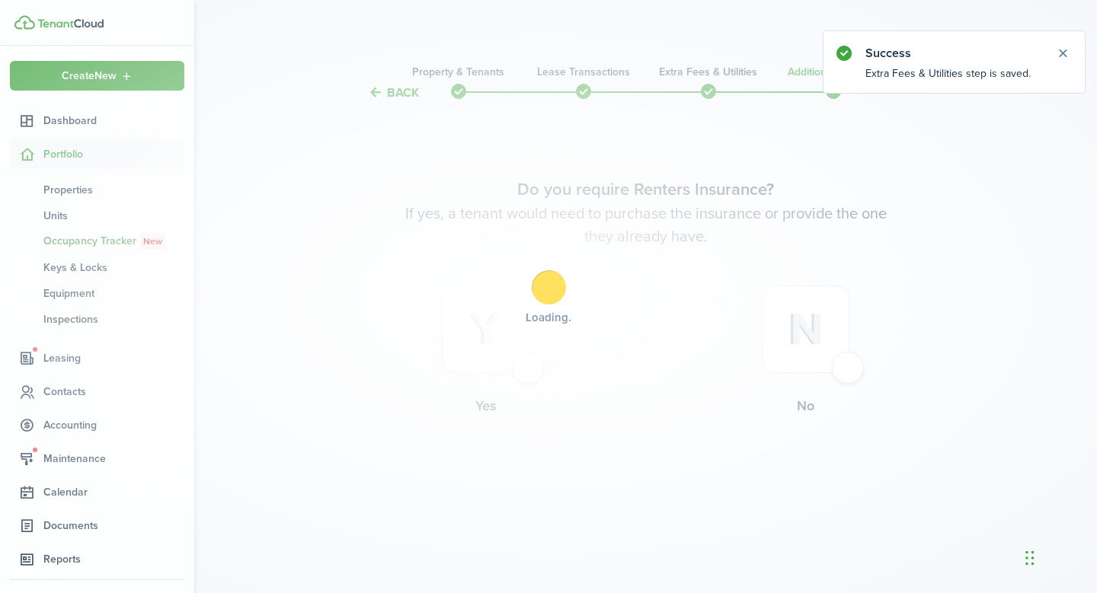
scroll to position [0, 0]
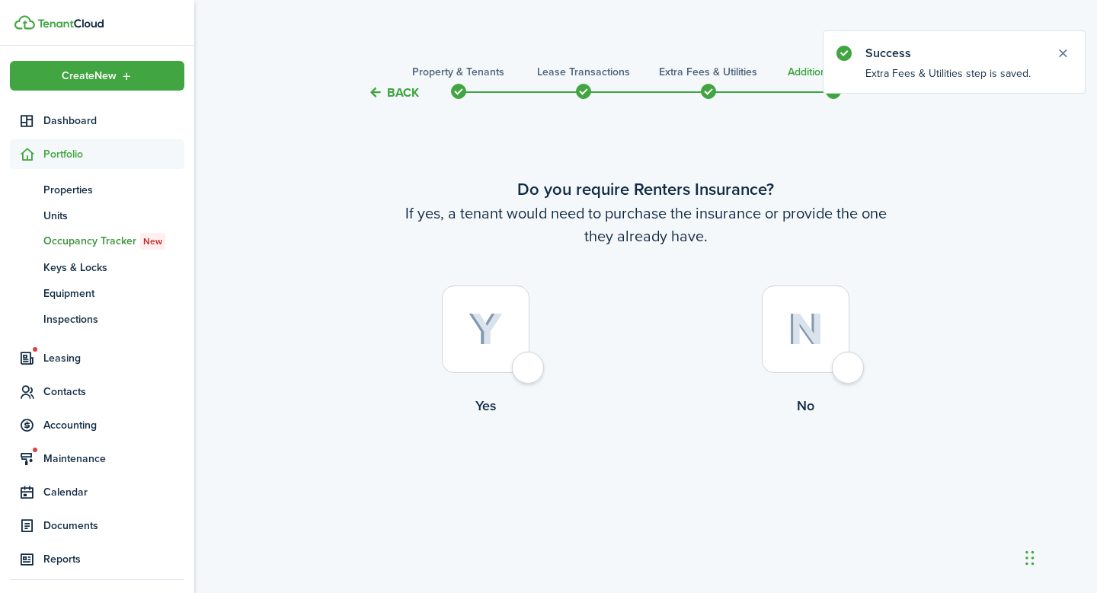
click at [849, 372] on div at bounding box center [806, 330] width 88 height 88
radio input "true"
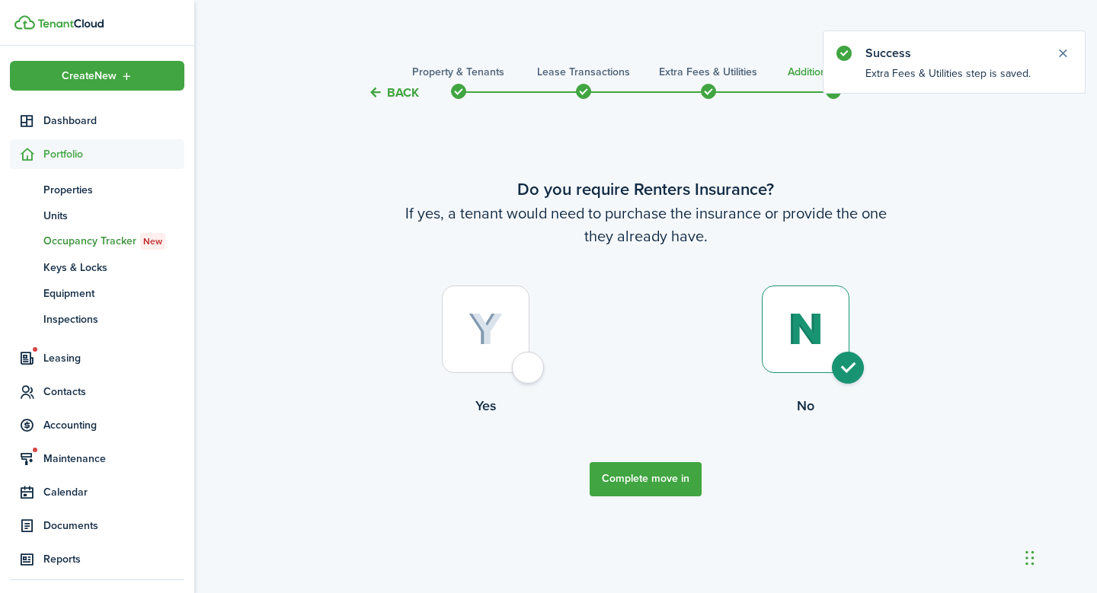
click at [660, 474] on button "Complete move in" at bounding box center [645, 479] width 112 height 34
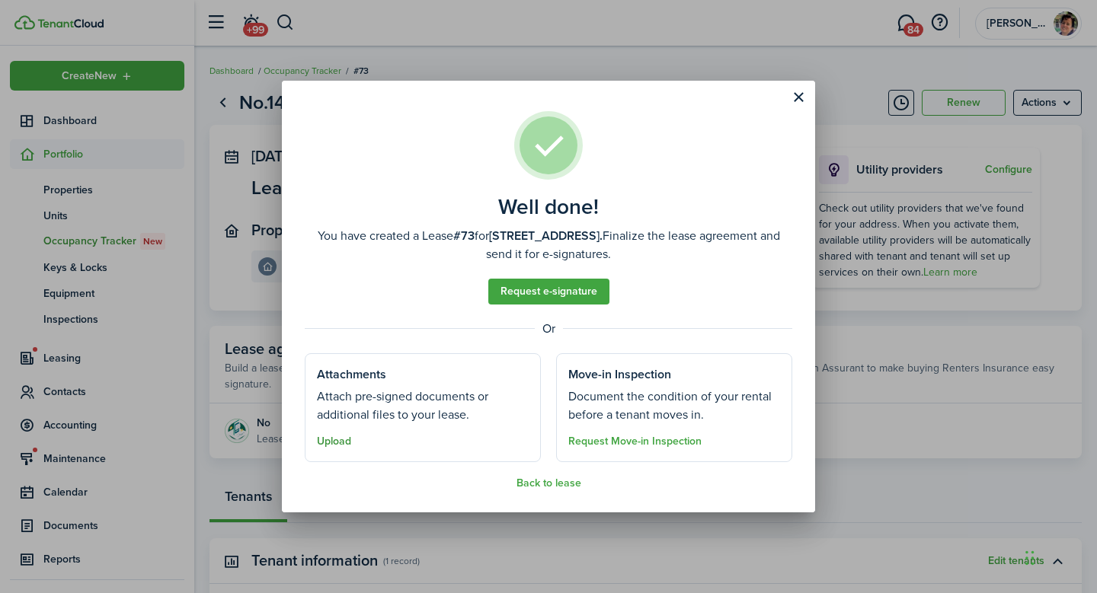
click at [339, 440] on button "Upload" at bounding box center [334, 442] width 34 height 12
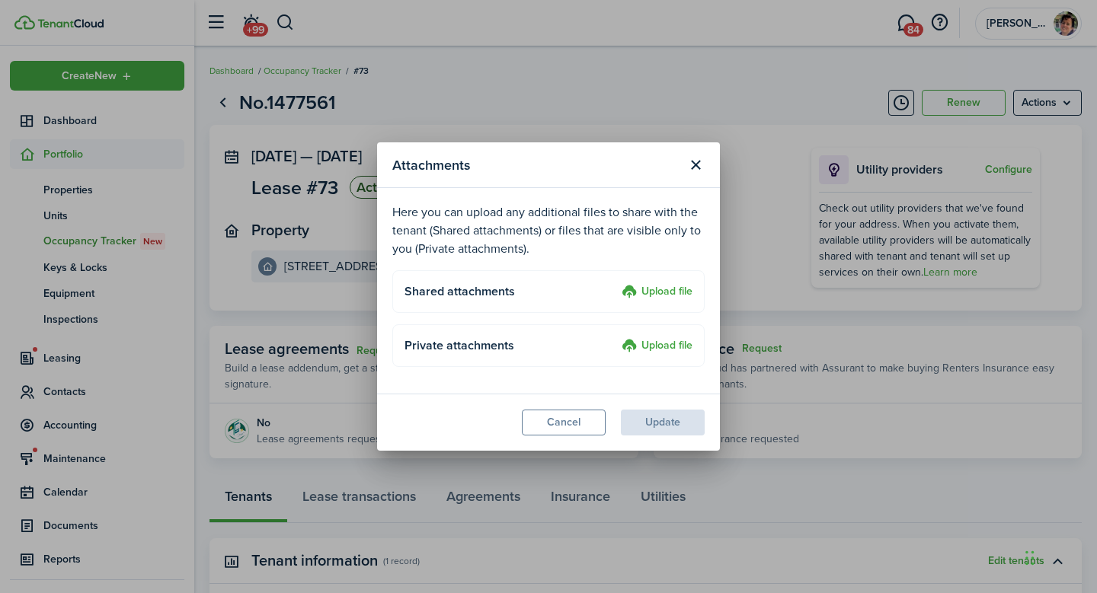
click at [667, 288] on label "Upload file" at bounding box center [656, 292] width 71 height 18
click at [616, 283] on input "Upload file" at bounding box center [616, 283] width 0 height 0
click at [569, 422] on button "Cancel" at bounding box center [564, 423] width 84 height 26
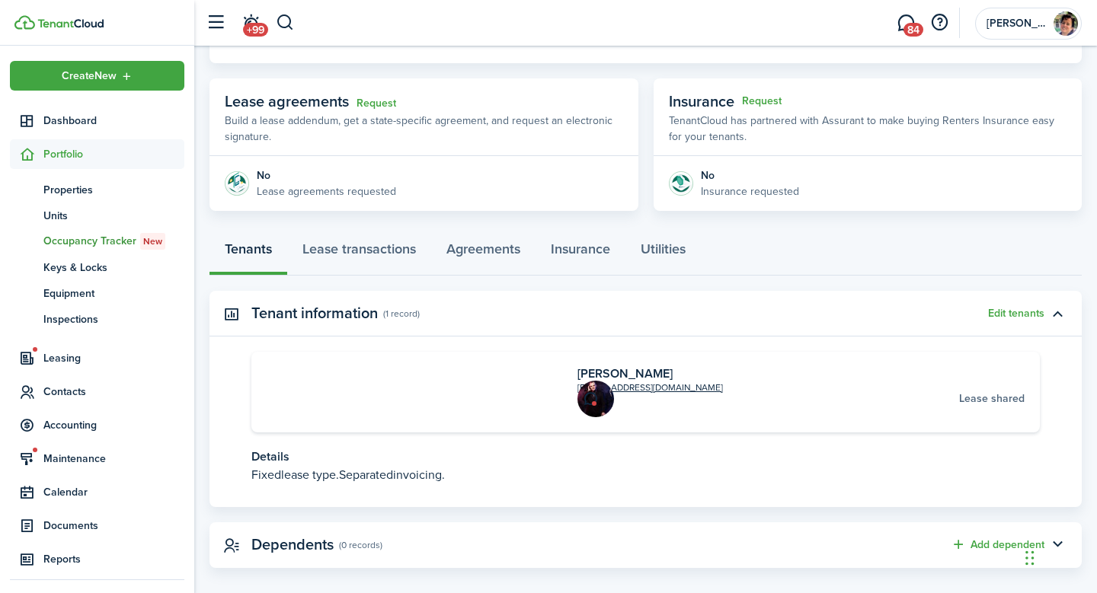
scroll to position [251, 0]
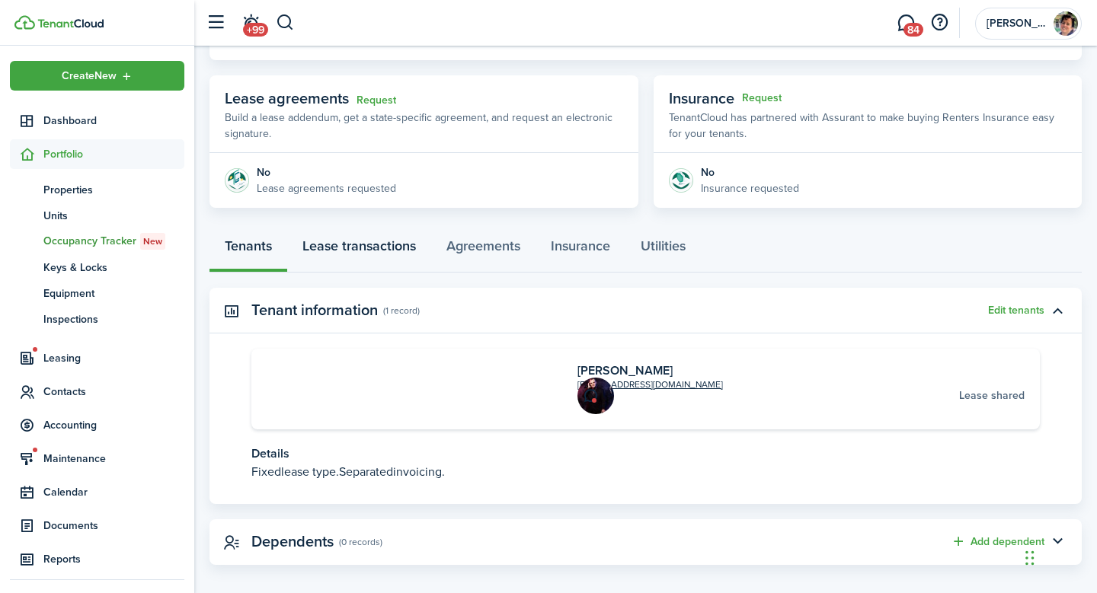
click at [376, 251] on link "Lease transactions" at bounding box center [359, 250] width 144 height 46
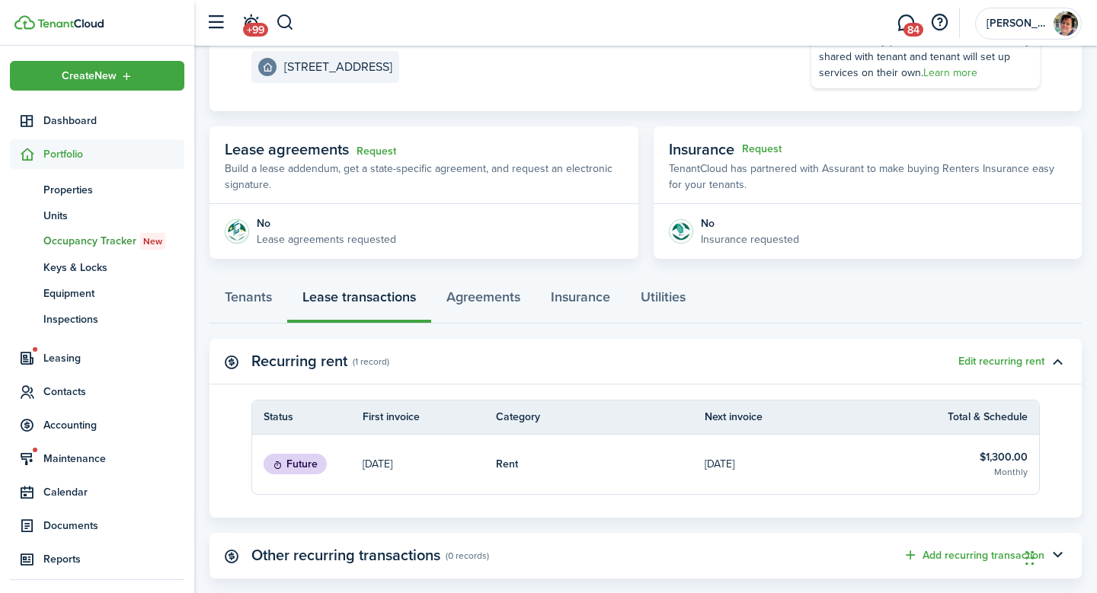
scroll to position [181, 0]
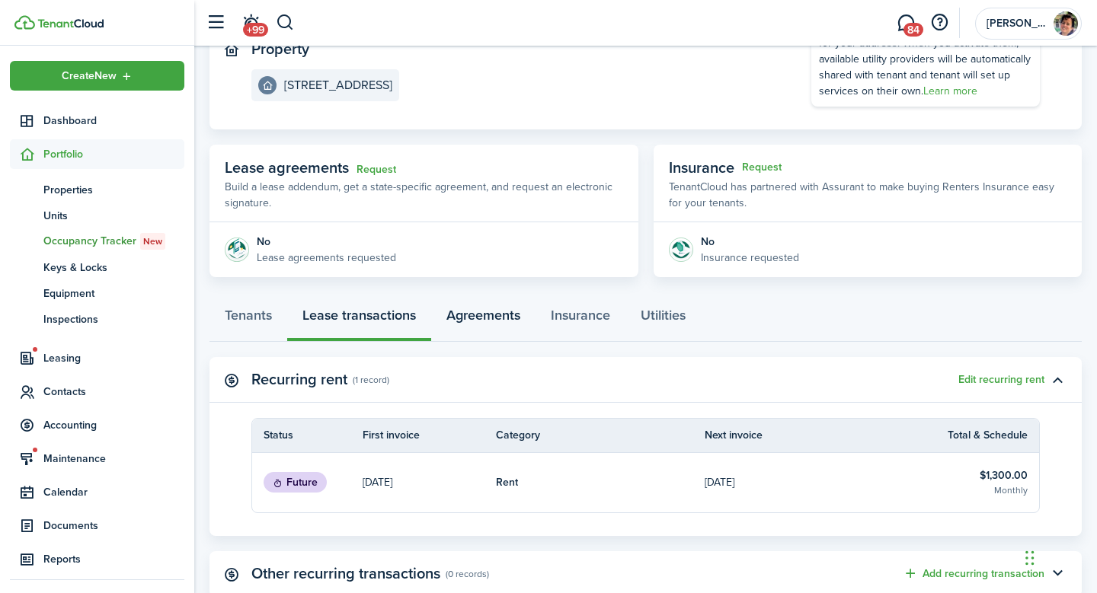
click at [484, 320] on link "Agreements" at bounding box center [483, 319] width 104 height 46
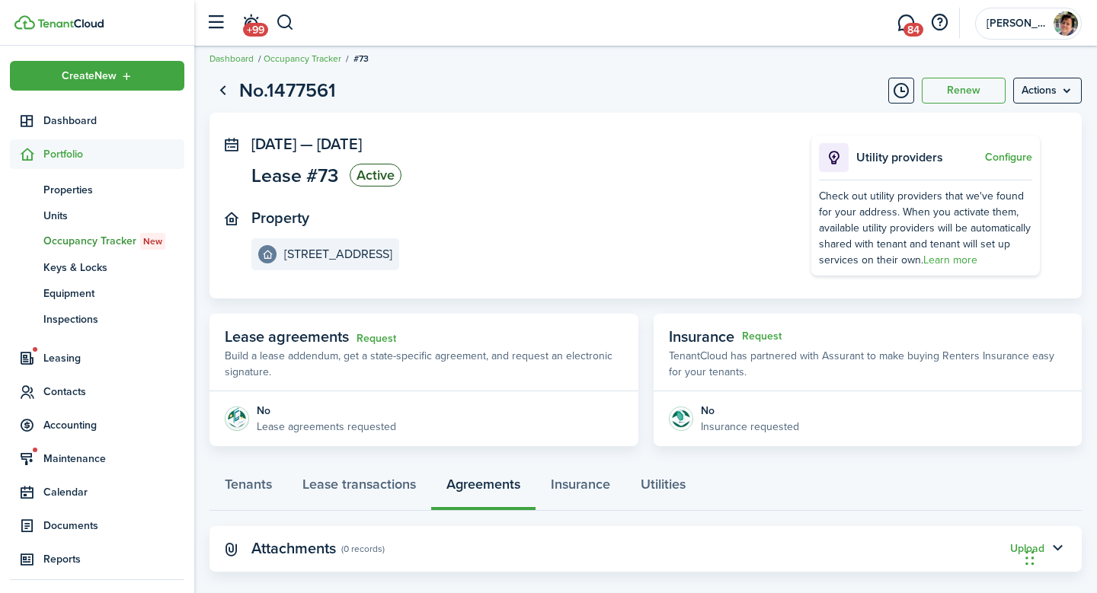
scroll to position [13, 0]
click at [1040, 93] on menu-btn "Actions" at bounding box center [1047, 90] width 69 height 26
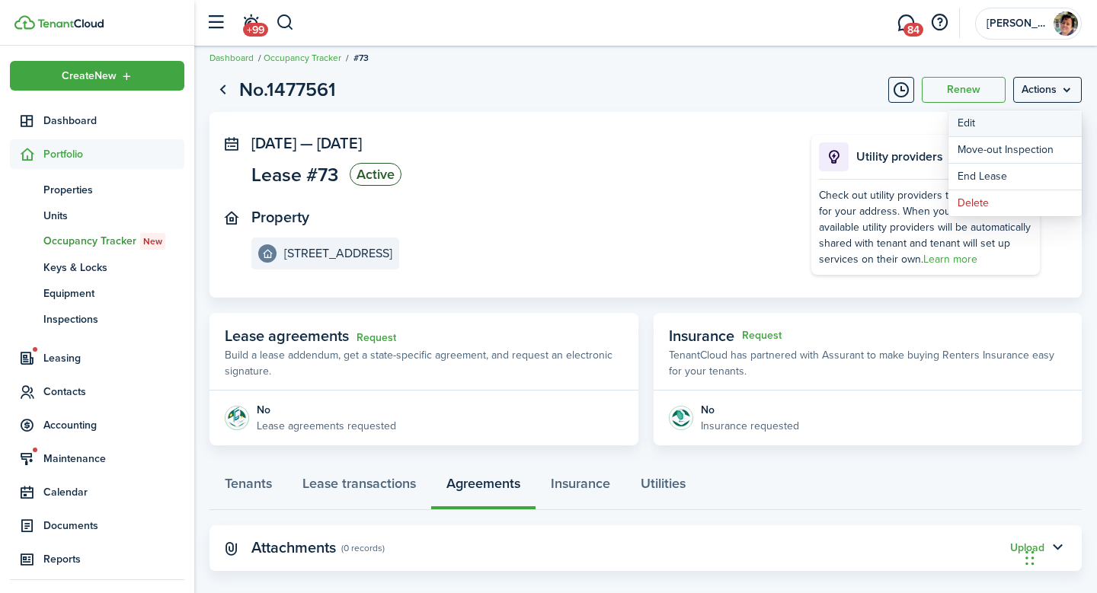
click at [1033, 127] on button "Edit" at bounding box center [1014, 123] width 133 height 26
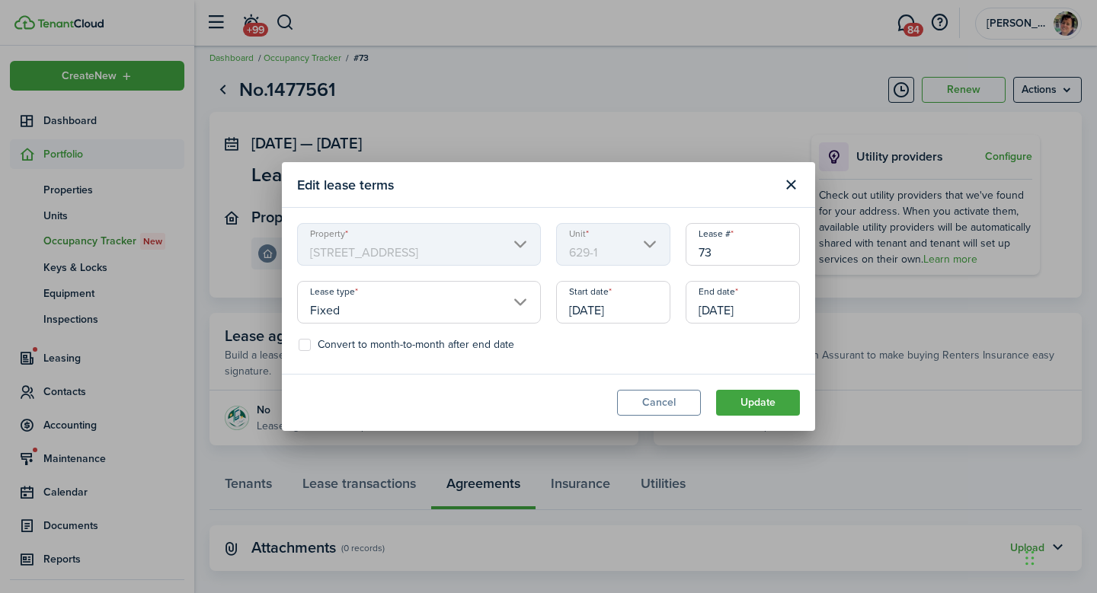
click at [714, 256] on input "73" at bounding box center [742, 244] width 114 height 43
type input "72"
click at [741, 411] on button "Update" at bounding box center [758, 403] width 84 height 26
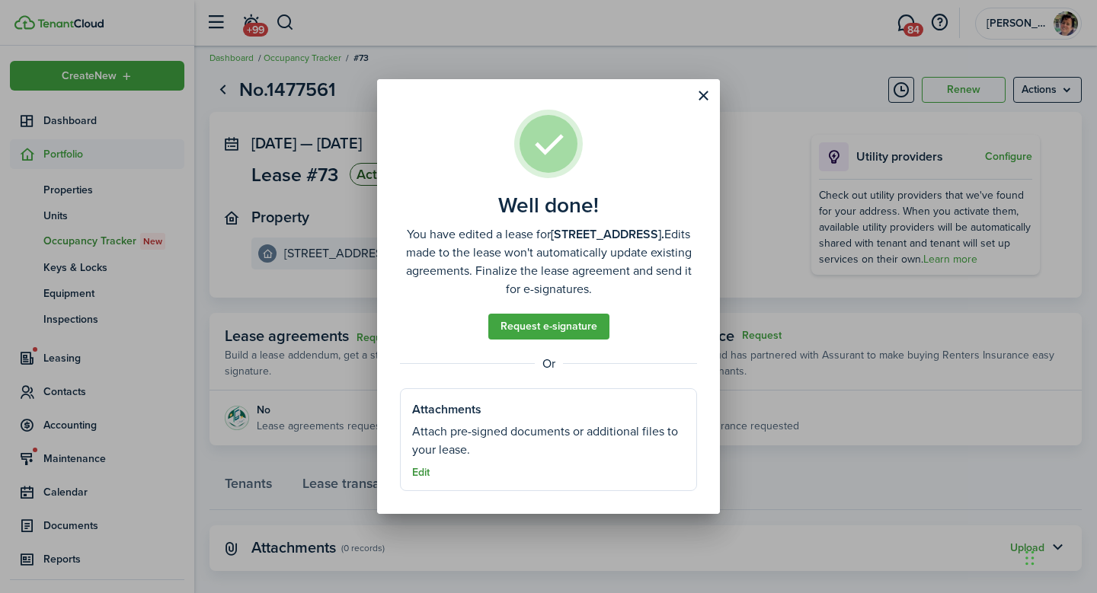
click at [423, 474] on button "Edit" at bounding box center [421, 473] width 18 height 12
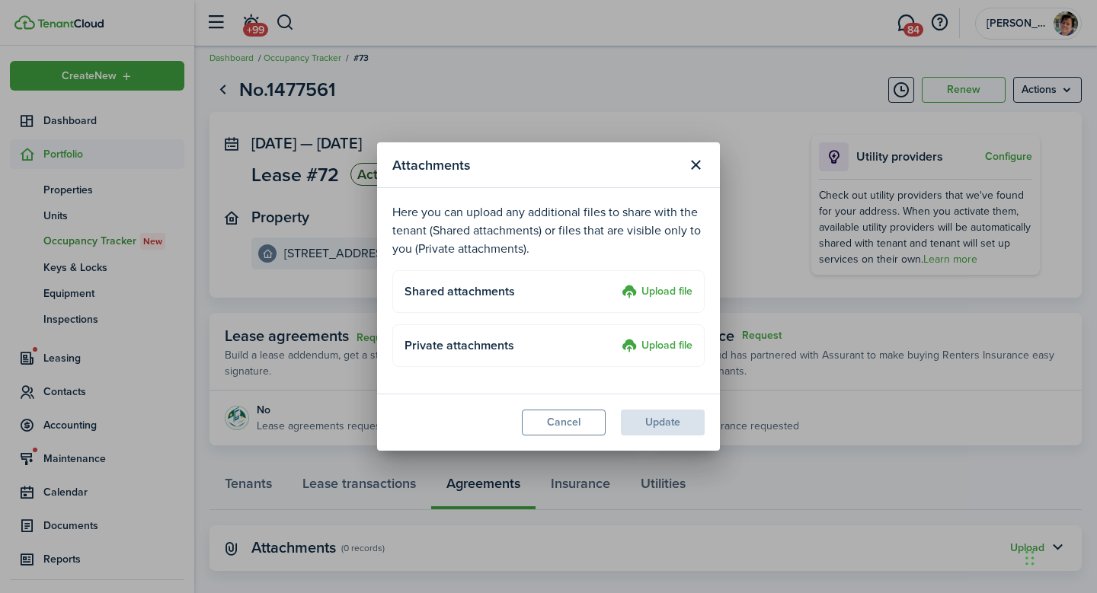
click at [676, 287] on label "Upload file" at bounding box center [656, 292] width 71 height 18
click at [616, 283] on input "Upload file" at bounding box center [616, 283] width 0 height 0
click at [650, 343] on label "Upload file" at bounding box center [656, 346] width 71 height 18
click at [616, 337] on input "Upload file" at bounding box center [616, 337] width 0 height 0
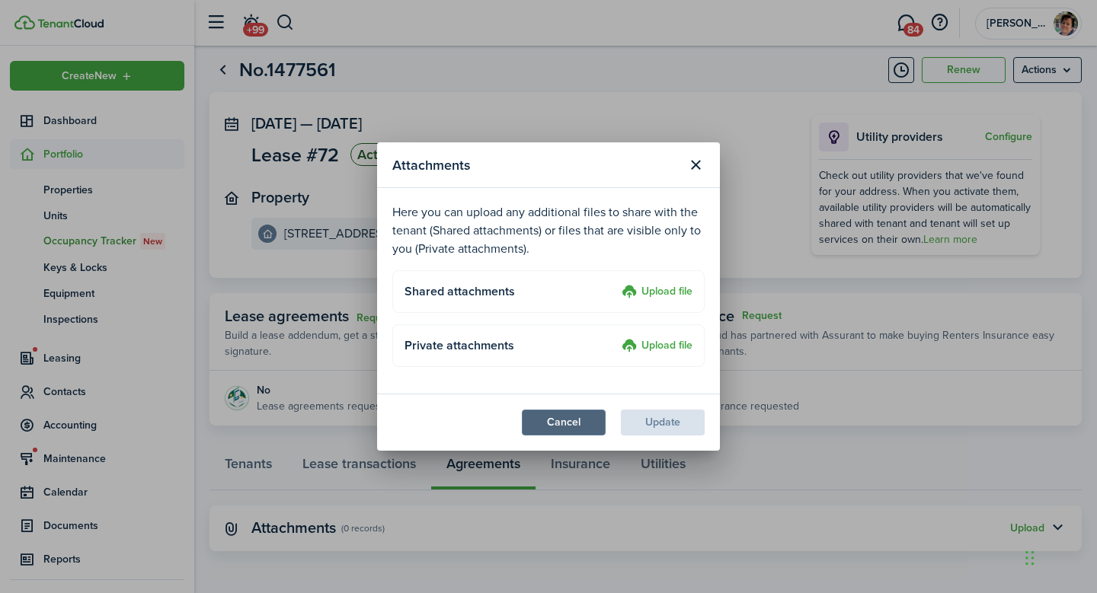
click at [572, 420] on button "Cancel" at bounding box center [564, 423] width 84 height 26
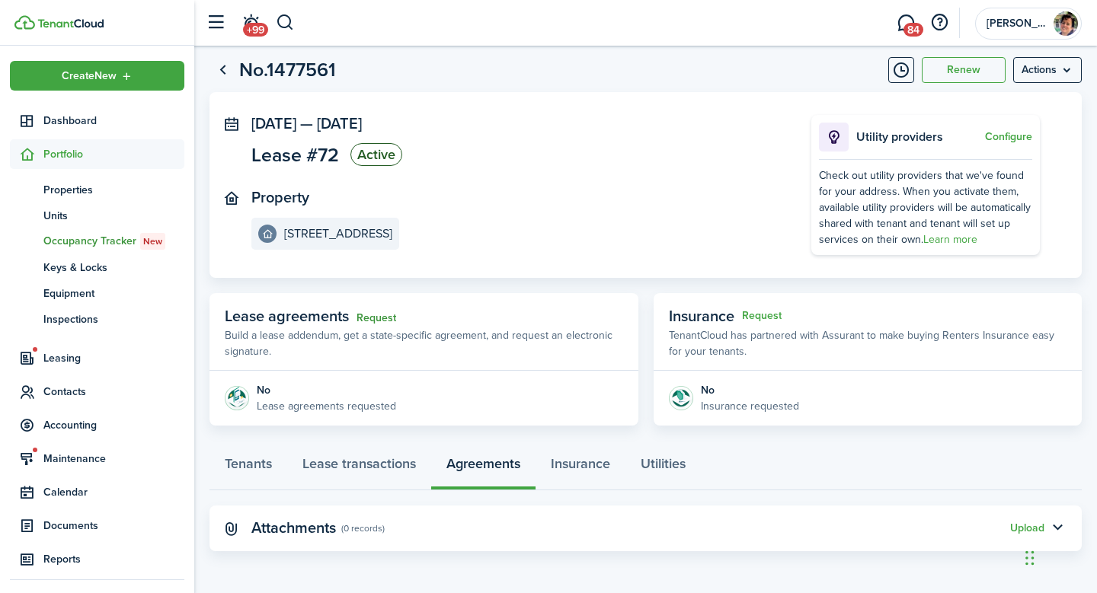
click at [377, 318] on link "Request" at bounding box center [376, 318] width 40 height 12
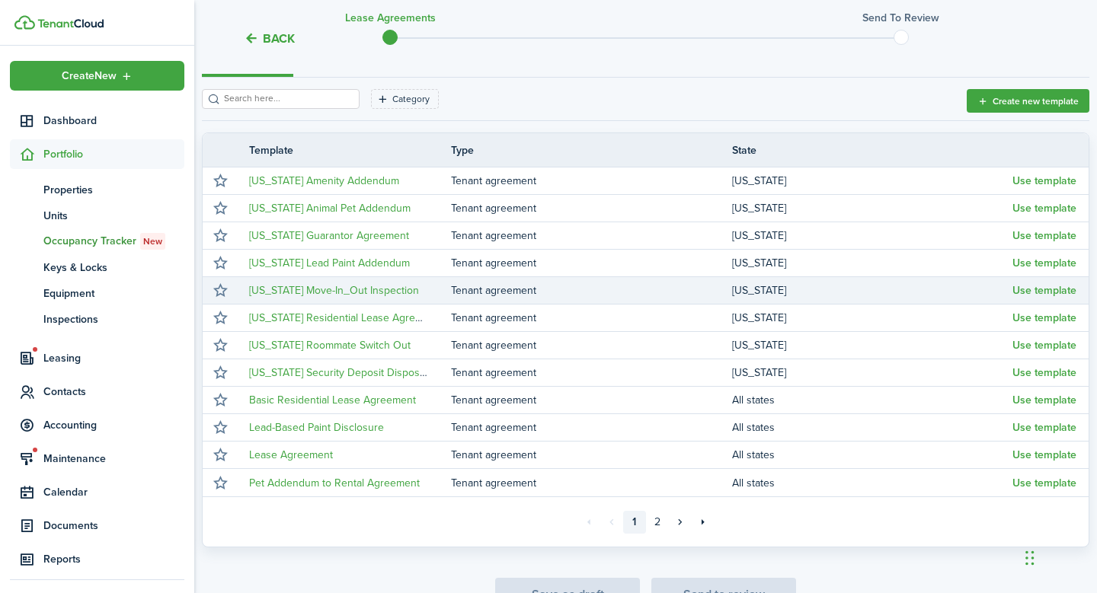
scroll to position [297, 0]
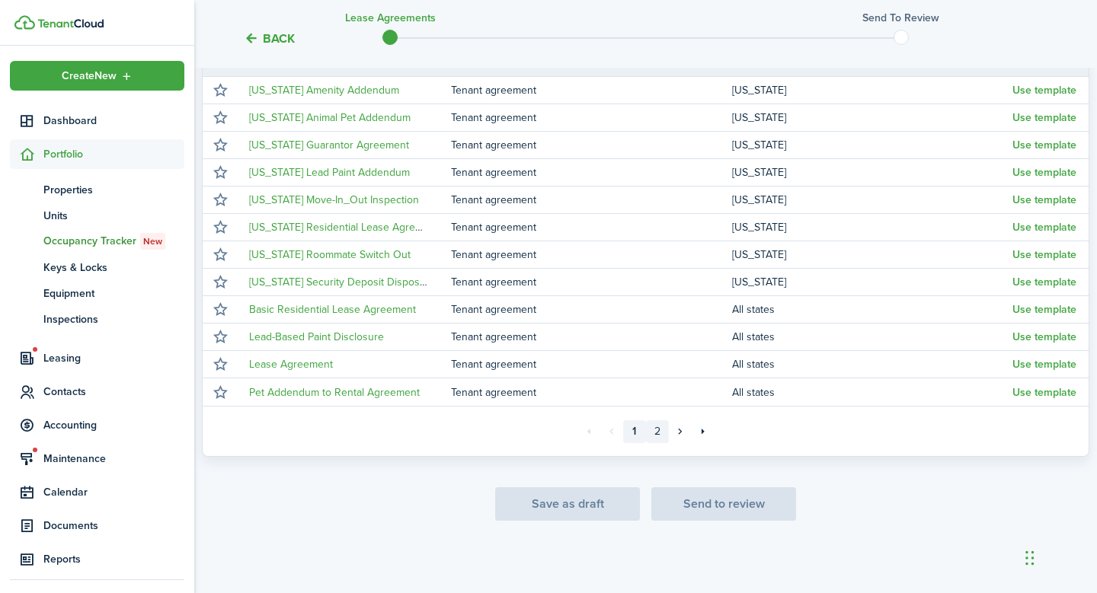
click at [657, 430] on link "2" at bounding box center [657, 431] width 23 height 23
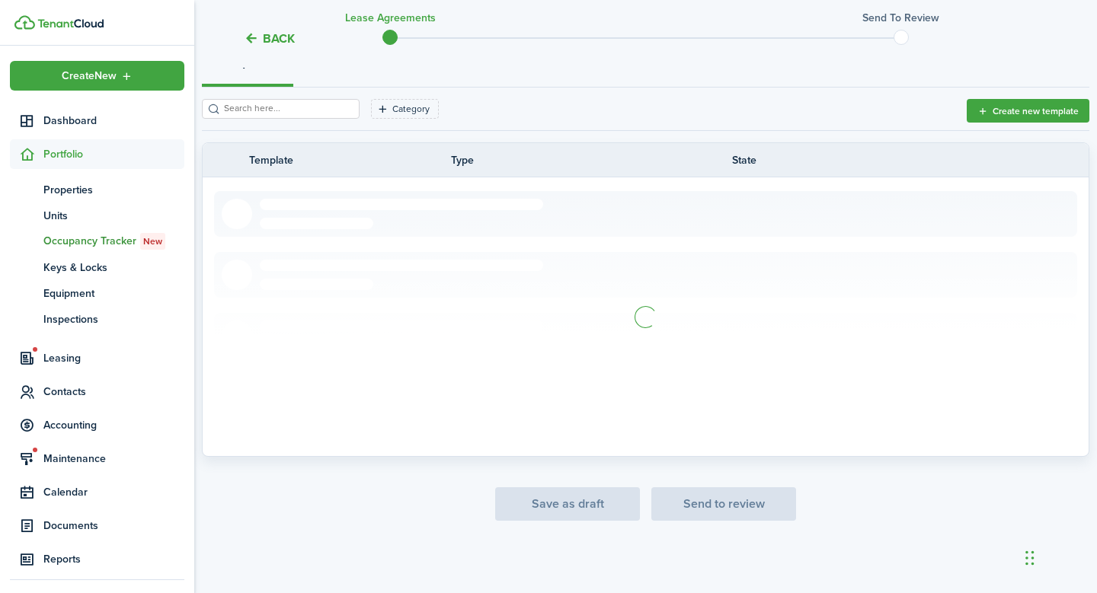
scroll to position [242, 0]
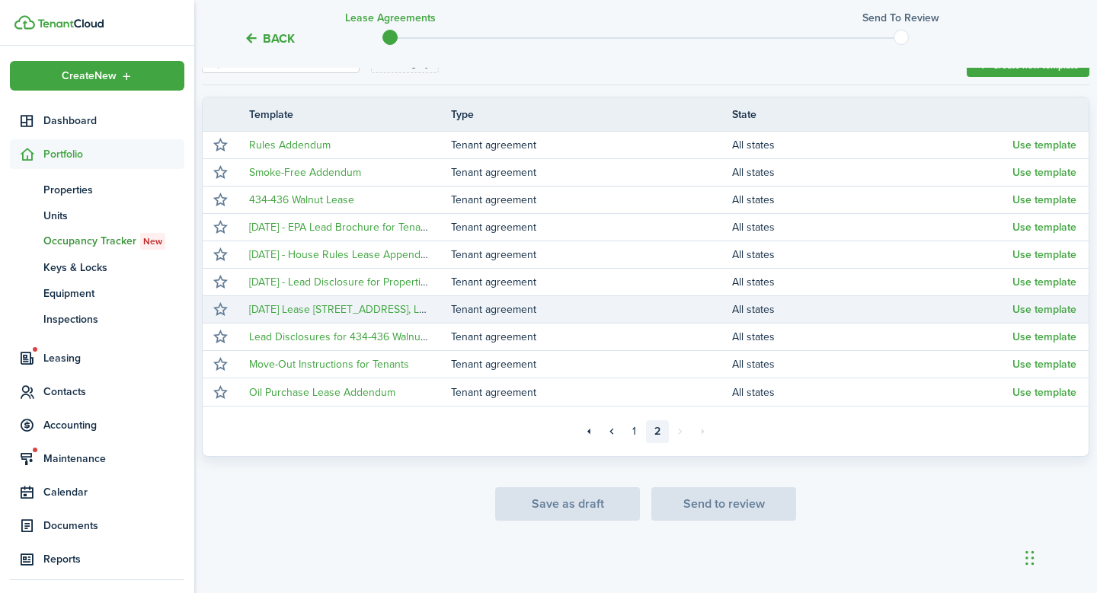
click at [481, 311] on td "Tenant agreement" at bounding box center [591, 309] width 281 height 21
click at [1019, 311] on button "Use template" at bounding box center [1044, 310] width 64 height 12
click at [1019, 311] on body "Create New Dashboard Portfolio pt Properties un Units oc Occupancy Tracker New …" at bounding box center [548, 54] width 1097 height 593
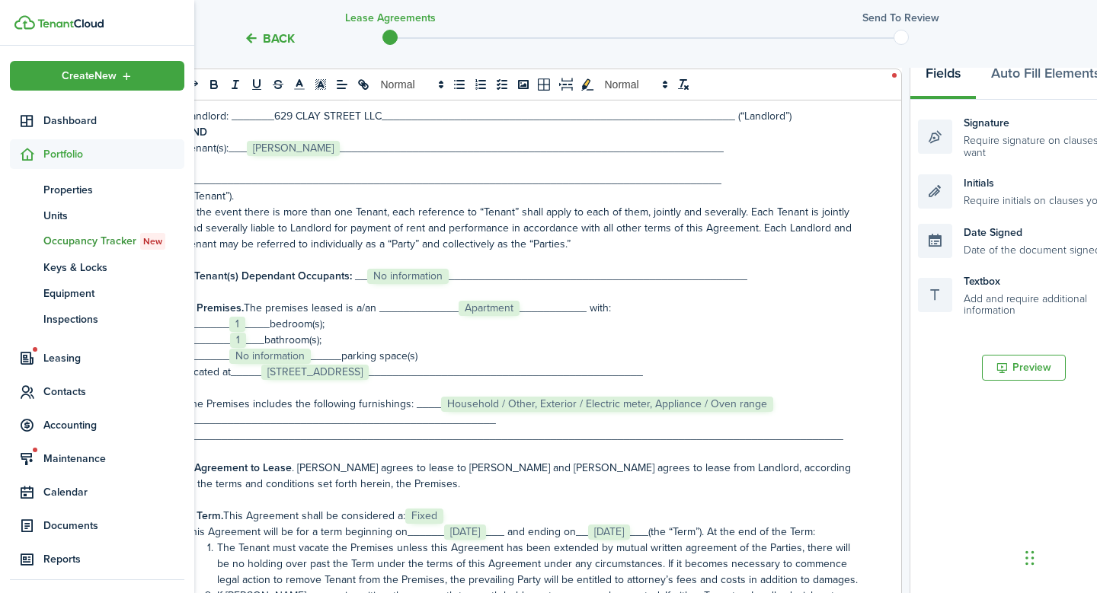
scroll to position [117, 0]
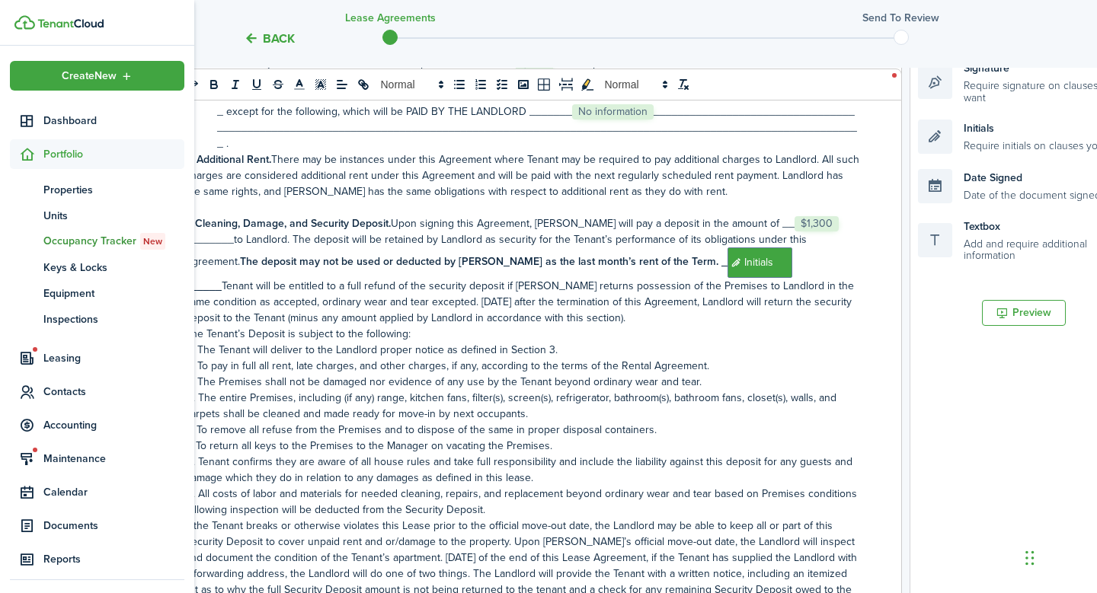
scroll to position [854, 0]
click at [227, 321] on p "7. Cleaning, Damage, and Security Deposit. Upon signing this Agreement, [PERSON…" at bounding box center [522, 270] width 674 height 110
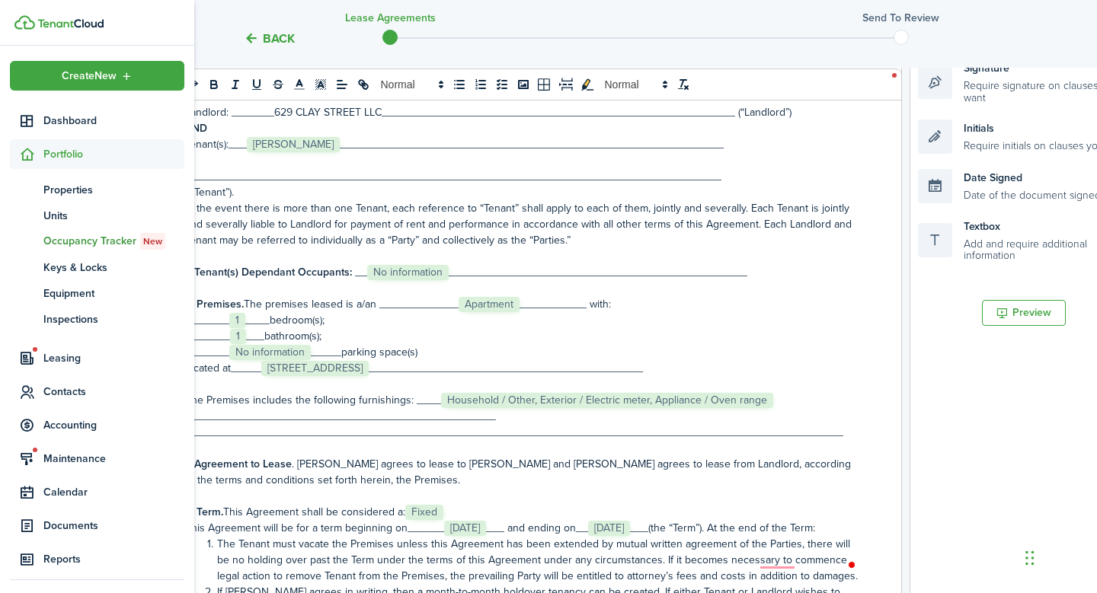
scroll to position [0, 0]
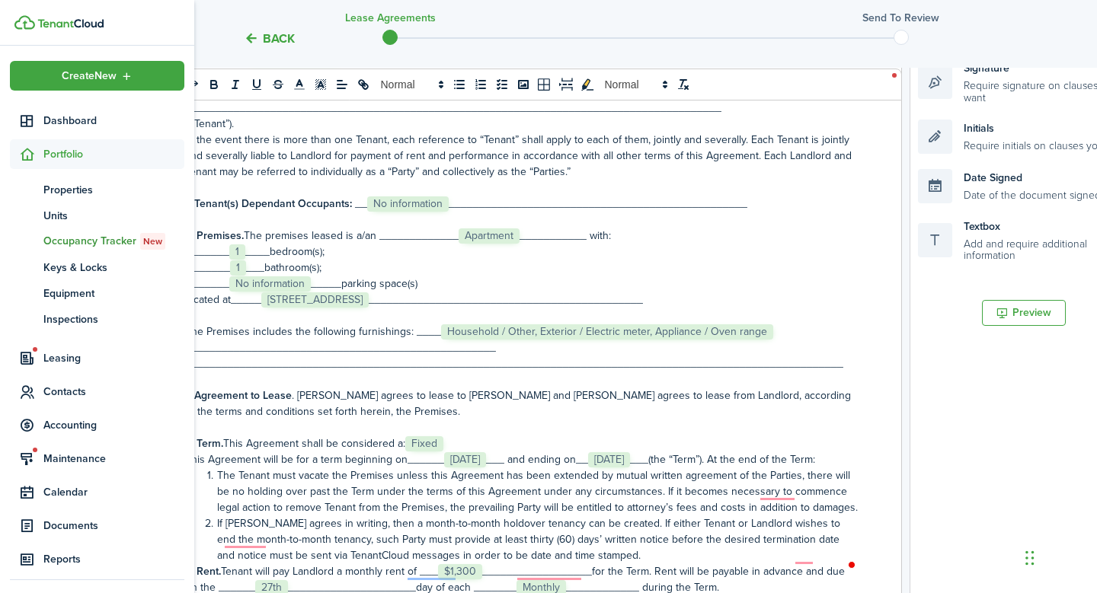
click at [503, 303] on p "located at_____﻿ [STREET_ADDRESS] ﻿_____________________________________________" at bounding box center [522, 300] width 674 height 16
click at [484, 306] on p "located at_____﻿ [STREET_ADDRESS] ﻿_____________________________________________" at bounding box center [522, 300] width 674 height 16
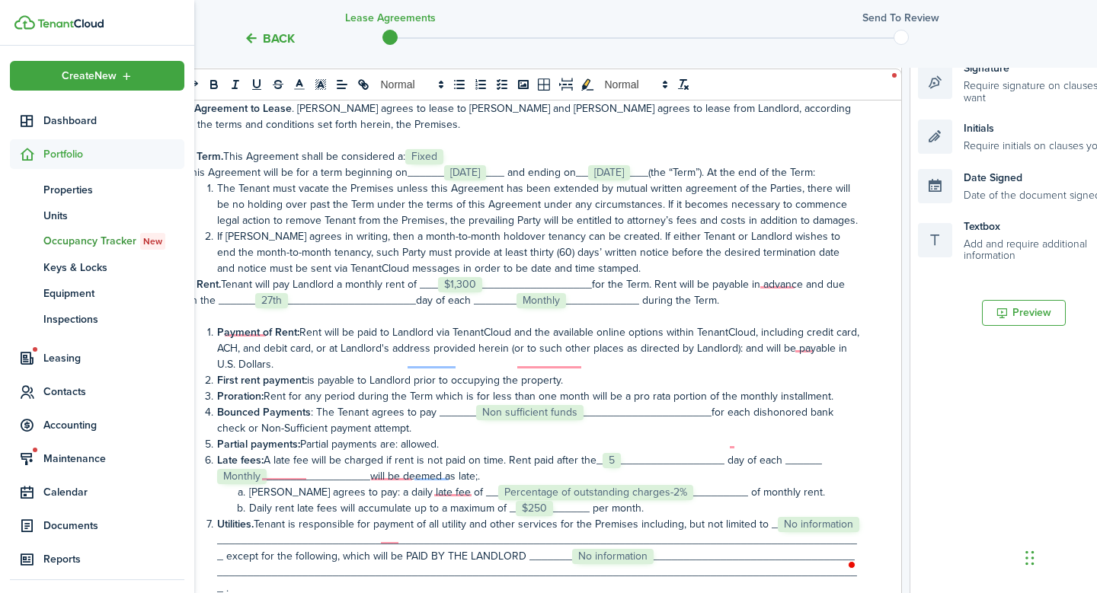
scroll to position [409, 0]
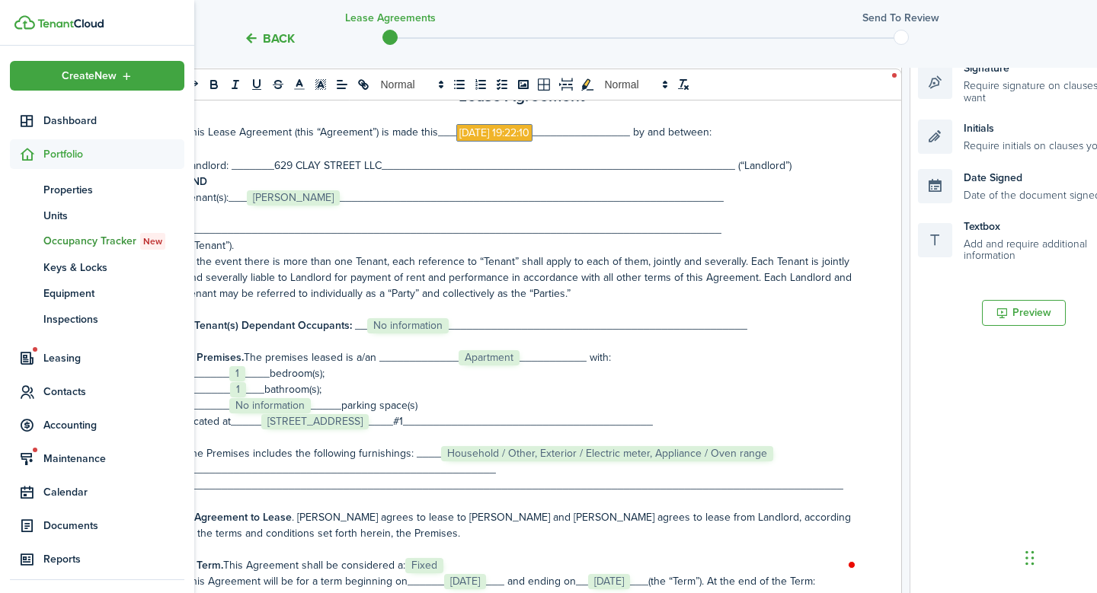
click at [446, 328] on p "1. Tenant(s) Dependant Occupants: __﻿ No information ﻿_________________________…" at bounding box center [522, 326] width 674 height 16
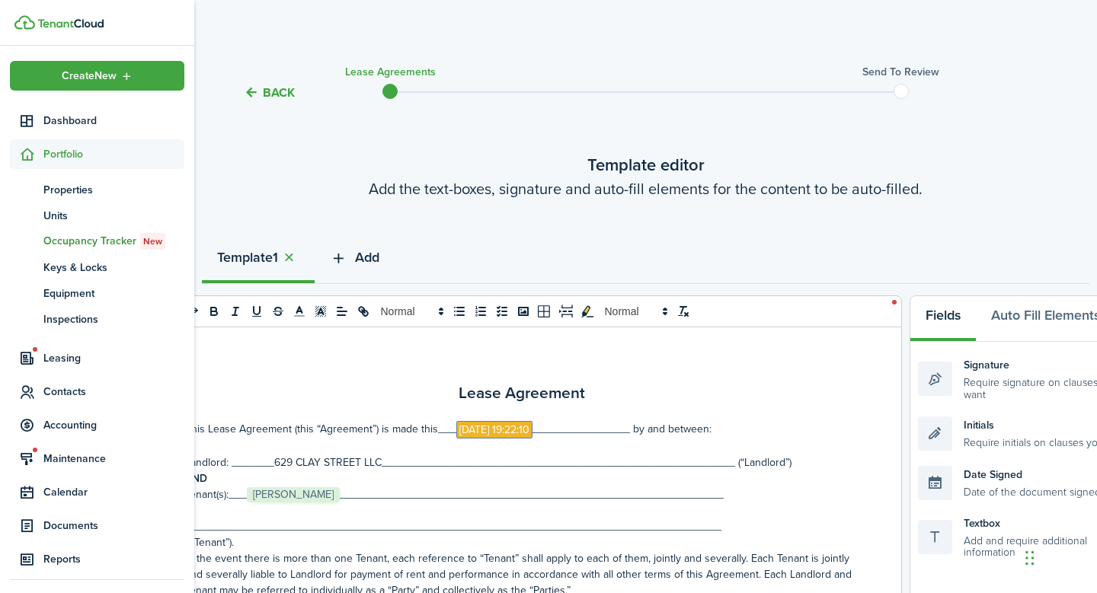
click at [344, 262] on icon "button" at bounding box center [339, 258] width 18 height 17
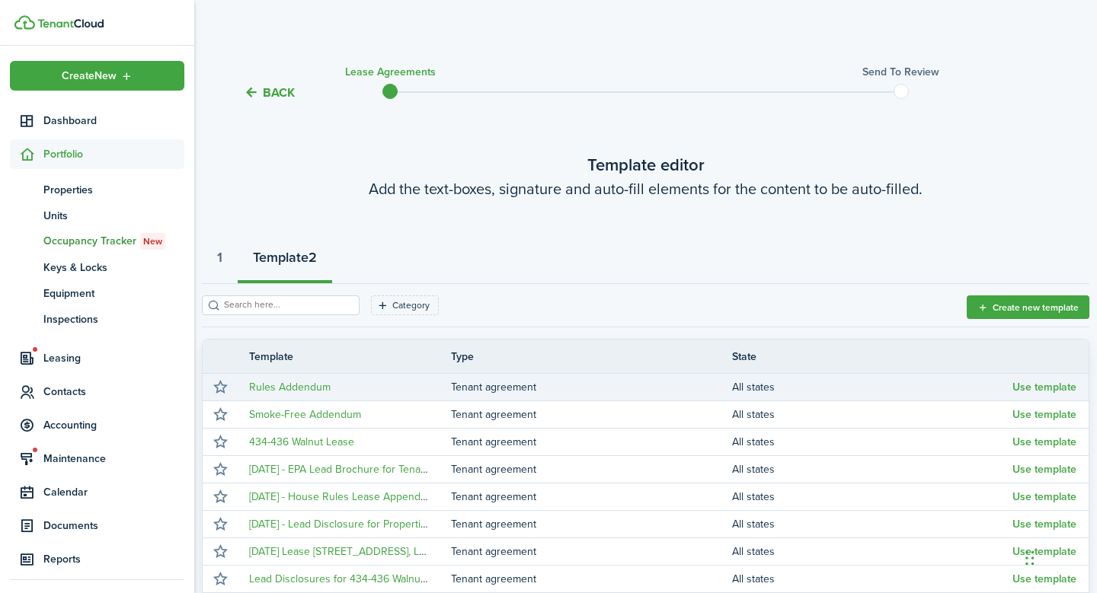
click at [366, 394] on td "Rules Addendum" at bounding box center [344, 387] width 213 height 21
click at [1030, 384] on button "Use template" at bounding box center [1044, 388] width 64 height 12
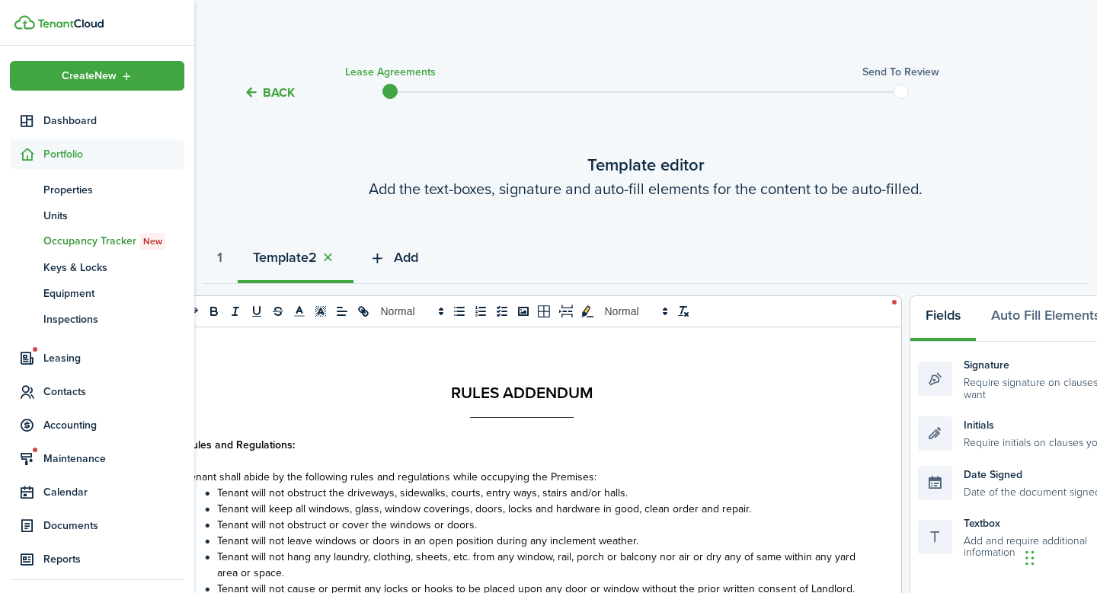
click at [385, 260] on icon "button" at bounding box center [378, 258] width 18 height 17
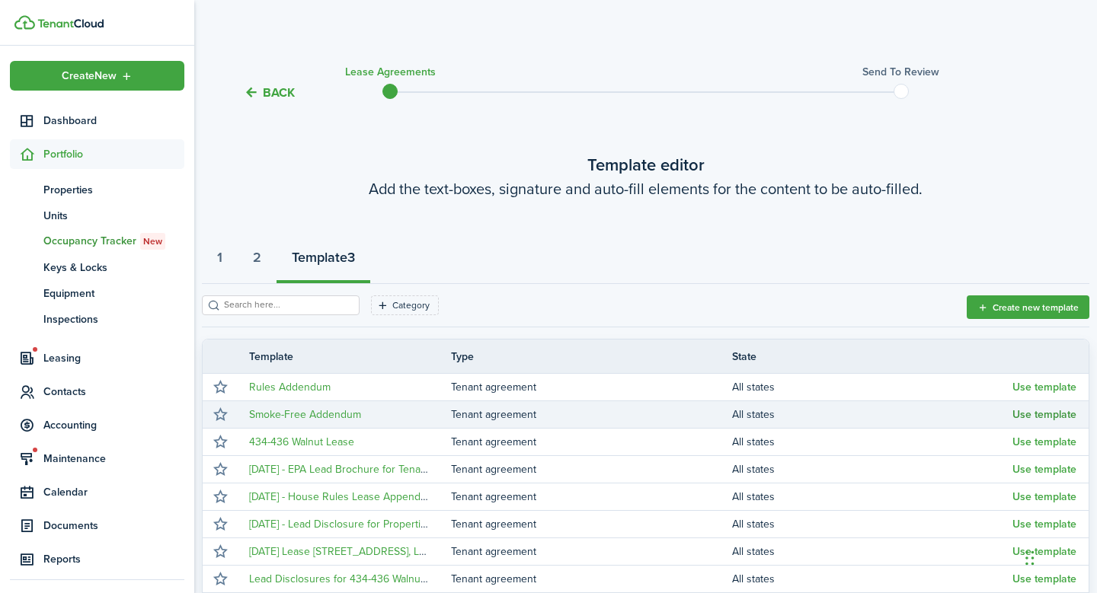
click at [1023, 420] on button "Use template" at bounding box center [1044, 415] width 64 height 12
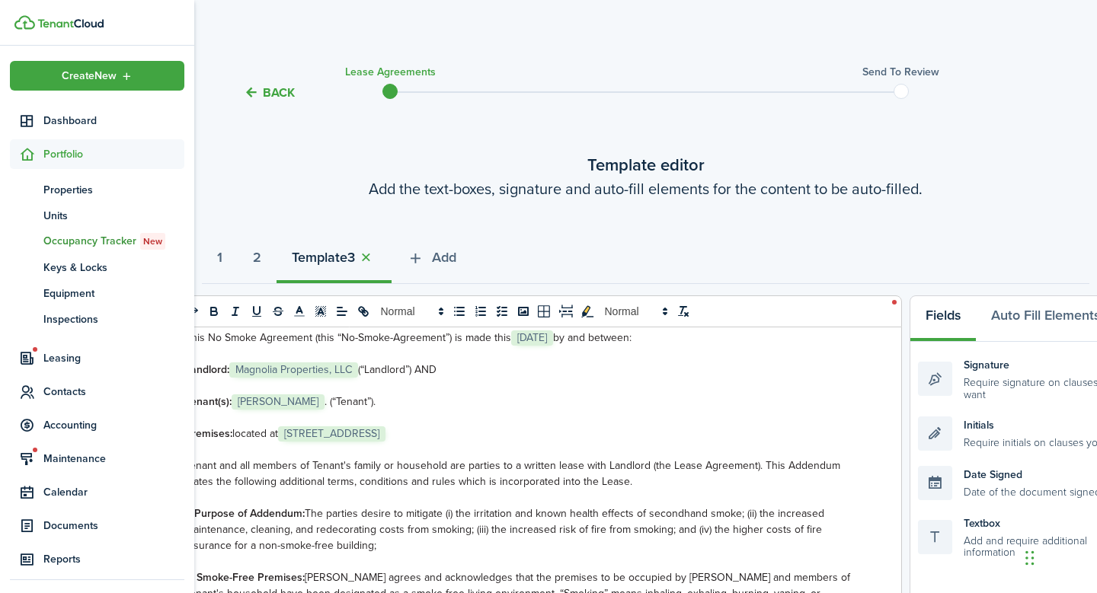
click at [312, 436] on span "[STREET_ADDRESS]" at bounding box center [331, 433] width 107 height 15
click at [385, 433] on span "[STREET_ADDRESS]" at bounding box center [331, 433] width 107 height 15
click at [481, 426] on p "Premises: located at ﻿ [STREET_ADDRESS] ﻿" at bounding box center [522, 434] width 674 height 16
click at [357, 434] on p "Premises: located at ﻿[STREET_ADDRESS]﻿" at bounding box center [522, 434] width 674 height 16
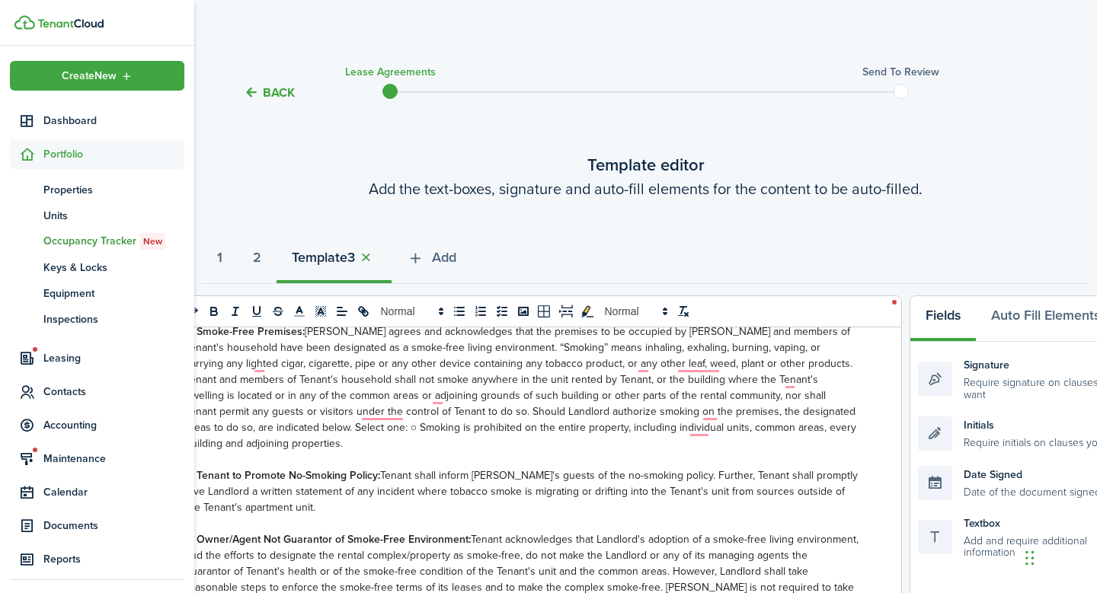
scroll to position [458, 0]
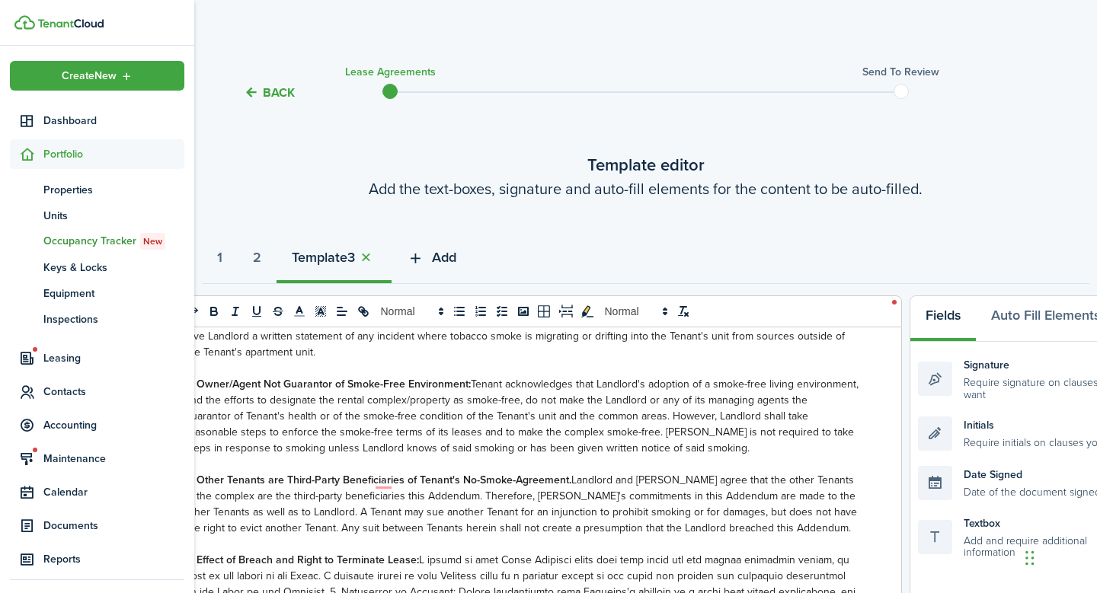
click at [424, 256] on icon "button" at bounding box center [416, 258] width 18 height 17
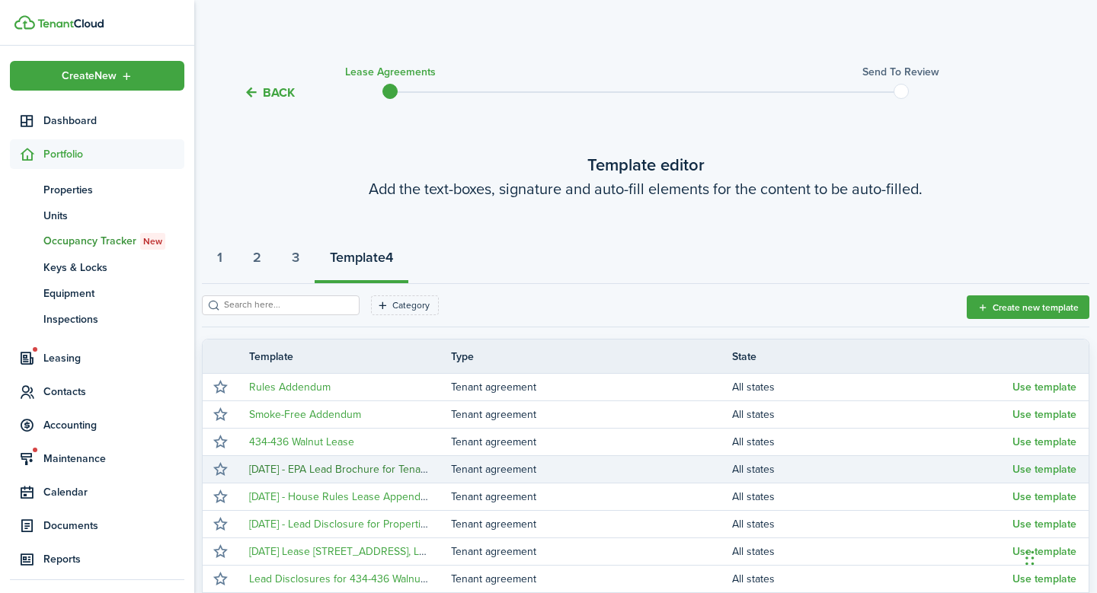
click at [359, 472] on link "[DATE] - EPA Lead Brochure for Tenants" at bounding box center [342, 470] width 186 height 16
click at [1037, 468] on button "Use template" at bounding box center [1044, 470] width 64 height 12
click at [1037, 468] on body "Create New Dashboard Portfolio pt Properties un Units oc Occupancy Tracker New …" at bounding box center [548, 296] width 1097 height 593
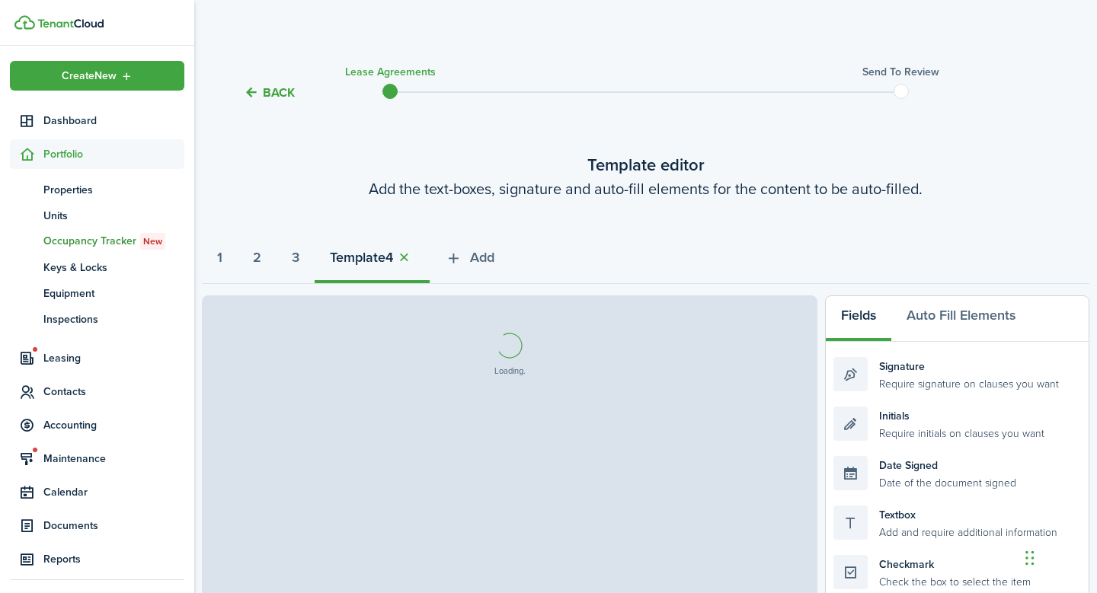
select select "fit"
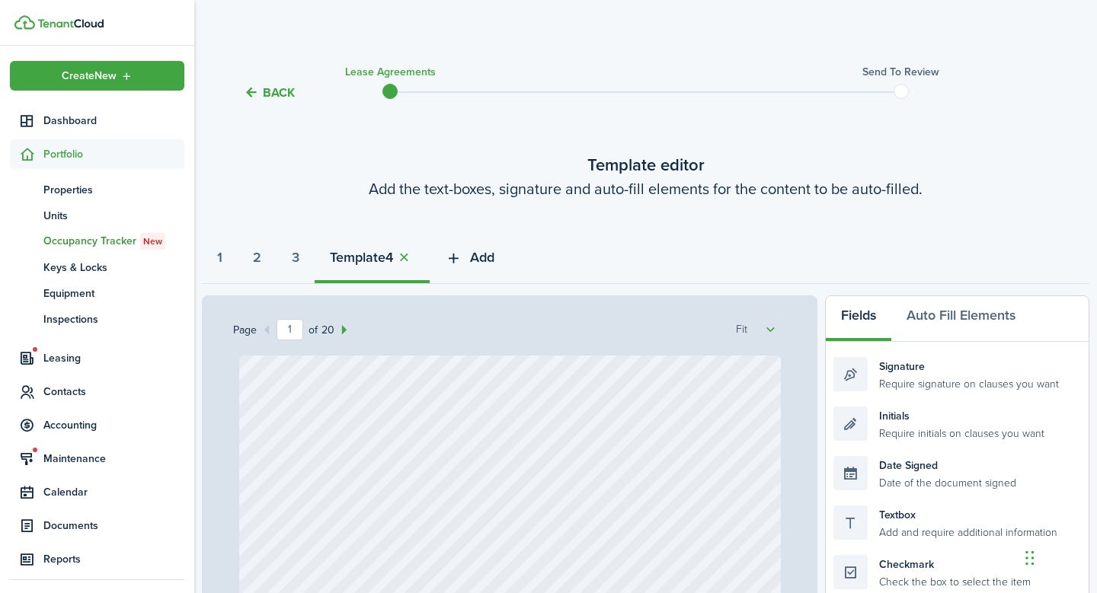
click at [462, 257] on icon "button" at bounding box center [454, 258] width 18 height 17
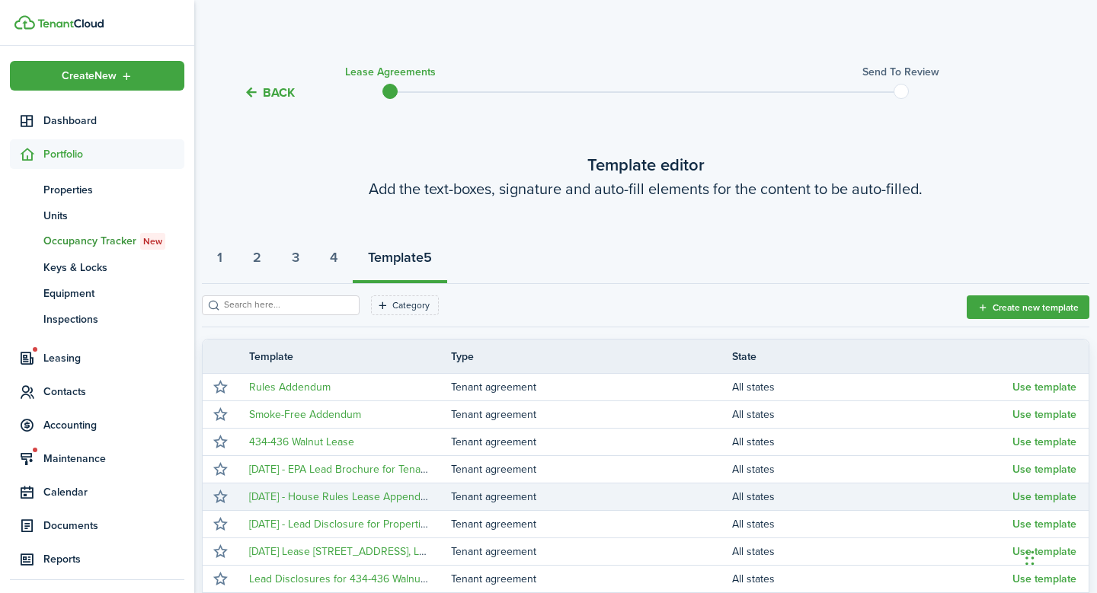
scroll to position [16, 0]
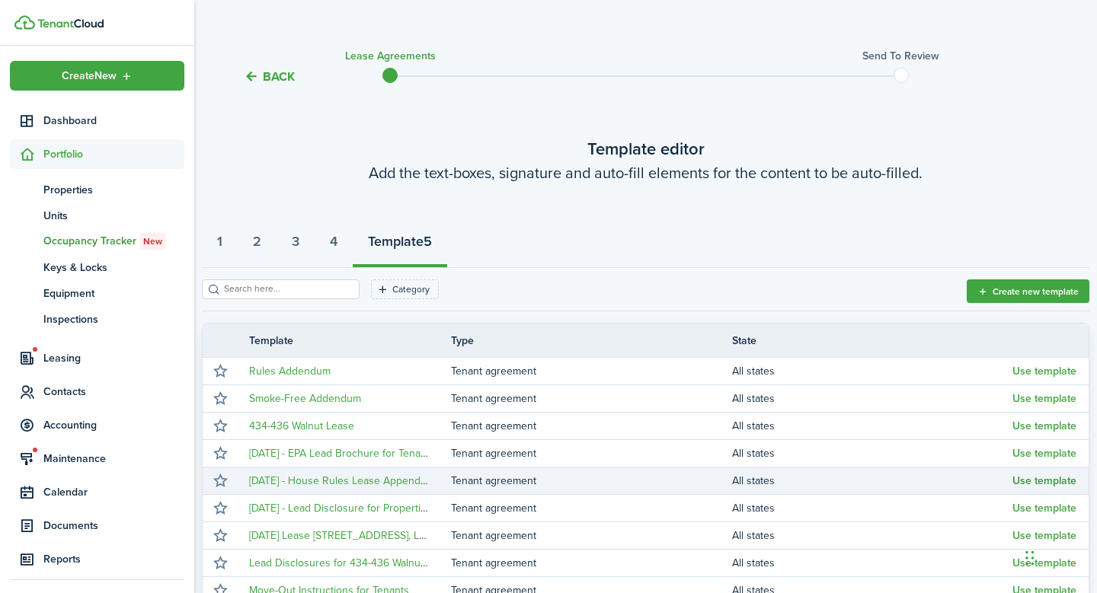
click at [1051, 479] on button "Use template" at bounding box center [1044, 481] width 64 height 12
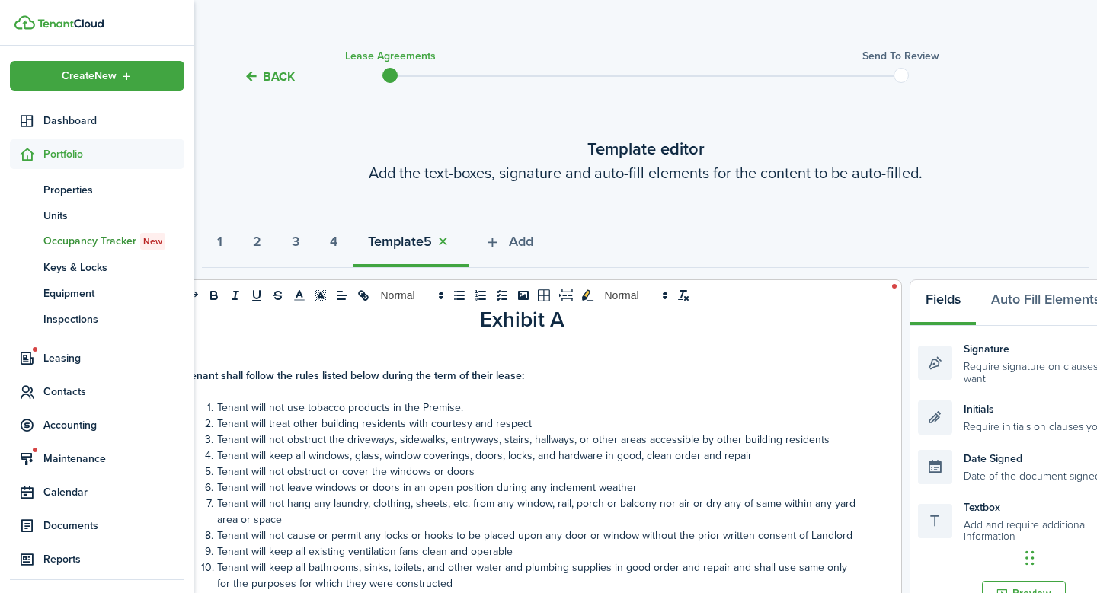
scroll to position [91, 0]
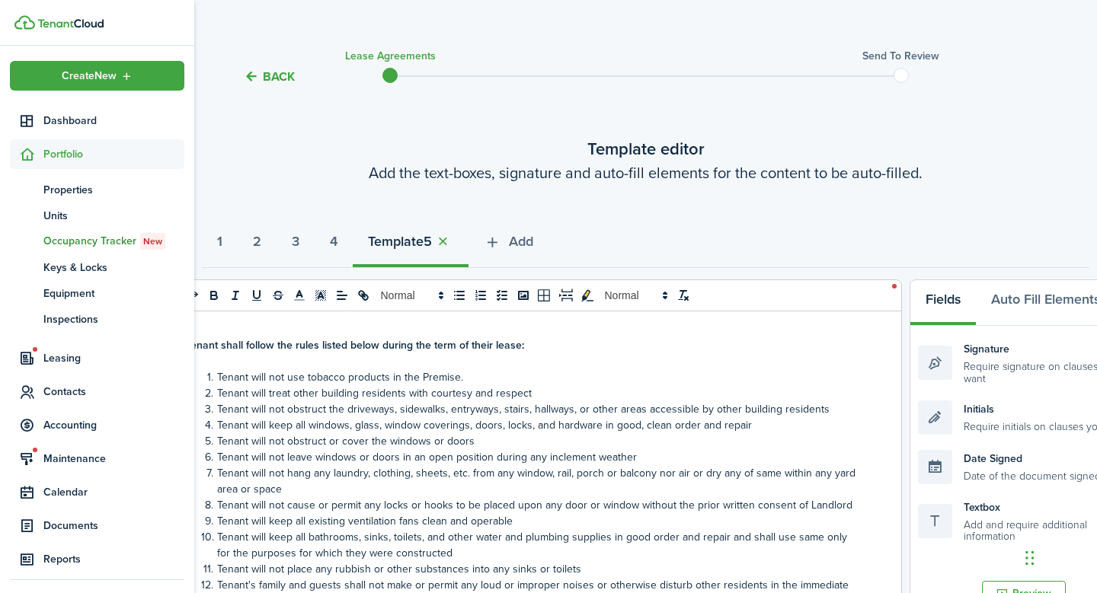
select select "fit"
click at [337, 244] on strong "4" at bounding box center [334, 242] width 8 height 21
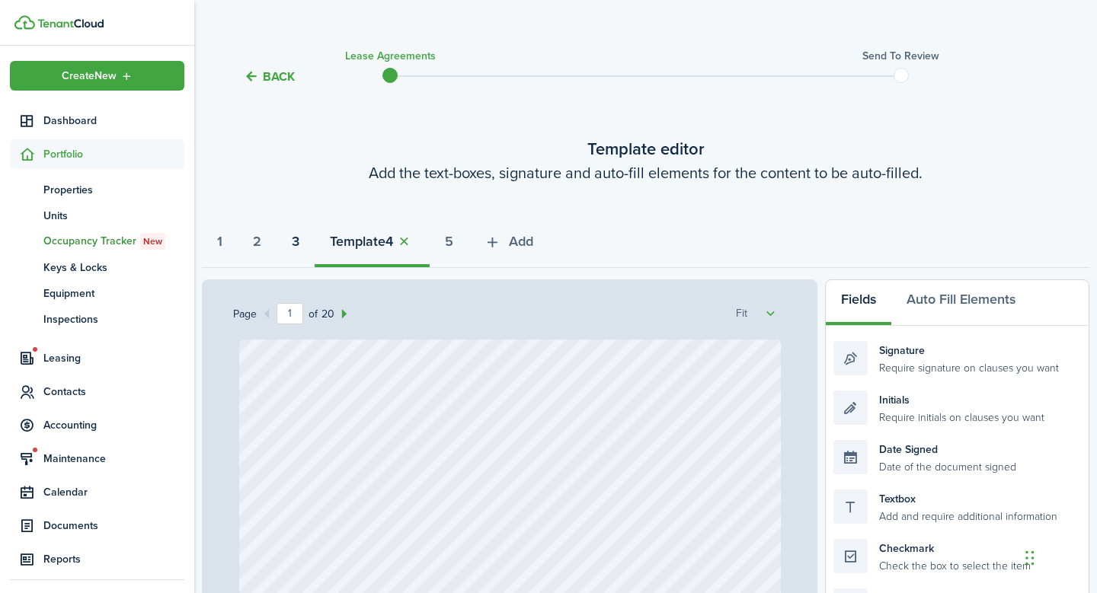
click at [299, 240] on strong "3" at bounding box center [296, 242] width 8 height 21
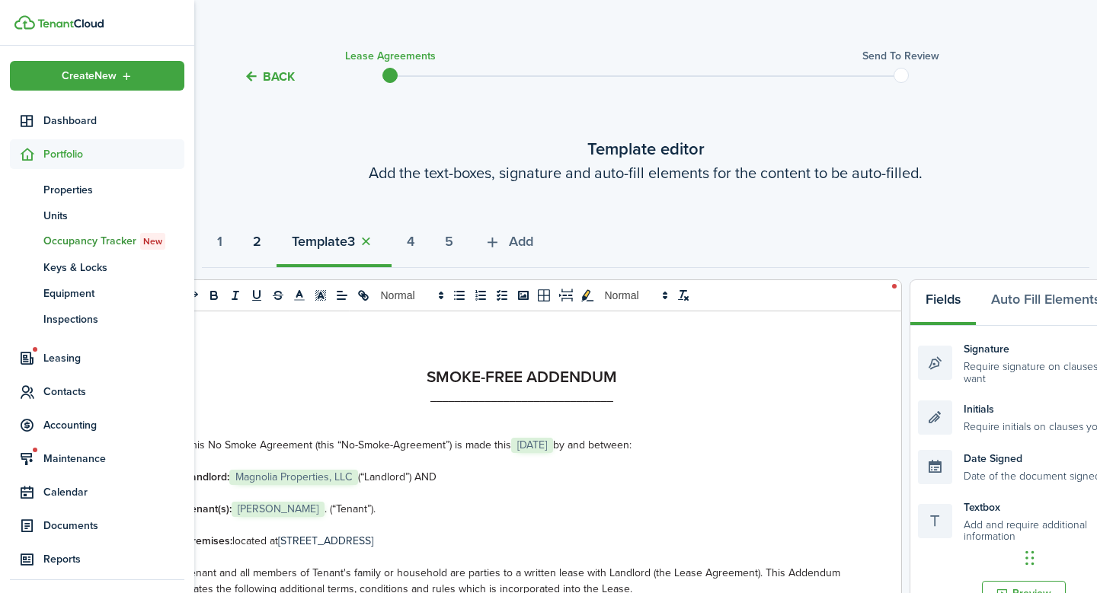
click at [261, 251] on strong "2" at bounding box center [257, 242] width 8 height 21
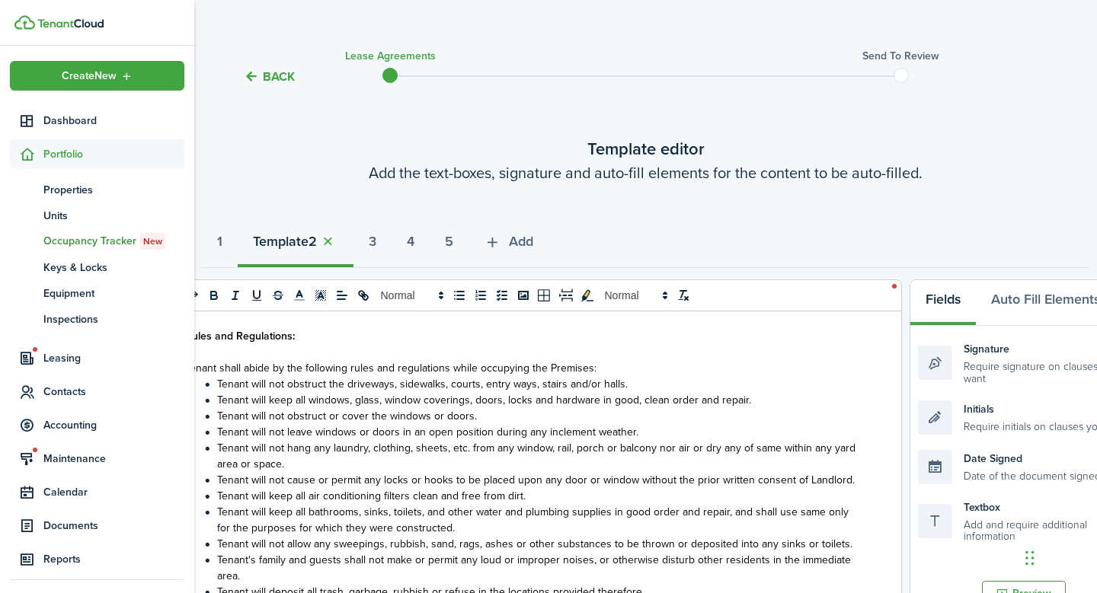
scroll to position [98, 0]
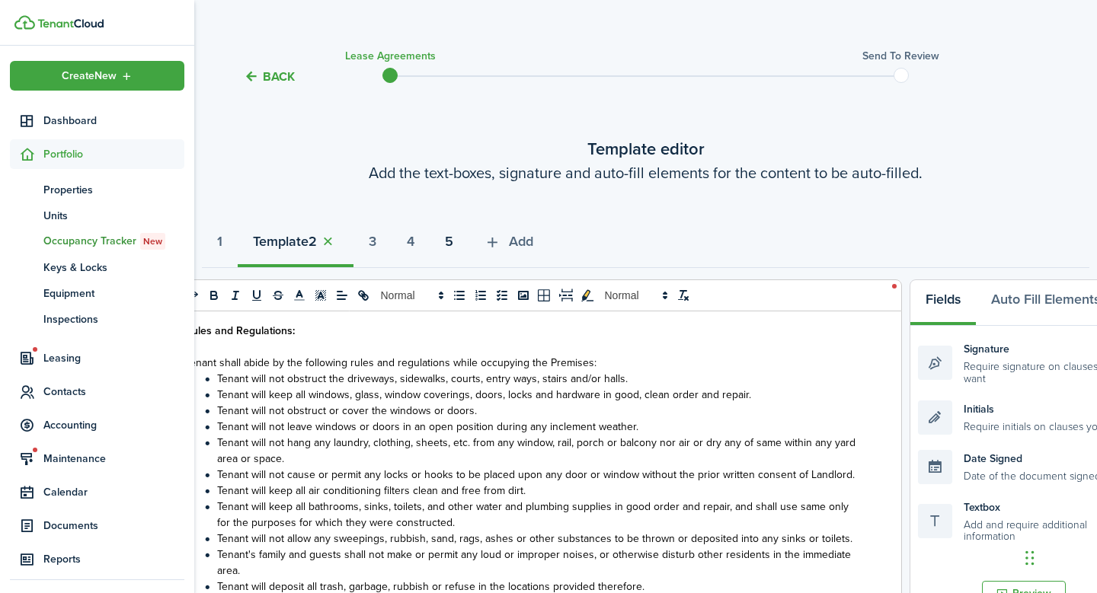
click at [453, 241] on strong "5" at bounding box center [449, 242] width 8 height 21
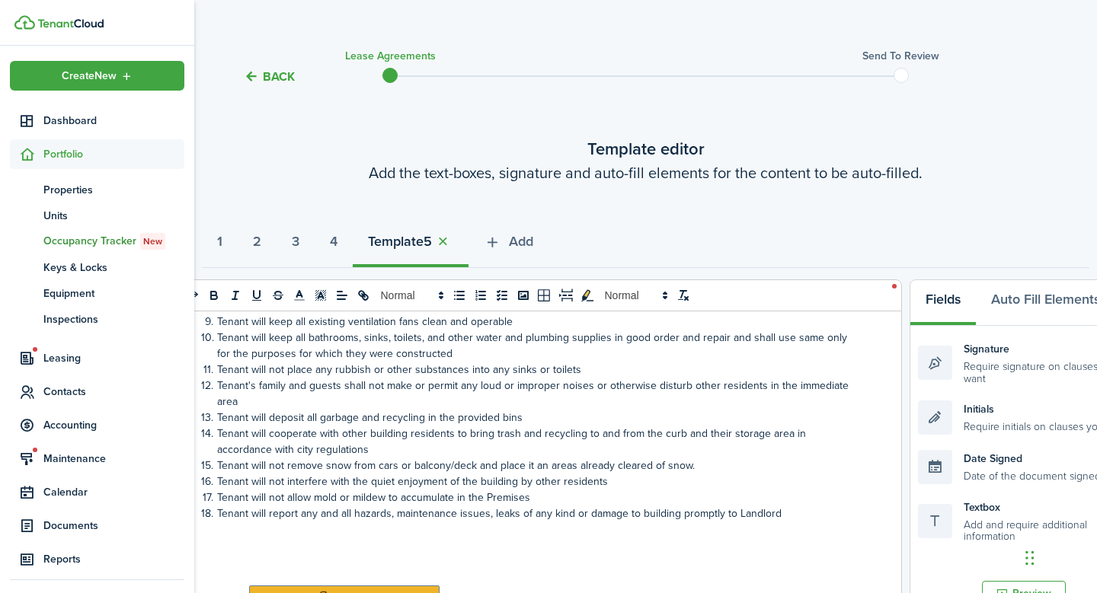
scroll to position [295, 0]
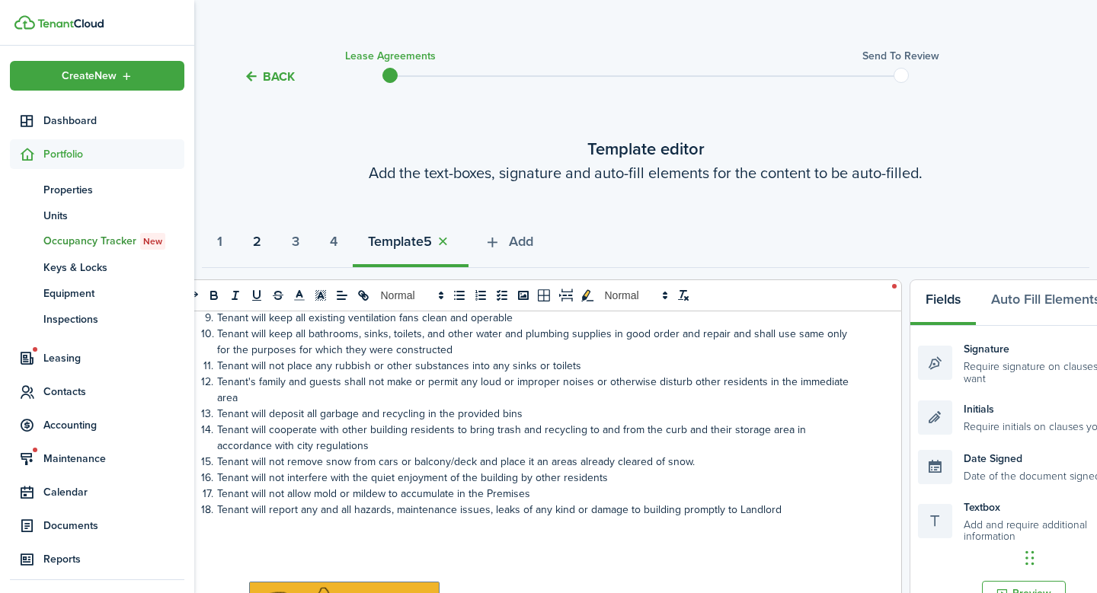
click at [261, 240] on strong "2" at bounding box center [257, 242] width 8 height 21
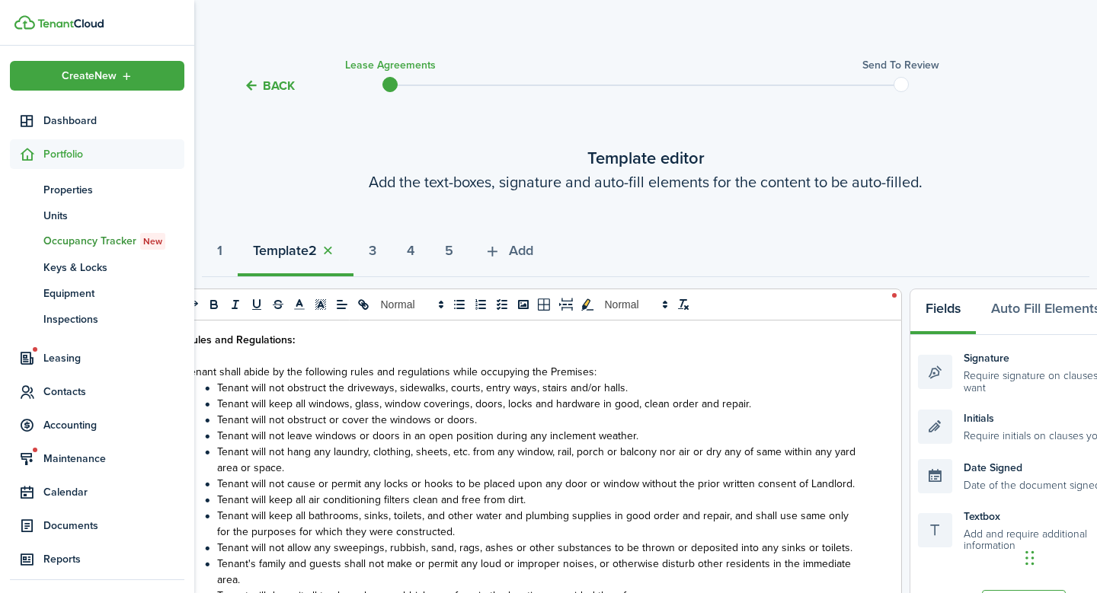
scroll to position [0, 0]
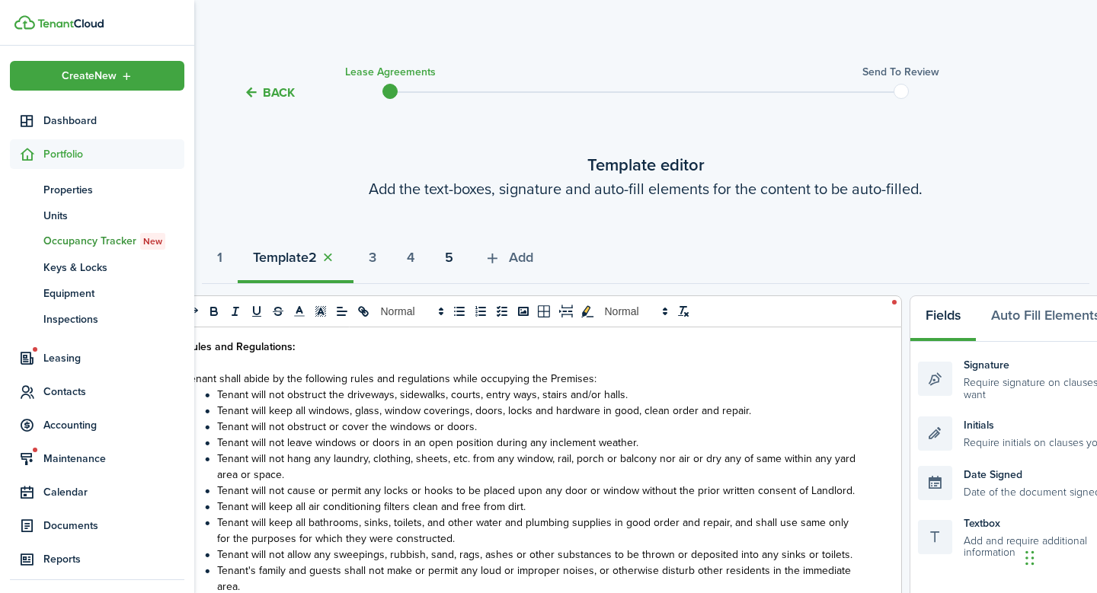
click at [453, 260] on strong "5" at bounding box center [449, 258] width 8 height 21
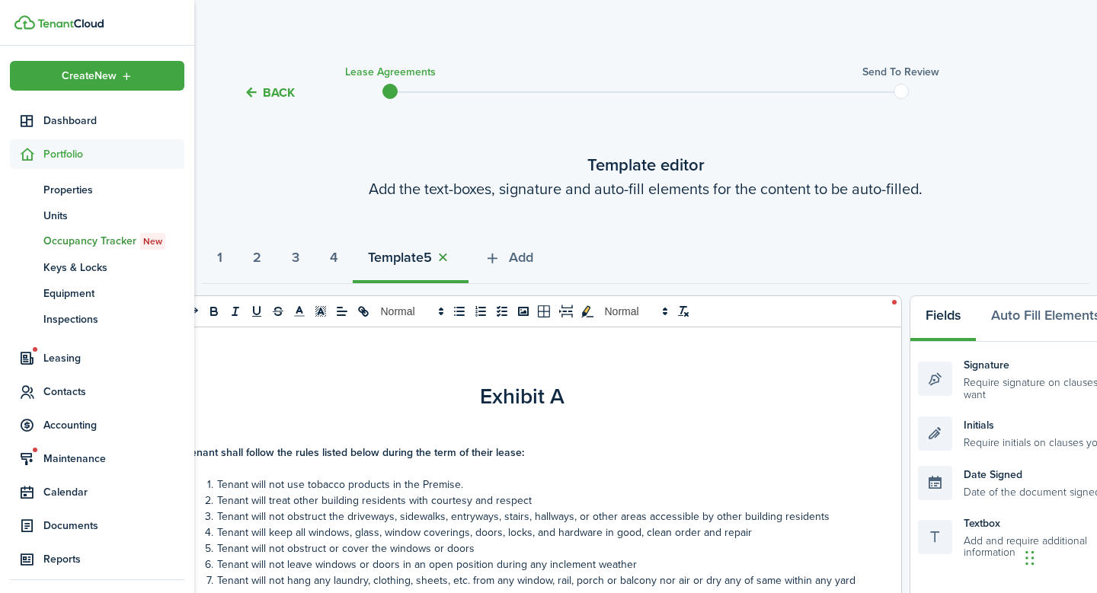
click at [453, 254] on button "button" at bounding box center [442, 258] width 21 height 18
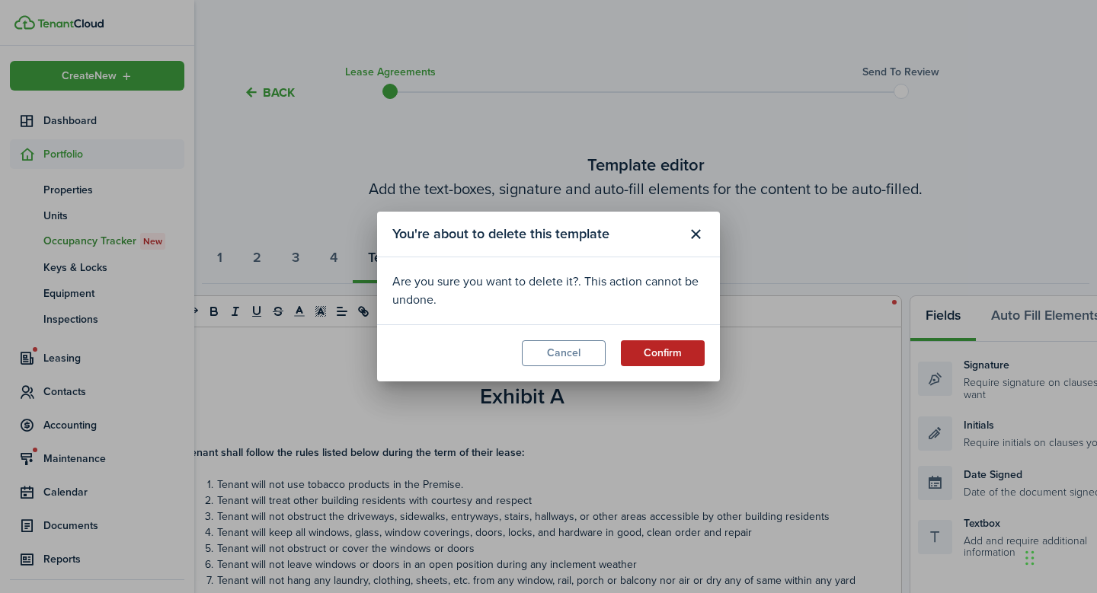
click at [671, 355] on button "Confirm" at bounding box center [663, 353] width 84 height 26
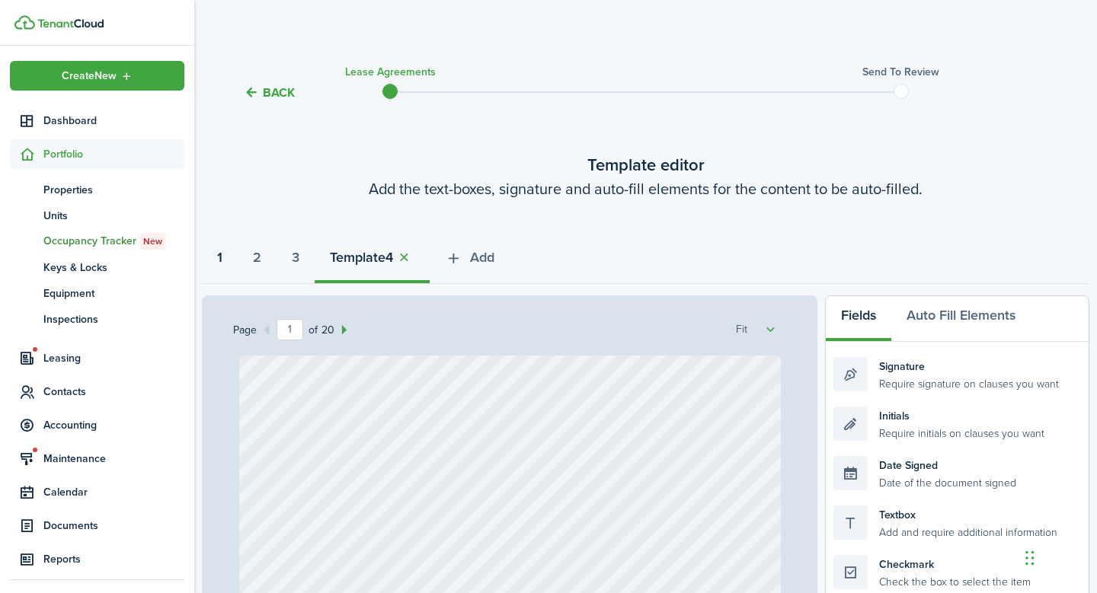
click at [227, 261] on button "1" at bounding box center [220, 261] width 36 height 46
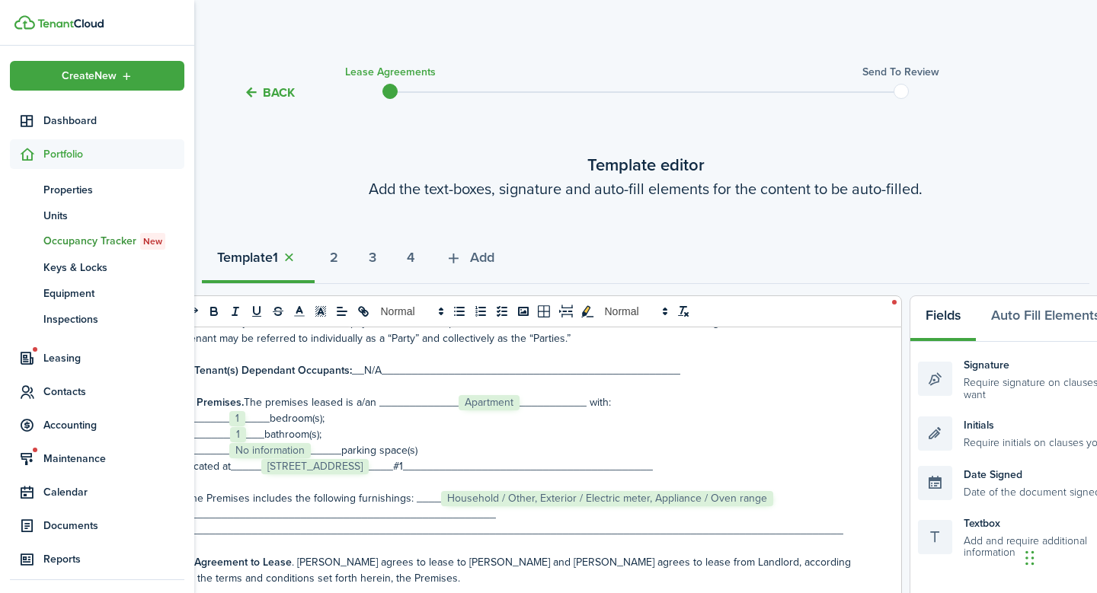
scroll to position [254, 0]
click at [496, 465] on p "located at_____﻿ [STREET_ADDRESS] ﻿____#1______________________________________…" at bounding box center [522, 464] width 674 height 16
click at [290, 457] on span "[STREET_ADDRESS]" at bounding box center [314, 464] width 107 height 15
click at [253, 468] on p "located at_____﻿ [STREET_ADDRESS] ﻿_____________________________________________" at bounding box center [522, 464] width 674 height 16
click at [468, 461] on p "located at____#1_﻿ [STREET_ADDRESS] ﻿__________________________________________…" at bounding box center [522, 464] width 674 height 16
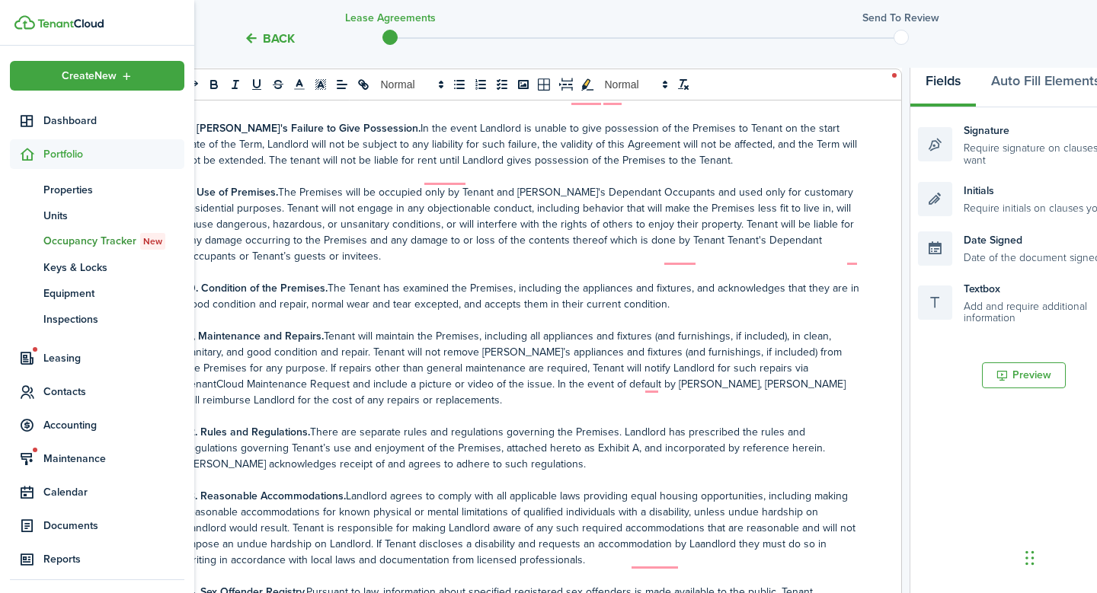
scroll to position [1682, 0]
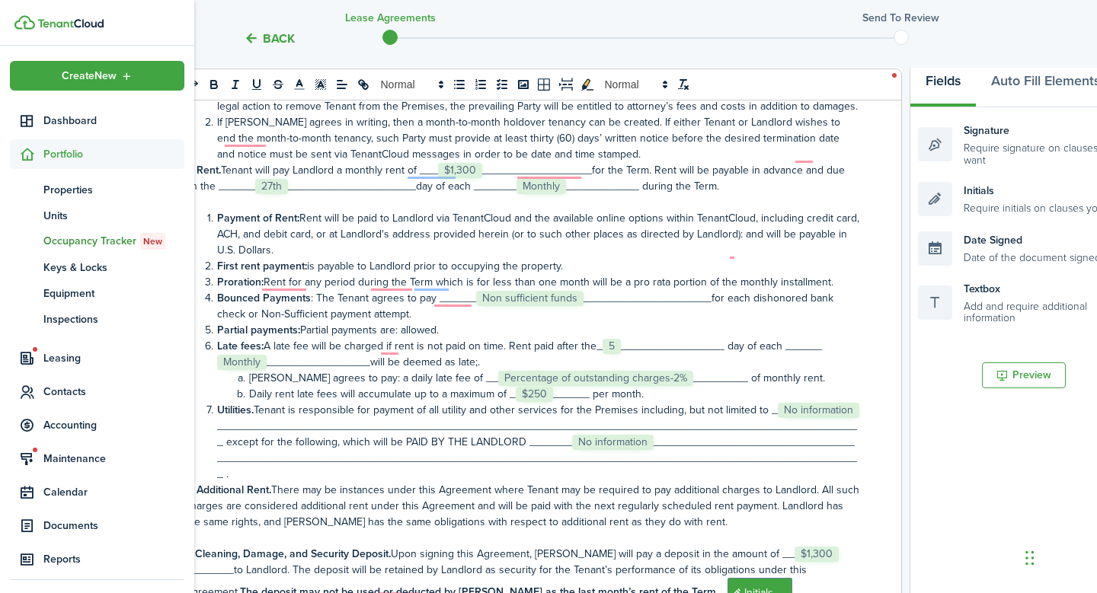
click at [851, 418] on span "No information" at bounding box center [818, 410] width 81 height 15
click at [861, 421] on div "Lease Agreement This Lease Agreement (this “Agreement”) is made this___﻿ [DATE]…" at bounding box center [522, 392] width 735 height 598
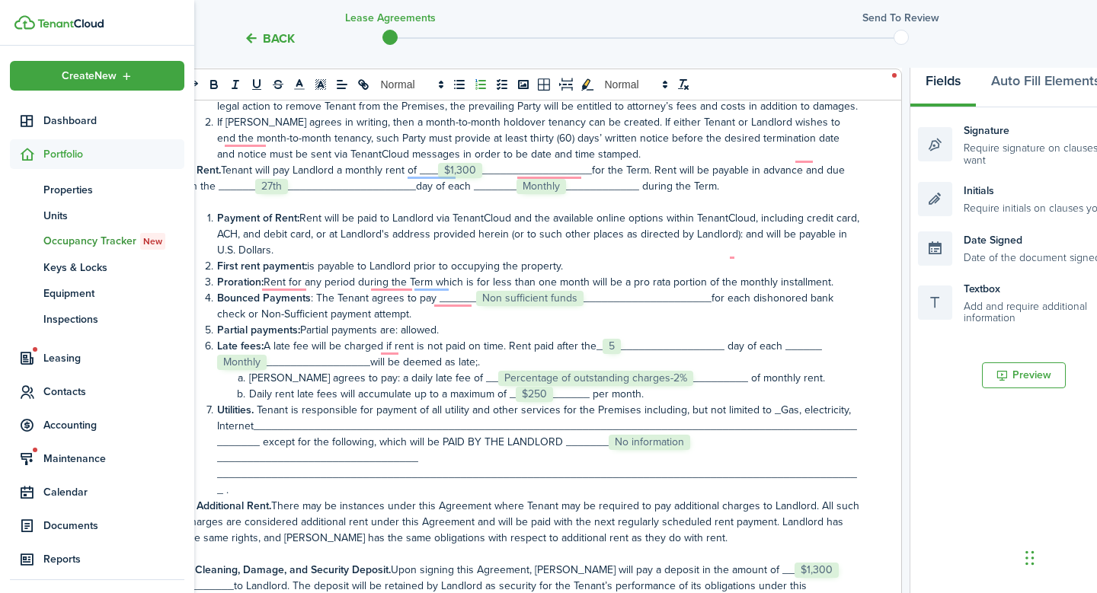
click at [678, 456] on li "Utilities. Tenant is responsible for payment of all utility and other services …" at bounding box center [530, 450] width 658 height 96
click at [580, 317] on li "Bounced Payments : The Tenant agrees to pay ______﻿﻿﻿﻿﻿﻿ Non sufficient funds ﻿…" at bounding box center [530, 306] width 658 height 32
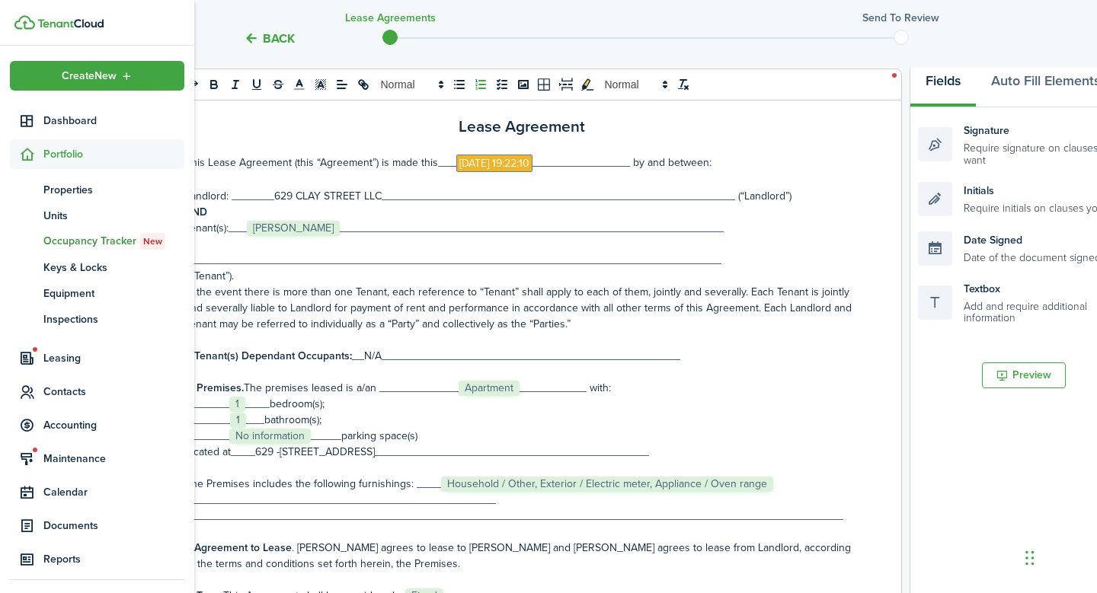
scroll to position [129, 0]
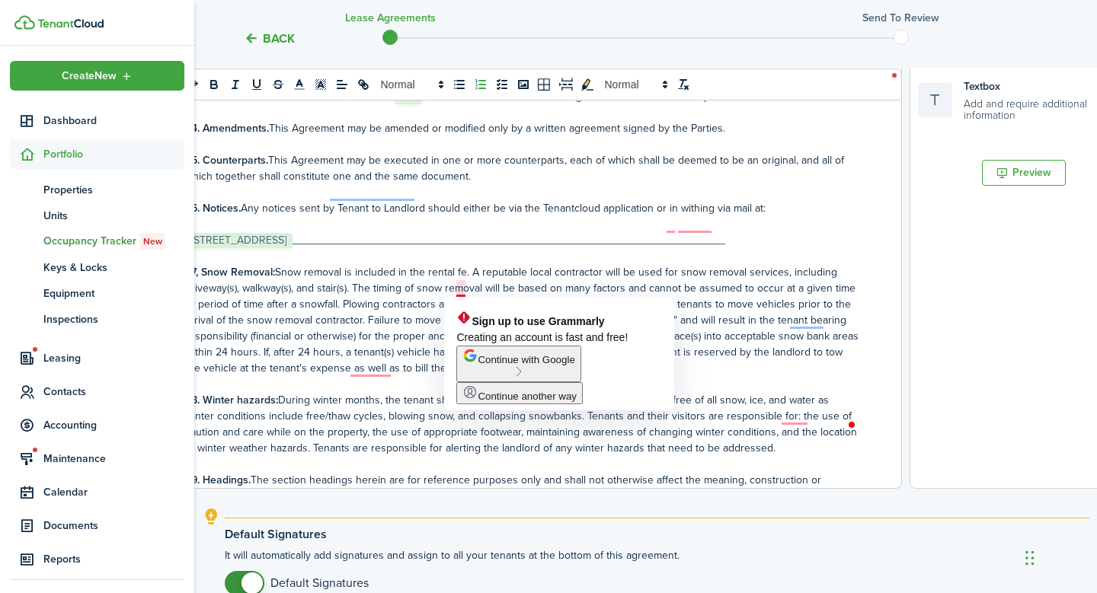
click at [461, 293] on p "37, Snow Removal: Snow removal is included in the rental fe. A reputable local …" at bounding box center [522, 320] width 674 height 112
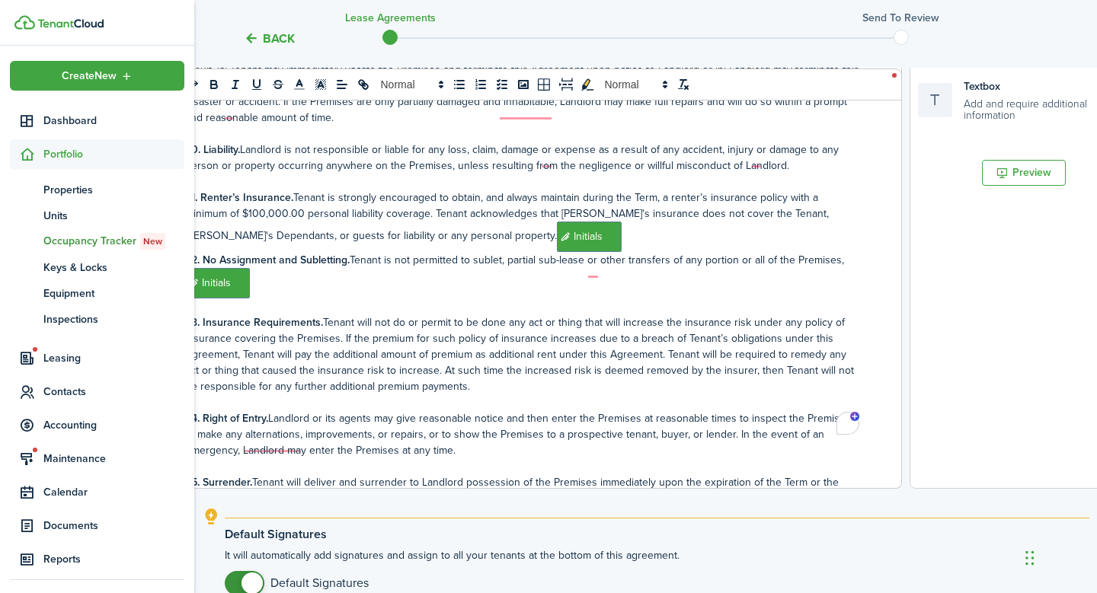
scroll to position [1814, 0]
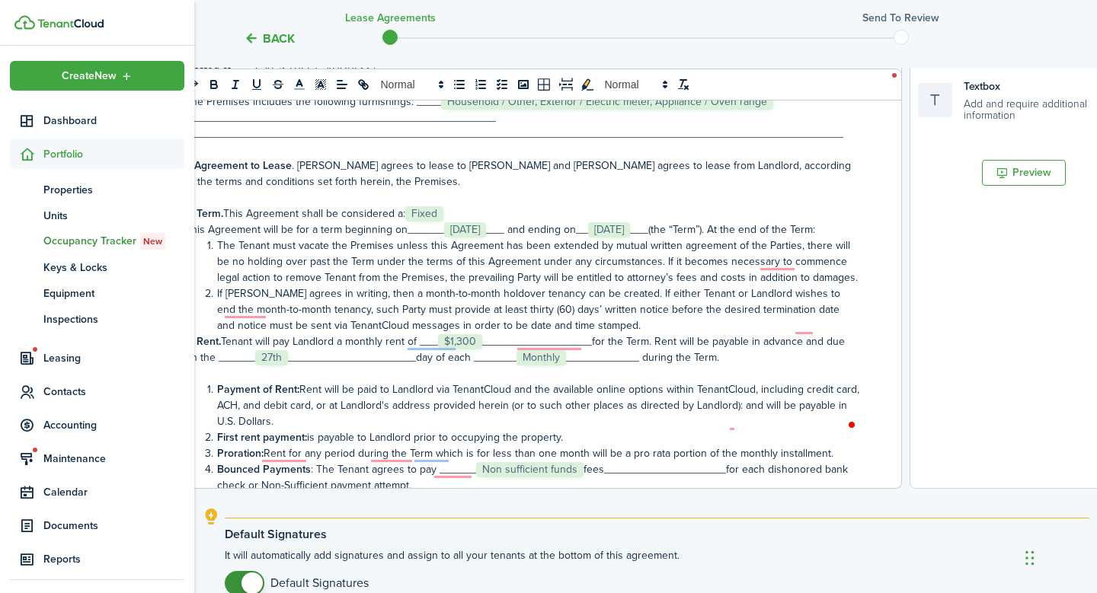
click at [512, 328] on li "If [PERSON_NAME] agrees in writing, then a month-to-month holdover tenancy can …" at bounding box center [530, 310] width 658 height 48
click at [542, 327] on li "If [PERSON_NAME] agrees in writing, then a month-to-month holdover tenancy can …" at bounding box center [530, 310] width 658 height 48
click at [573, 325] on li "If [PERSON_NAME] agrees in writing, then a month-to-month holdover tenancy can …" at bounding box center [530, 310] width 658 height 48
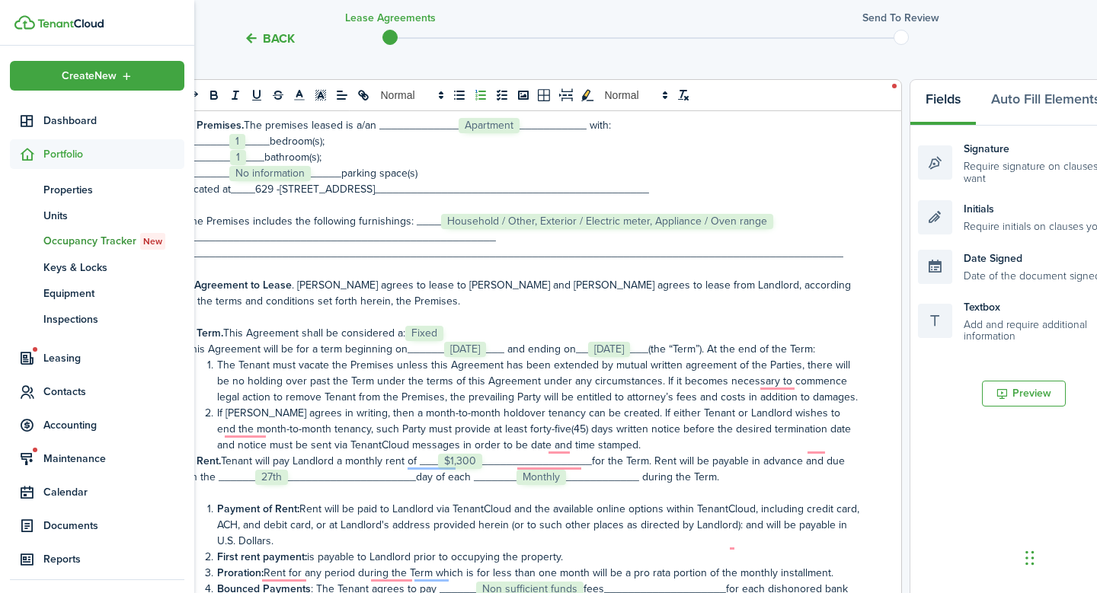
scroll to position [337, 0]
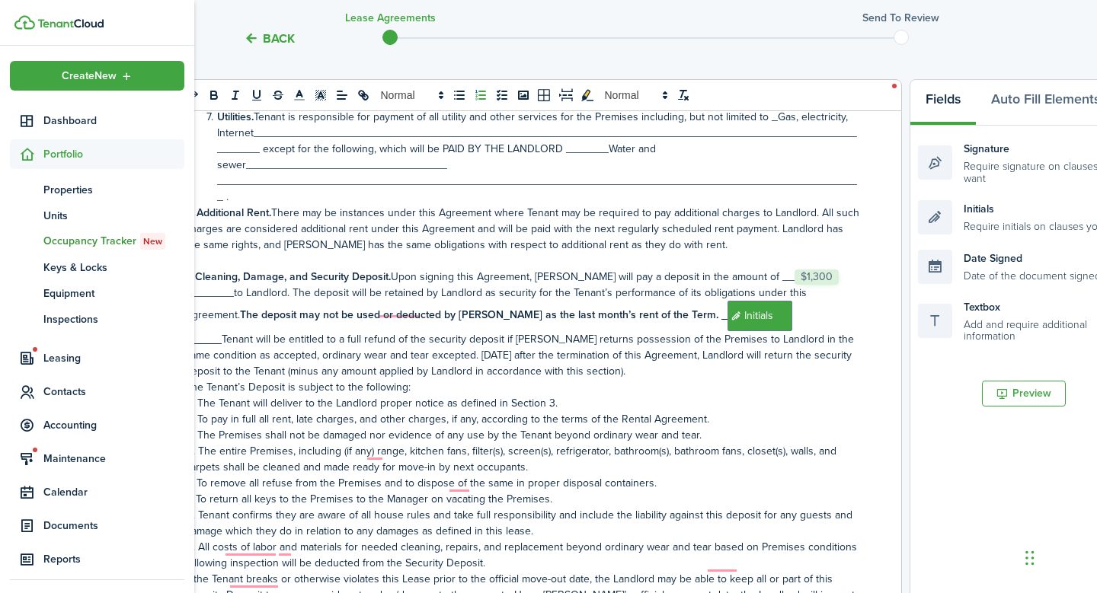
click at [228, 375] on p "7. Cleaning, Damage, and Security Deposit. Upon signing this Agreement, [PERSON…" at bounding box center [522, 324] width 674 height 110
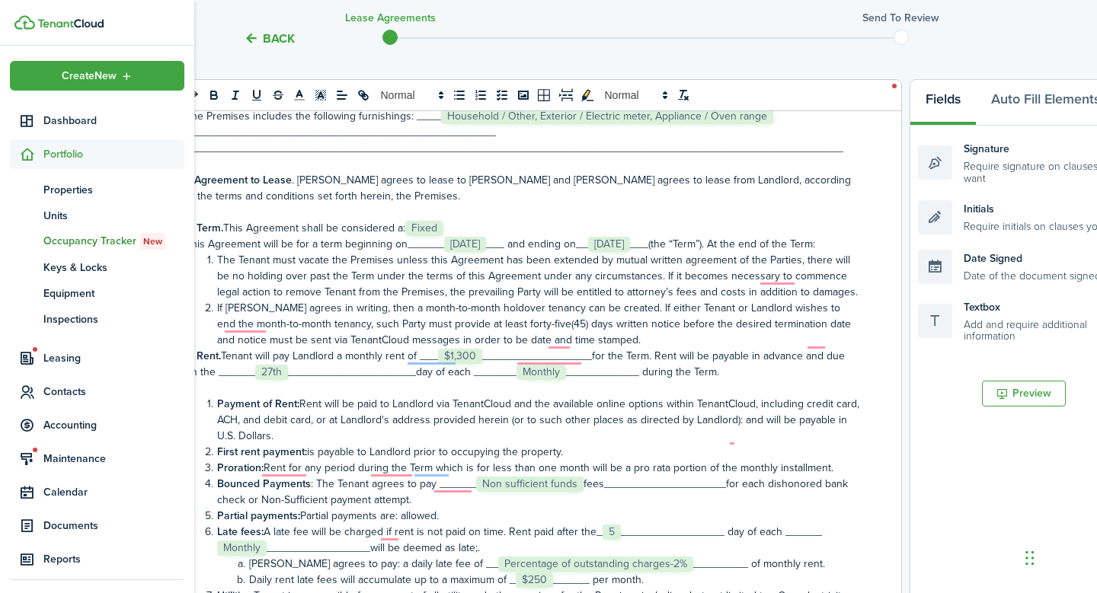
click at [218, 276] on li "The Tenant must vacate the Premises unless this Agreement has been extended by …" at bounding box center [530, 276] width 658 height 48
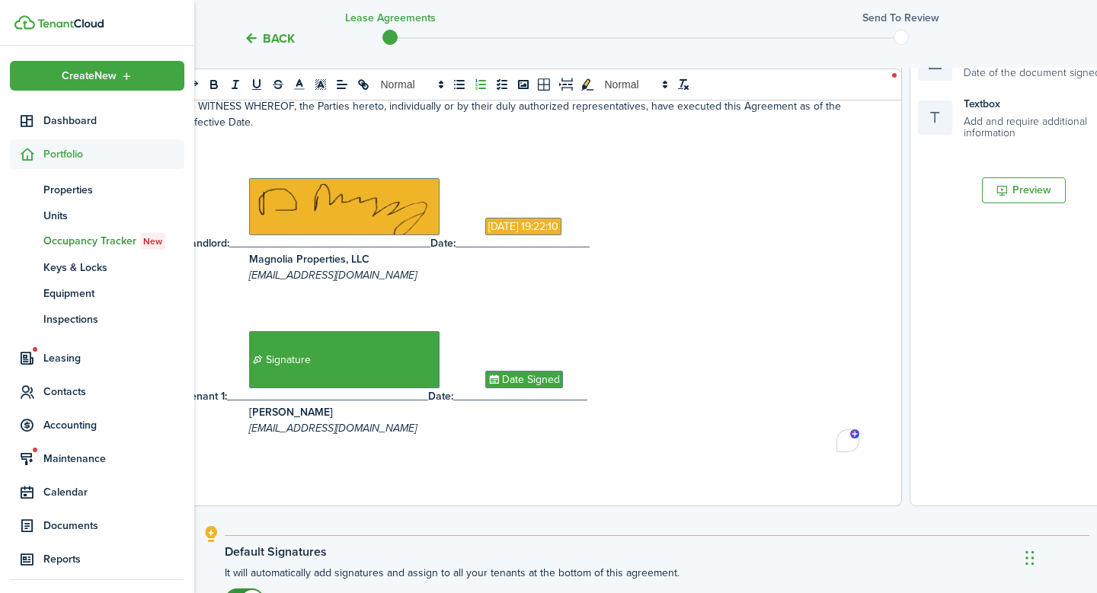
scroll to position [591, 0]
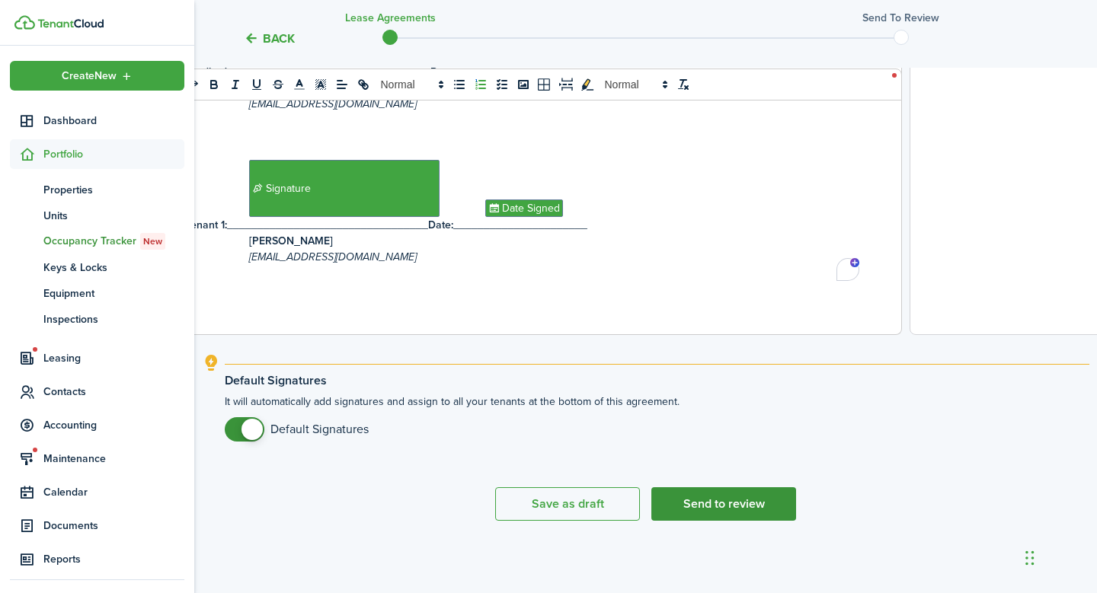
click at [720, 500] on button "Send to review" at bounding box center [723, 504] width 145 height 34
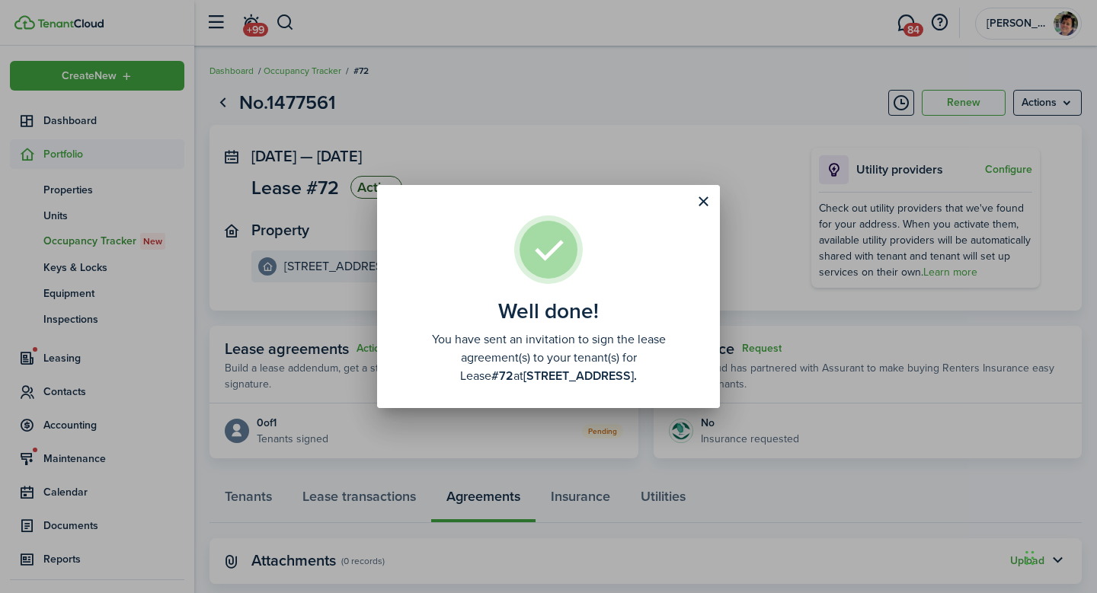
click at [71, 394] on div "Well done! You have sent an invitation to sign the lease agreement(s) to your t…" at bounding box center [548, 296] width 1097 height 593
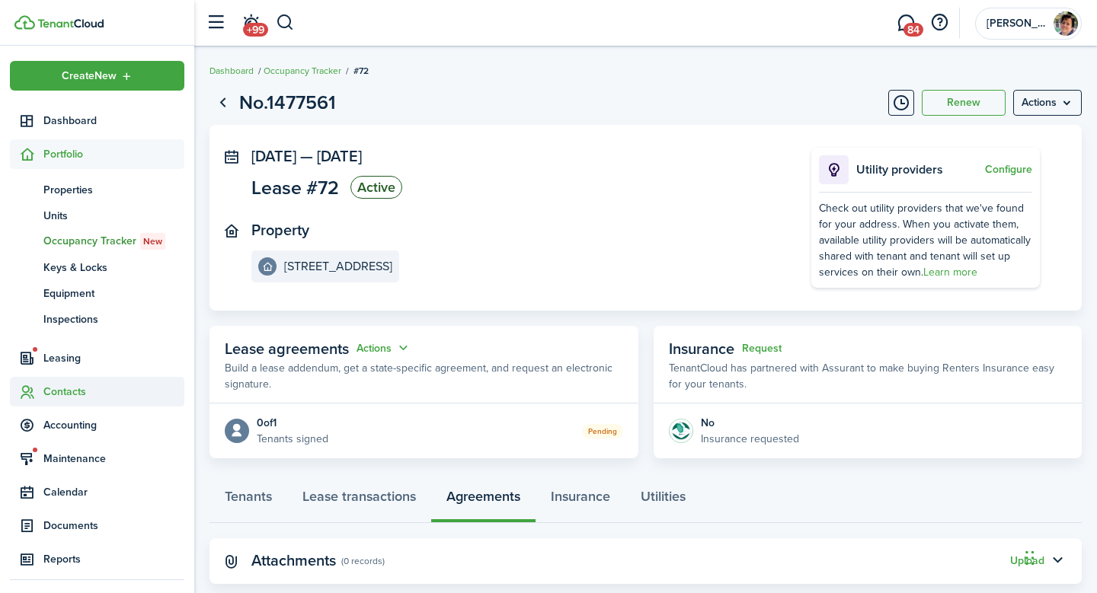
click at [71, 394] on span "Contacts" at bounding box center [113, 392] width 141 height 16
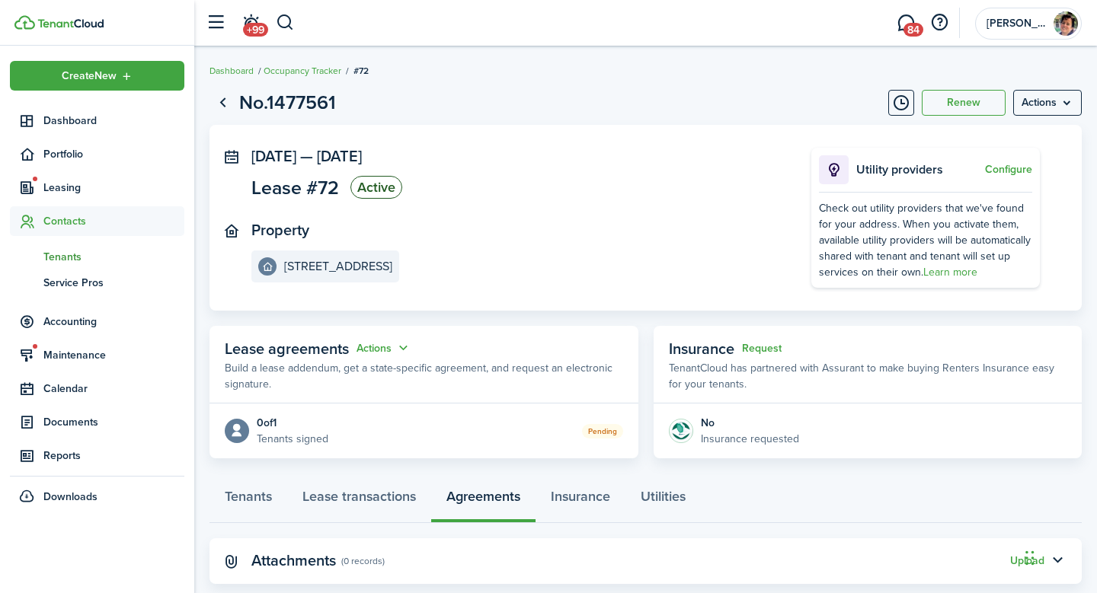
click at [76, 256] on span "Tenants" at bounding box center [113, 257] width 141 height 16
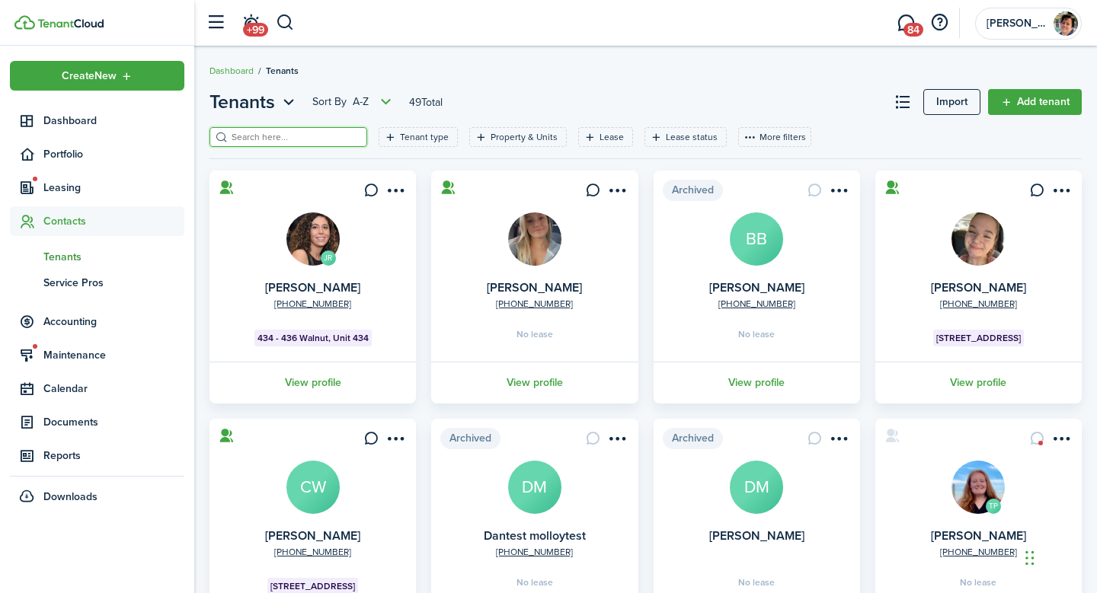
click at [318, 138] on input "search" at bounding box center [295, 137] width 134 height 14
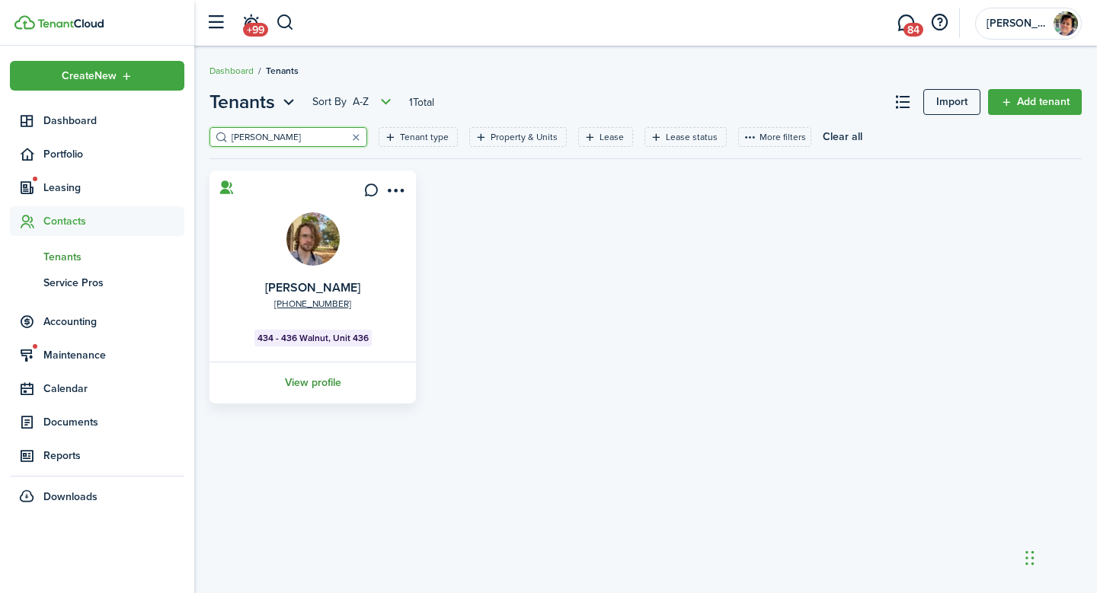
type input "[PERSON_NAME]"
click at [320, 383] on link "View profile" at bounding box center [312, 383] width 211 height 42
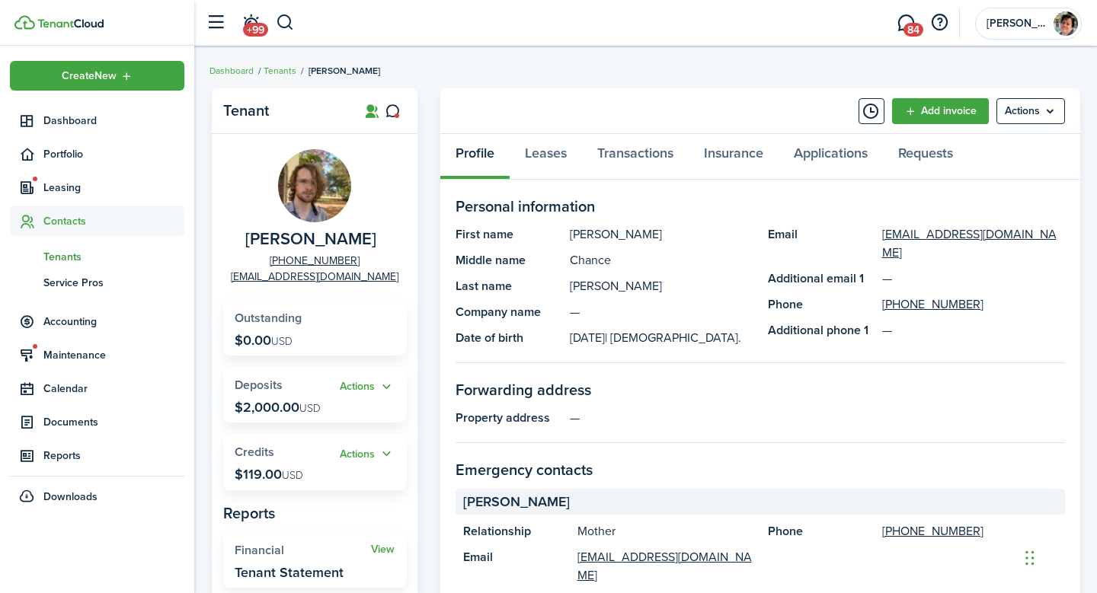
scroll to position [11, 0]
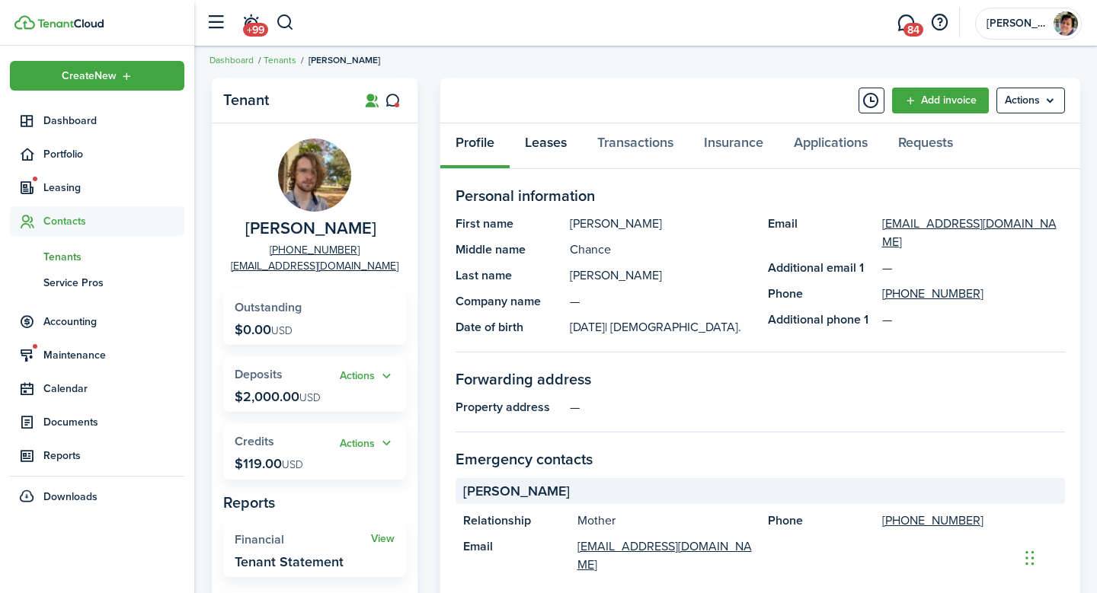
click at [555, 145] on link "Leases" at bounding box center [545, 146] width 72 height 46
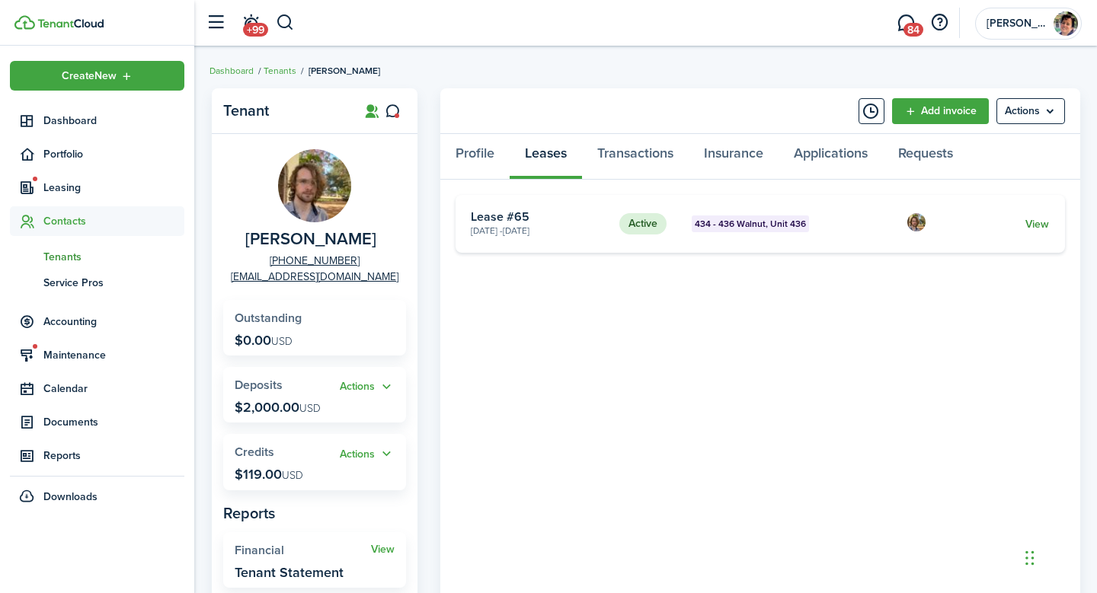
click at [1043, 225] on link "View" at bounding box center [1037, 224] width 24 height 16
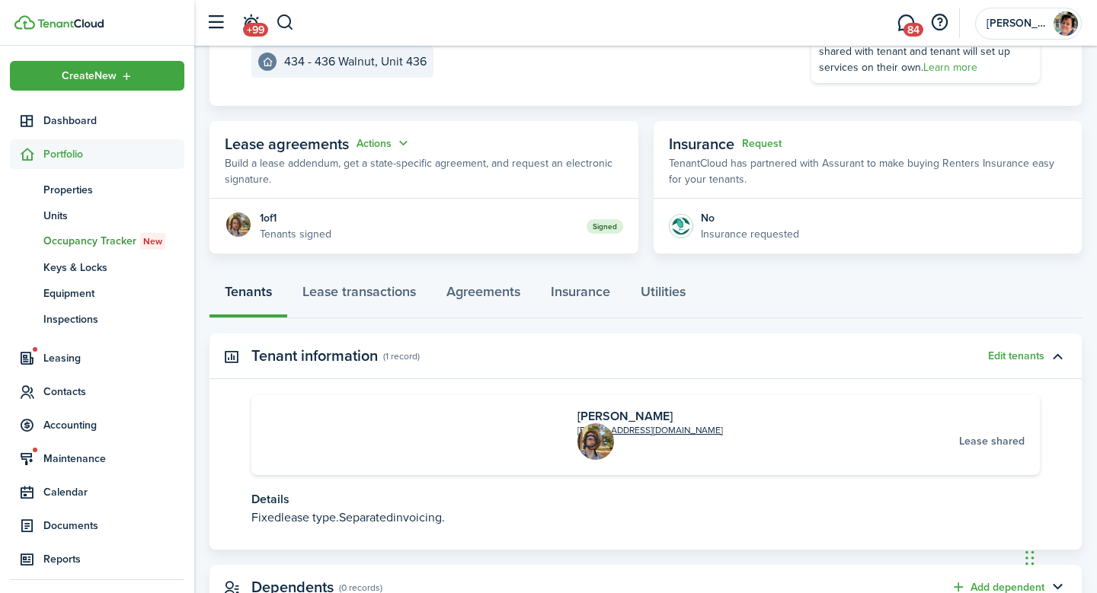
scroll to position [251, 0]
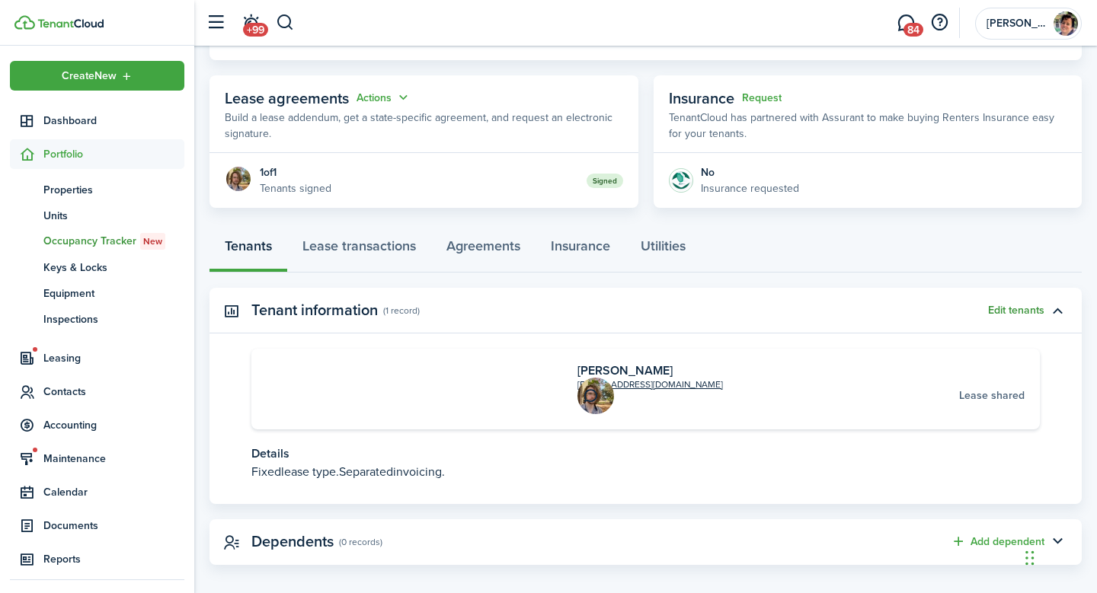
click at [1032, 308] on button "Edit tenants" at bounding box center [1016, 311] width 56 height 12
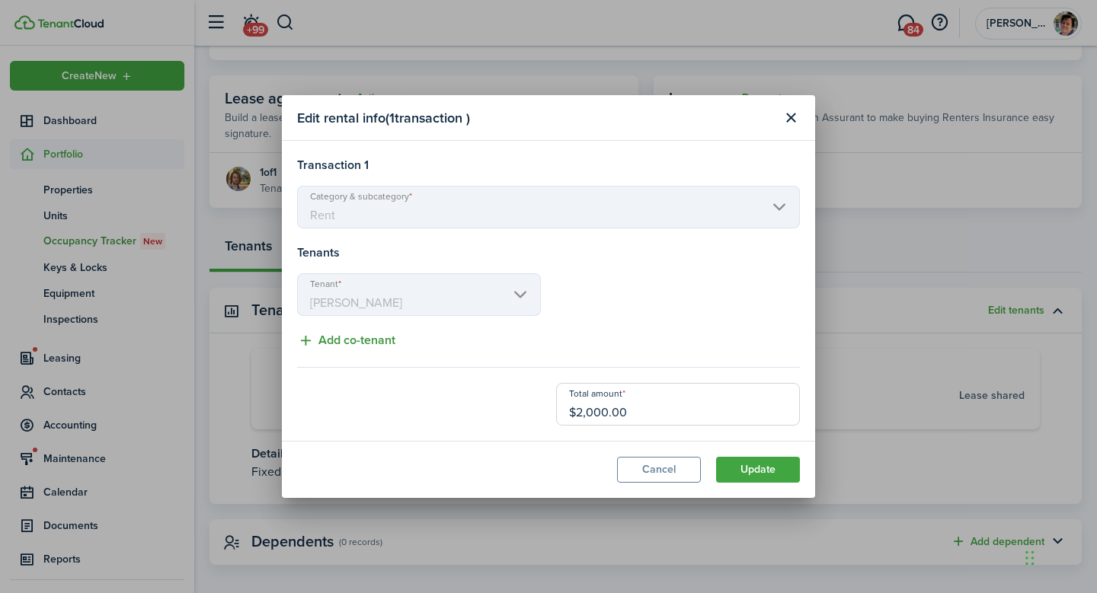
click at [334, 339] on button "Add co-tenant" at bounding box center [346, 340] width 98 height 19
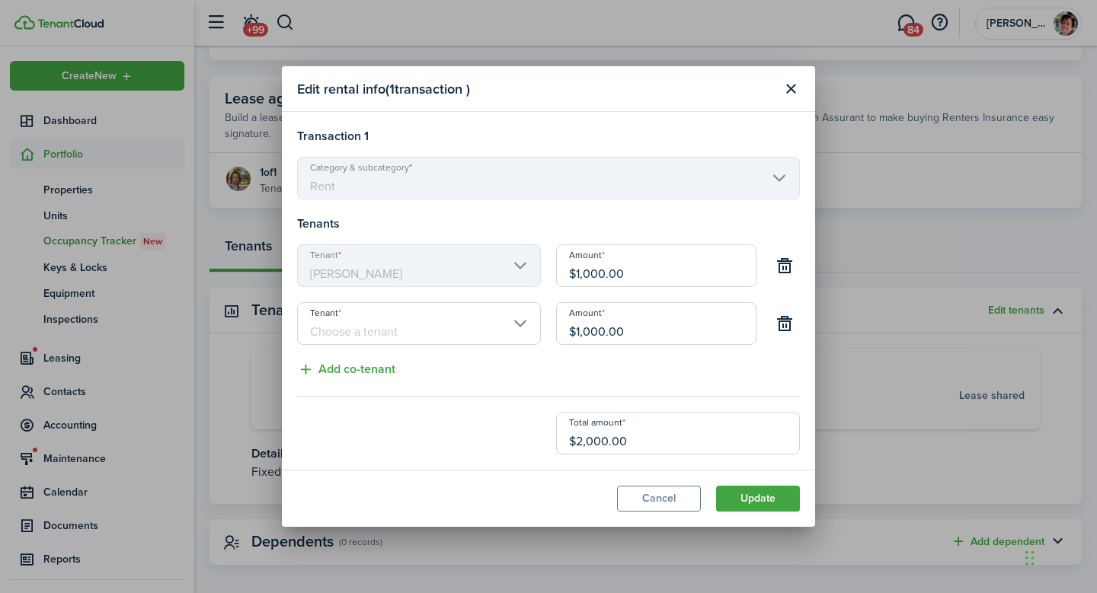
click at [354, 324] on input "Tenant" at bounding box center [419, 323] width 244 height 43
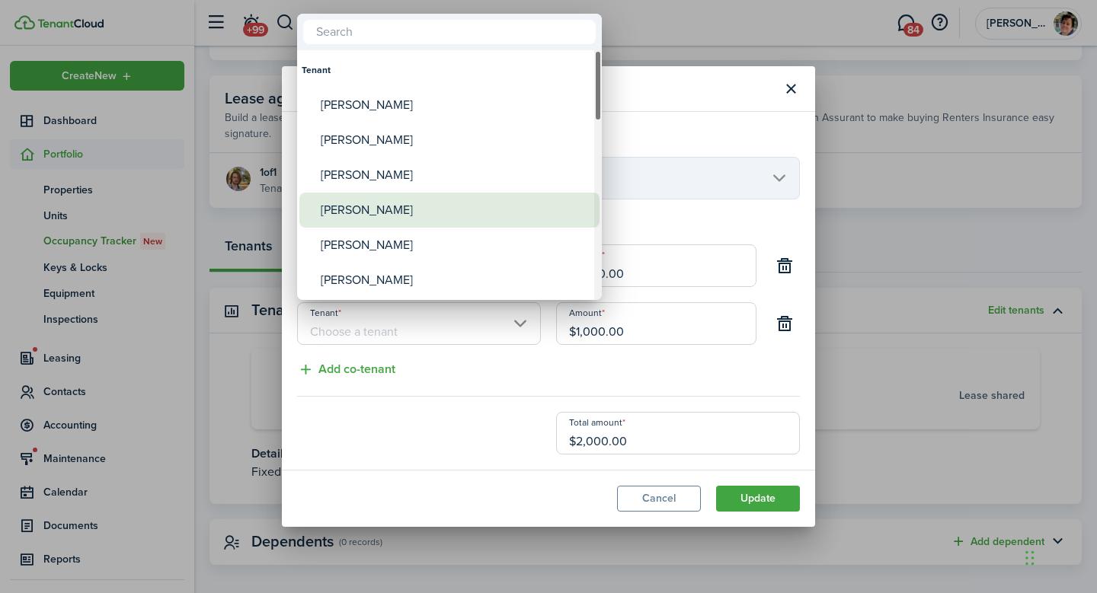
click at [390, 208] on div "[PERSON_NAME]" at bounding box center [456, 210] width 270 height 35
type input "[PERSON_NAME]"
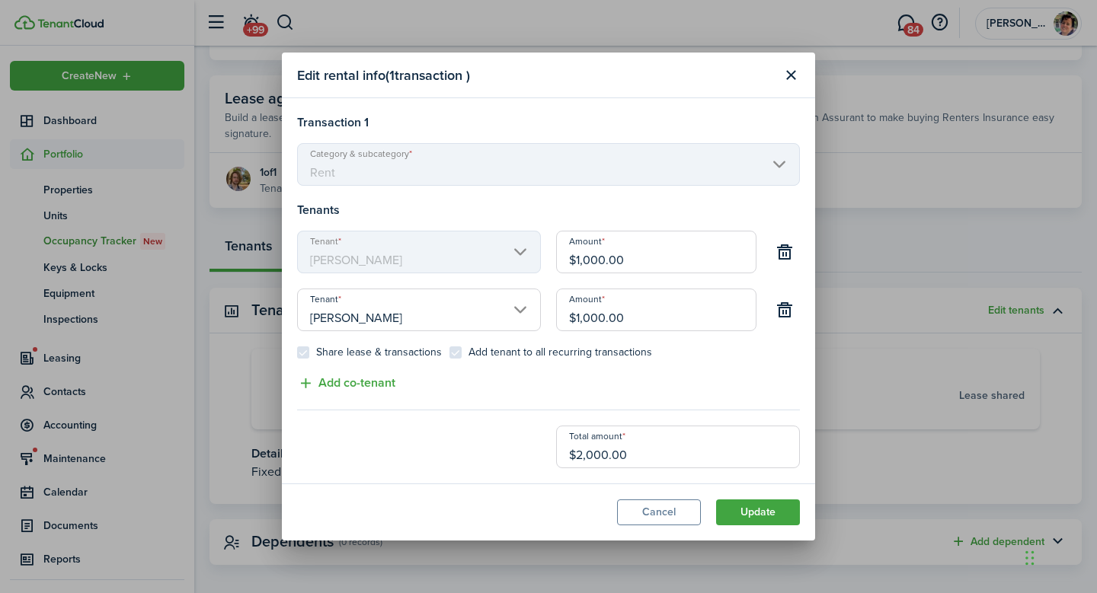
click at [626, 263] on input "$1,000.00" at bounding box center [656, 252] width 200 height 43
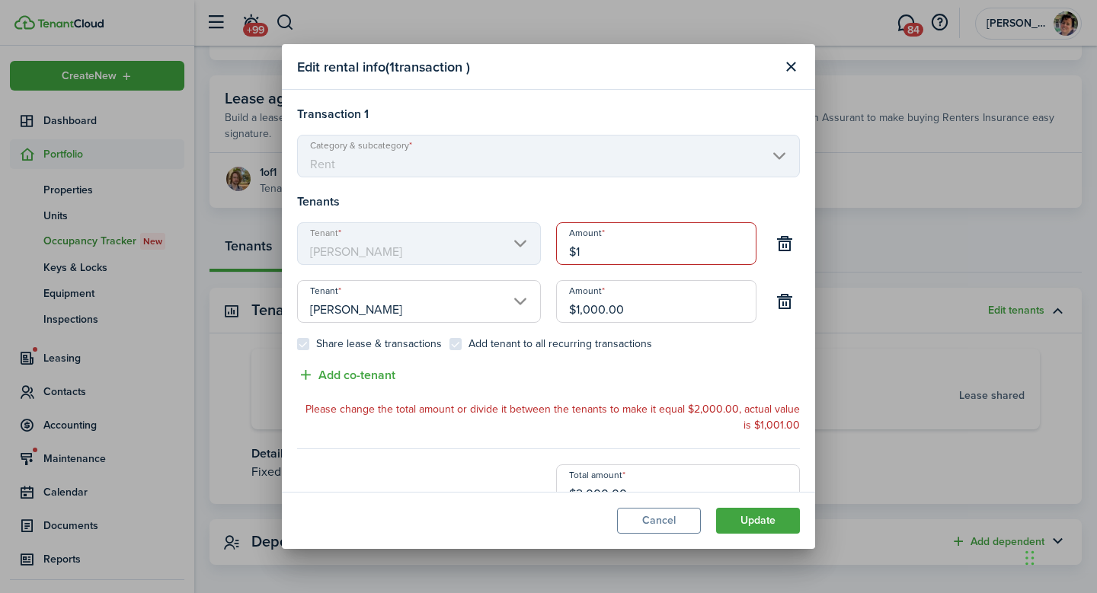
type input "$"
type input "$2,000.00"
click at [631, 316] on input "$1,000.00" at bounding box center [656, 301] width 200 height 43
type input "$"
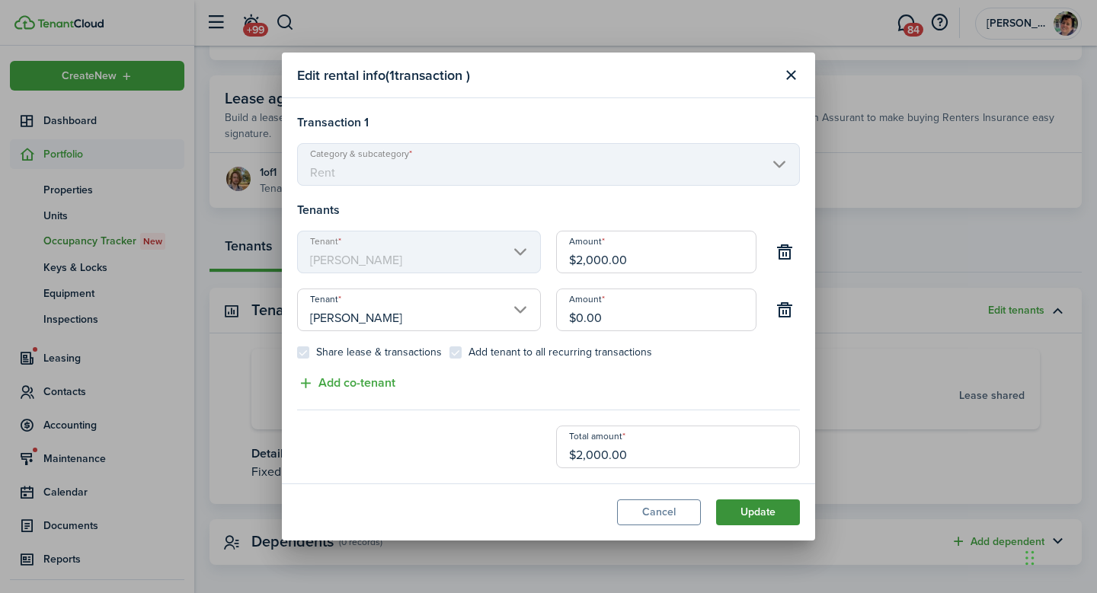
type input "$0.00"
click at [731, 516] on button "Update" at bounding box center [758, 513] width 84 height 26
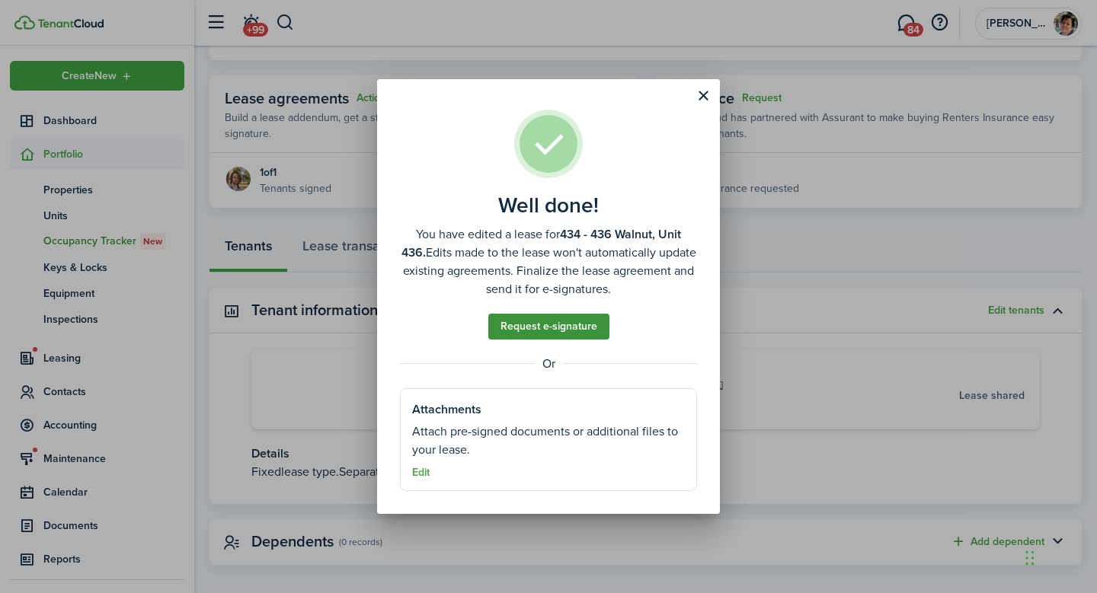
click at [586, 329] on link "Request e-signature" at bounding box center [548, 327] width 121 height 26
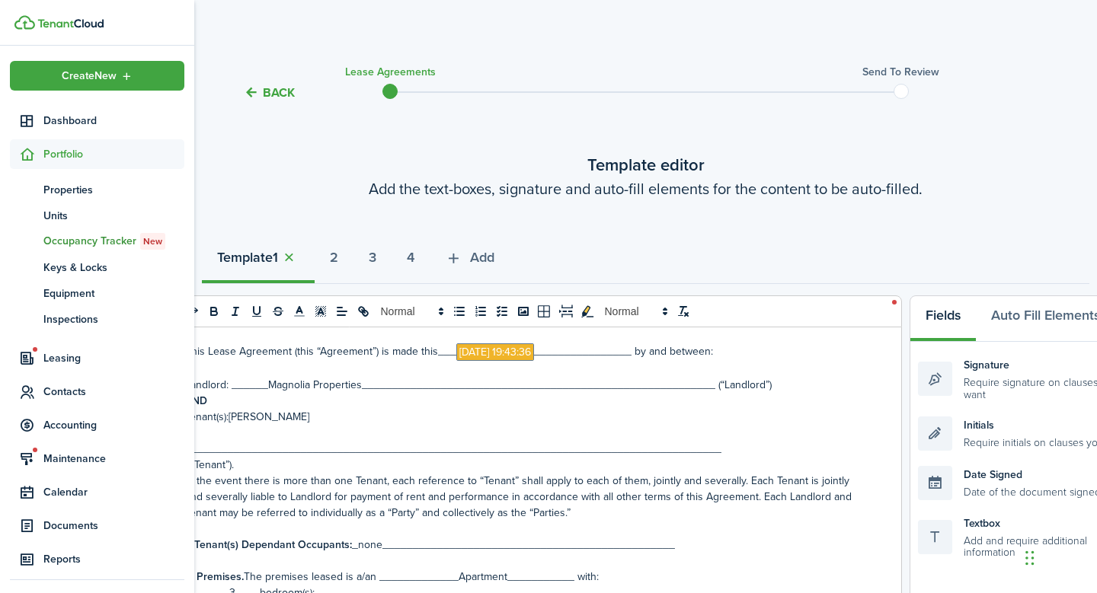
scroll to position [75, 0]
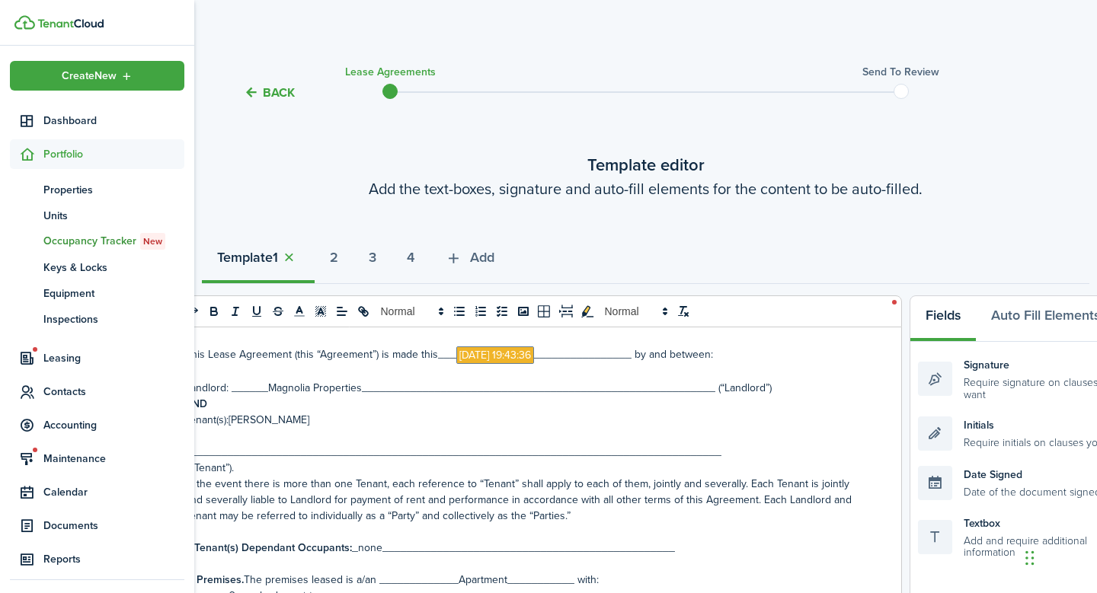
click at [359, 424] on p "Tenant(s):[PERSON_NAME]" at bounding box center [522, 420] width 674 height 16
click at [340, 423] on p "Tenant(s):[PERSON_NAME]" at bounding box center [522, 420] width 674 height 16
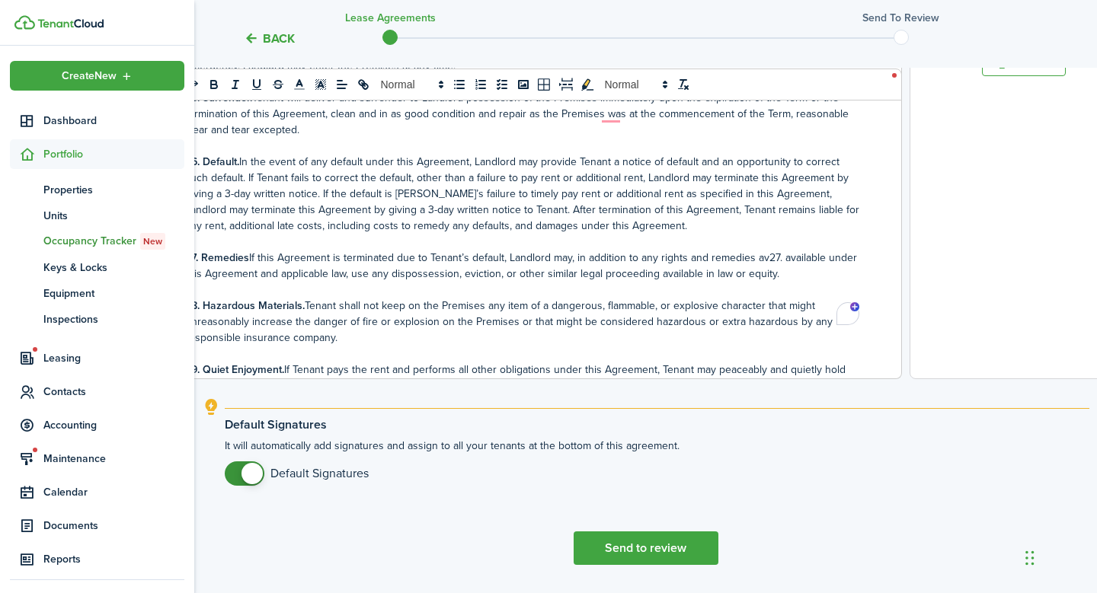
scroll to position [591, 0]
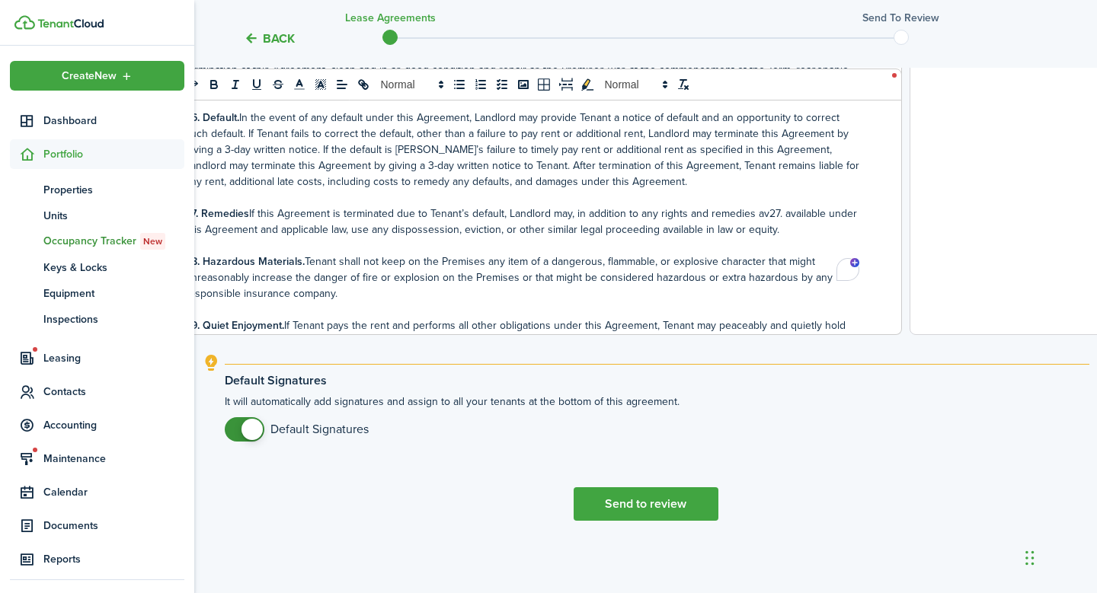
click at [242, 425] on span at bounding box center [251, 429] width 21 height 21
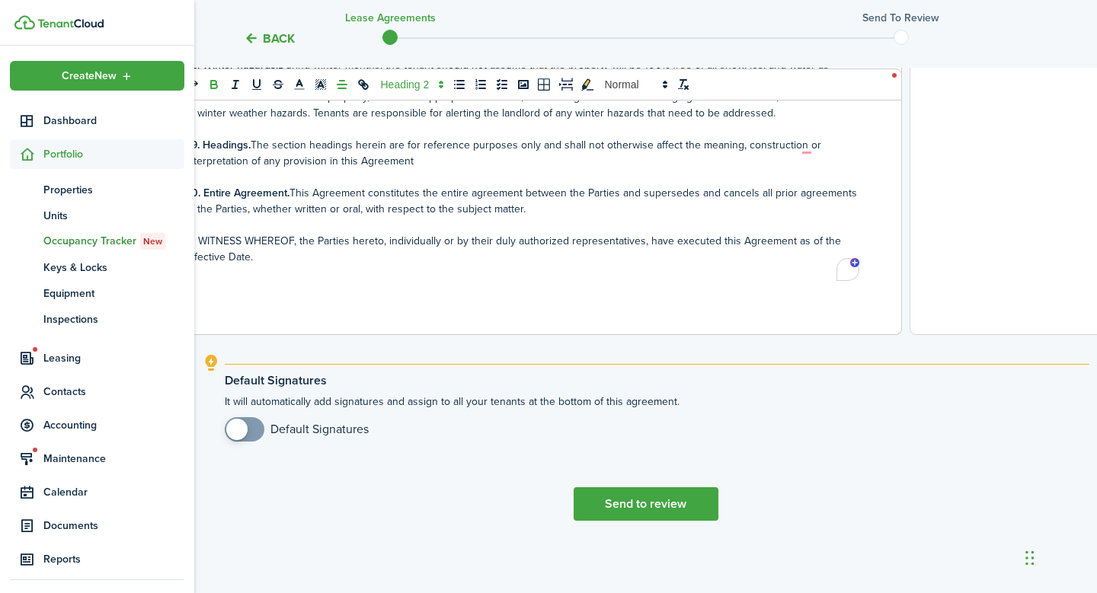
checkbox input "true"
click at [252, 427] on span at bounding box center [244, 429] width 15 height 24
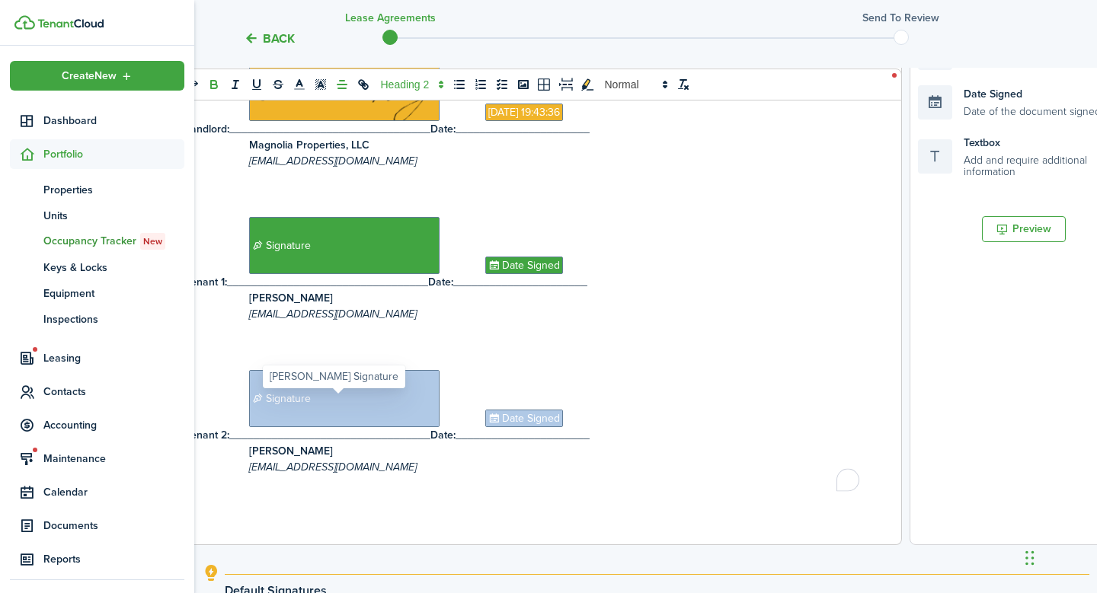
scroll to position [3579, 0]
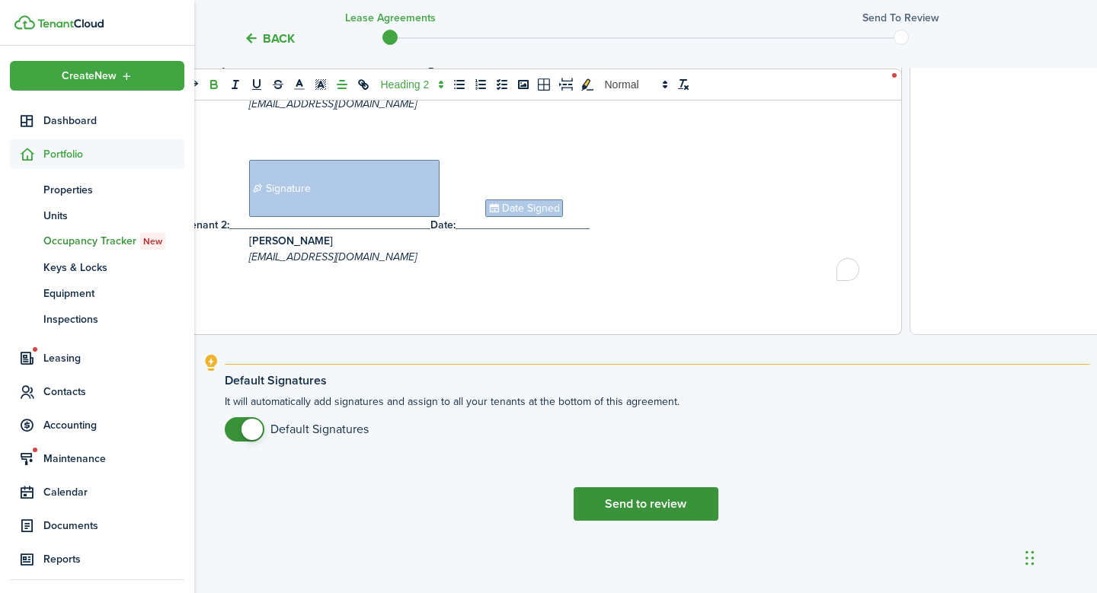
click at [683, 516] on button "Send to review" at bounding box center [645, 504] width 145 height 34
